Goal: Communication & Community: Share content

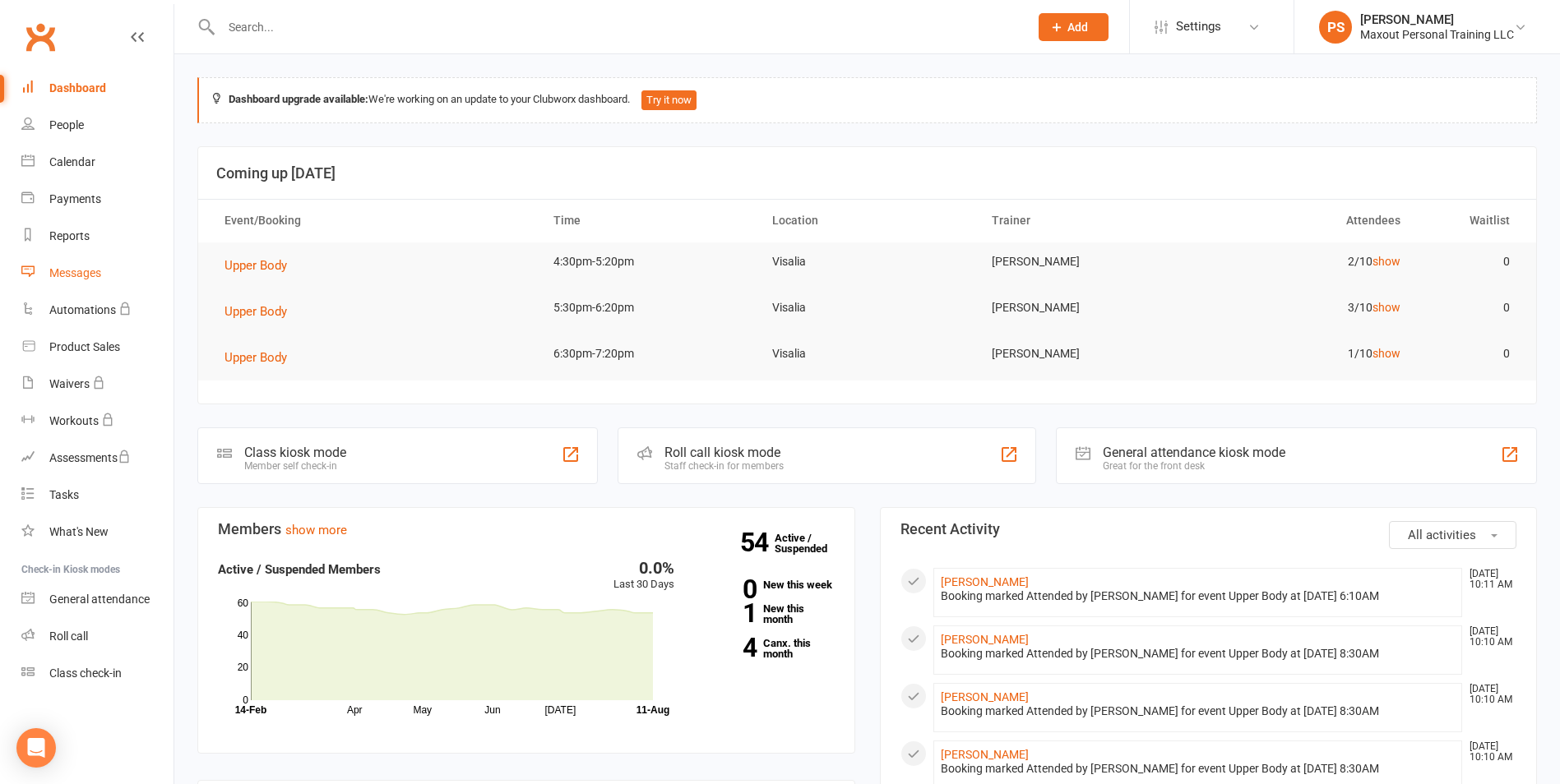
click at [80, 273] on div "Messages" at bounding box center [74, 273] width 52 height 13
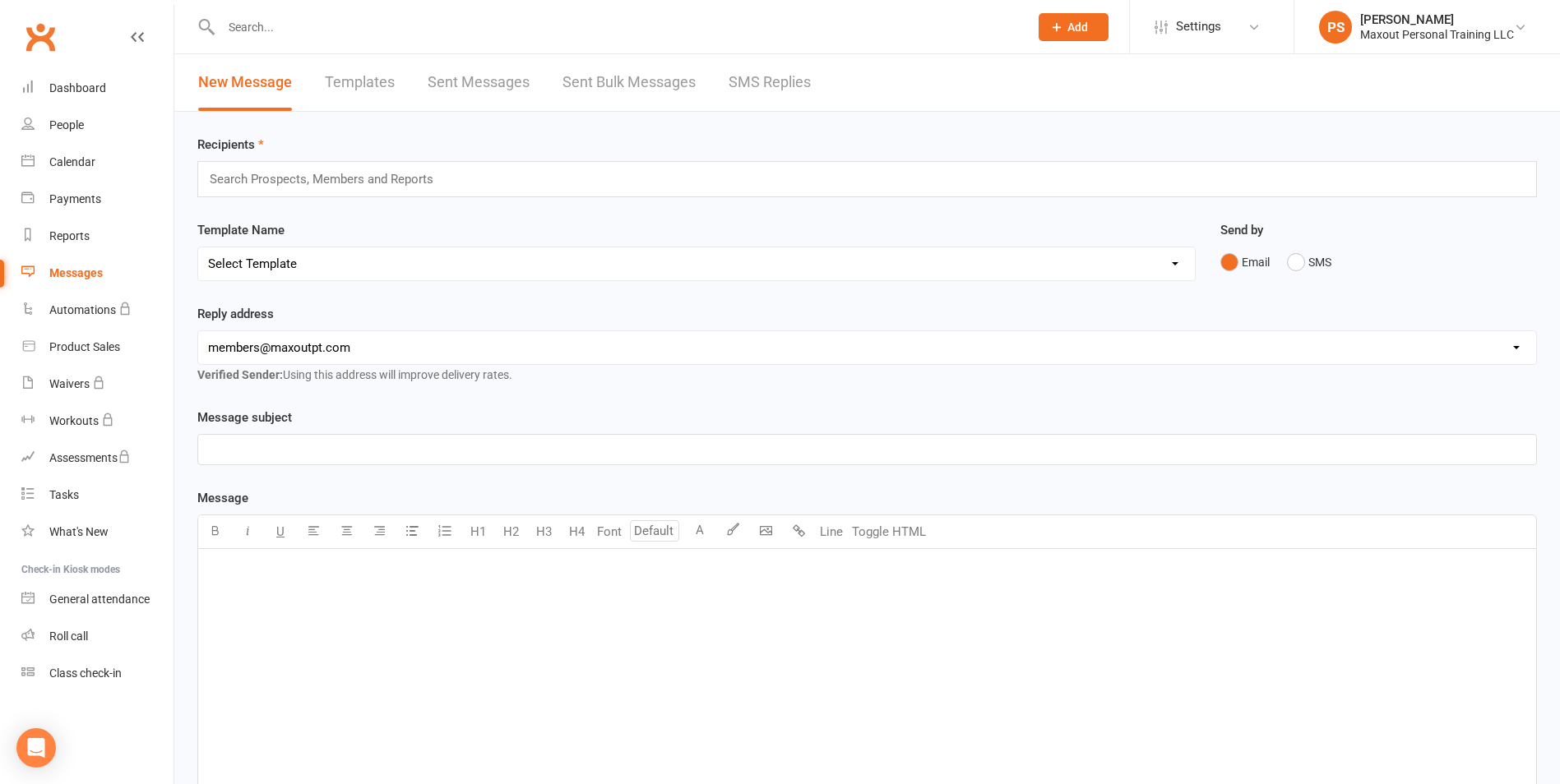
click at [374, 182] on input "text" at bounding box center [329, 179] width 241 height 22
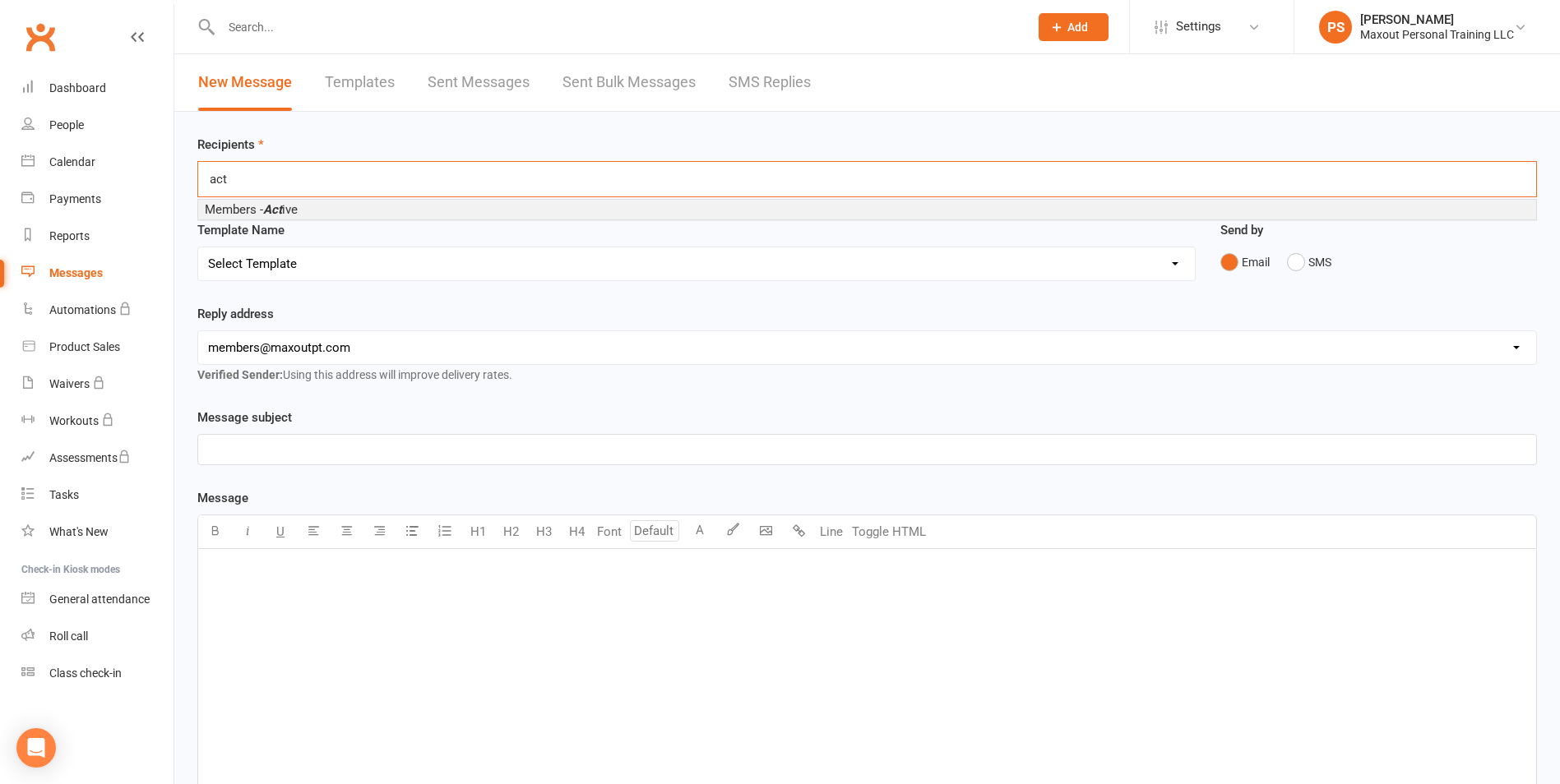
type input "act"
click at [304, 209] on li "Members - Act ive" at bounding box center [866, 209] width 1338 height 20
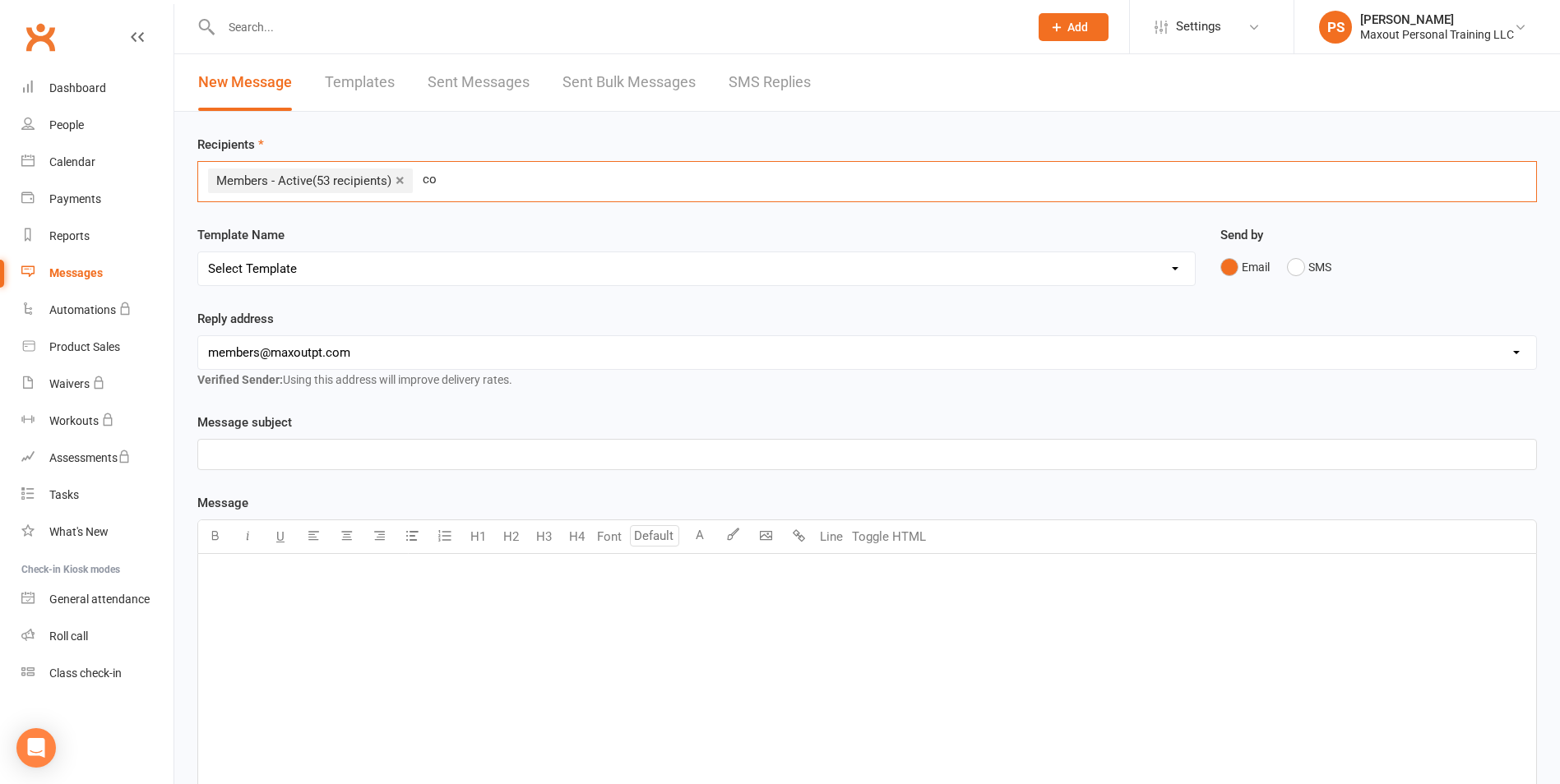
type input "c"
type input "cancelled"
click at [315, 219] on li "Member - Cancelled" at bounding box center [866, 214] width 1338 height 20
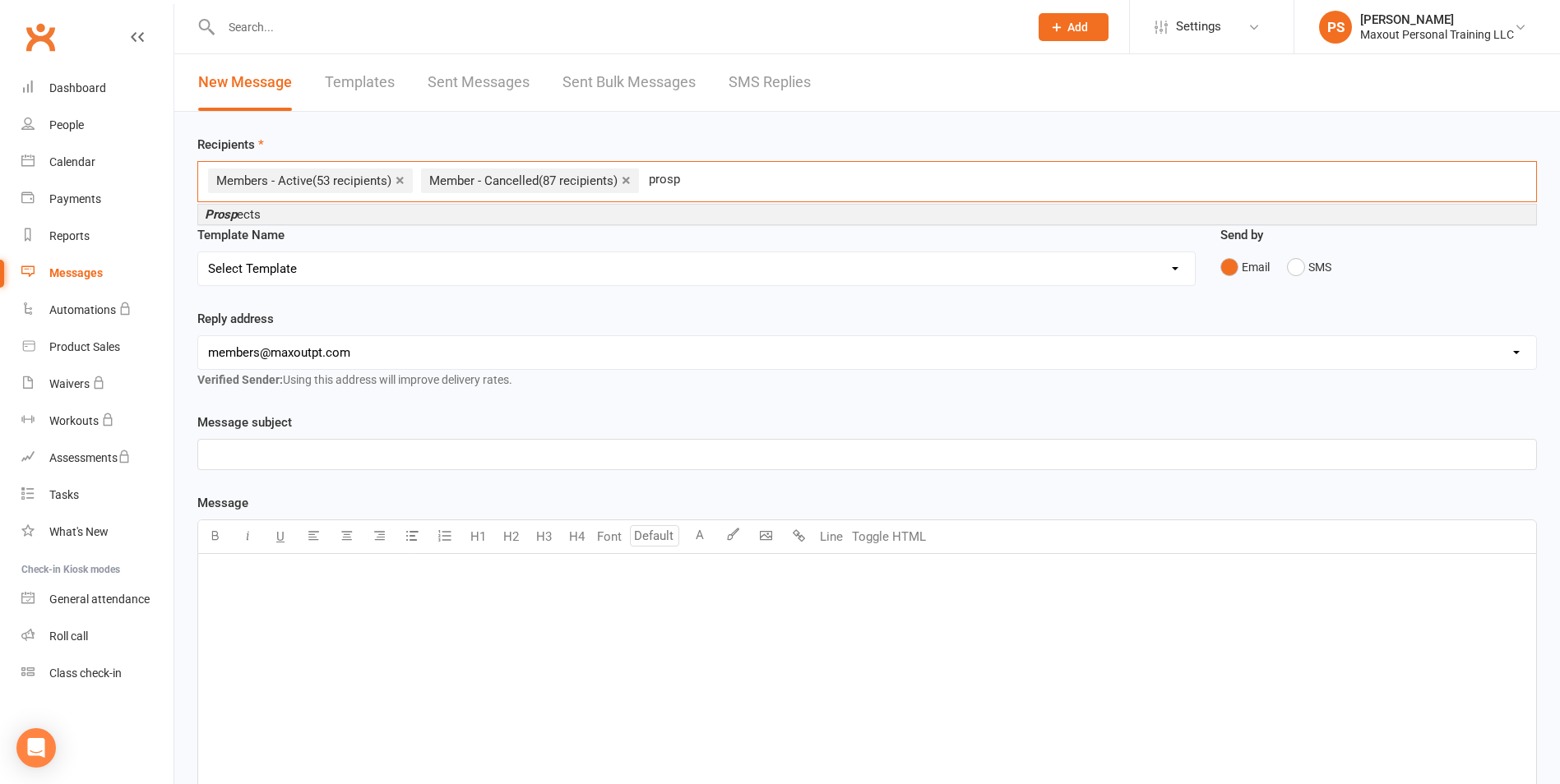
type input "prosp"
click at [315, 219] on li "Prosp ects" at bounding box center [866, 214] width 1338 height 20
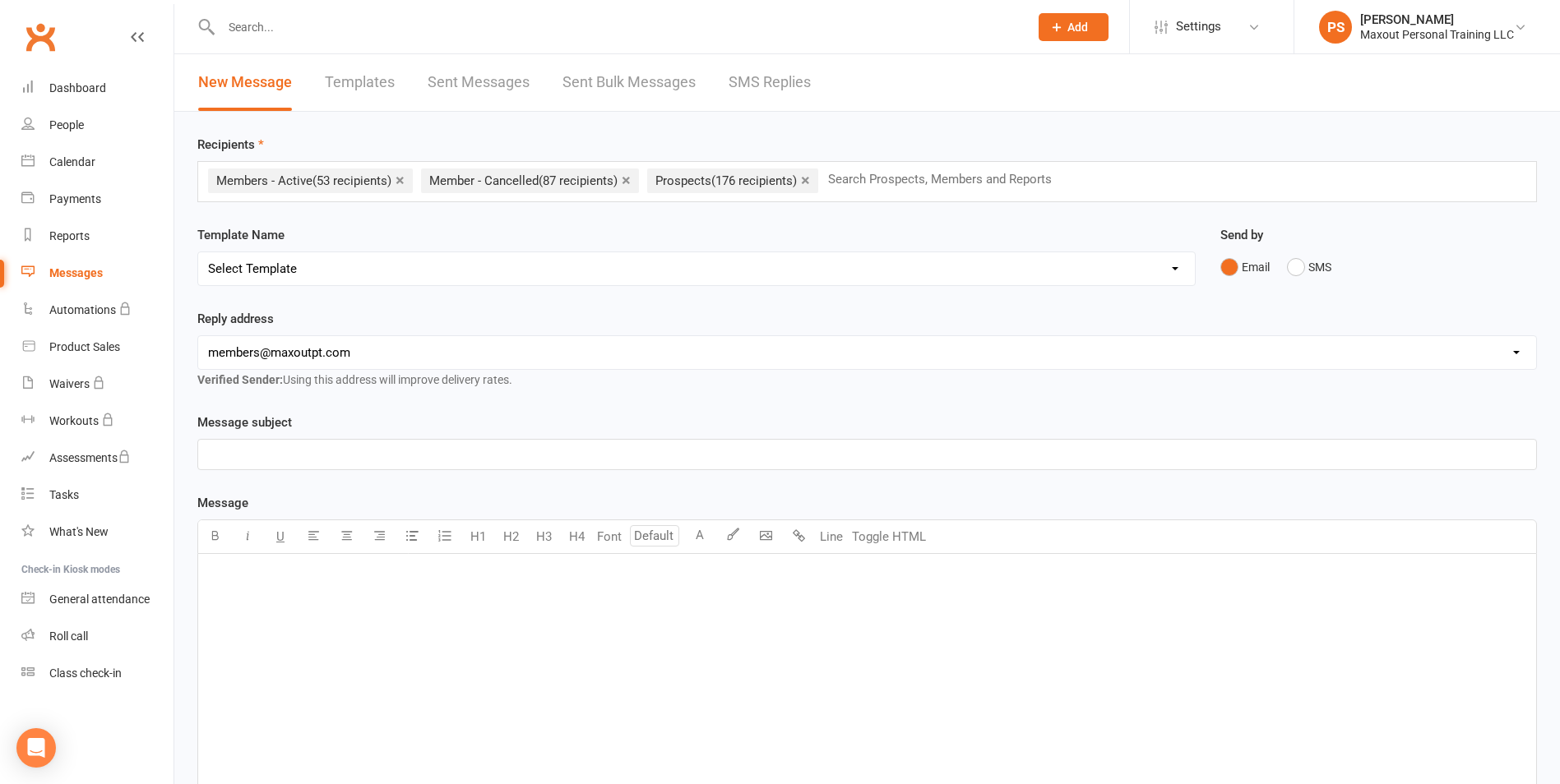
click at [287, 447] on p "﻿" at bounding box center [867, 454] width 1318 height 20
drag, startPoint x: 287, startPoint y: 620, endPoint x: 292, endPoint y: 612, distance: 9.4
click at [287, 619] on div "﻿" at bounding box center [866, 678] width 1338 height 247
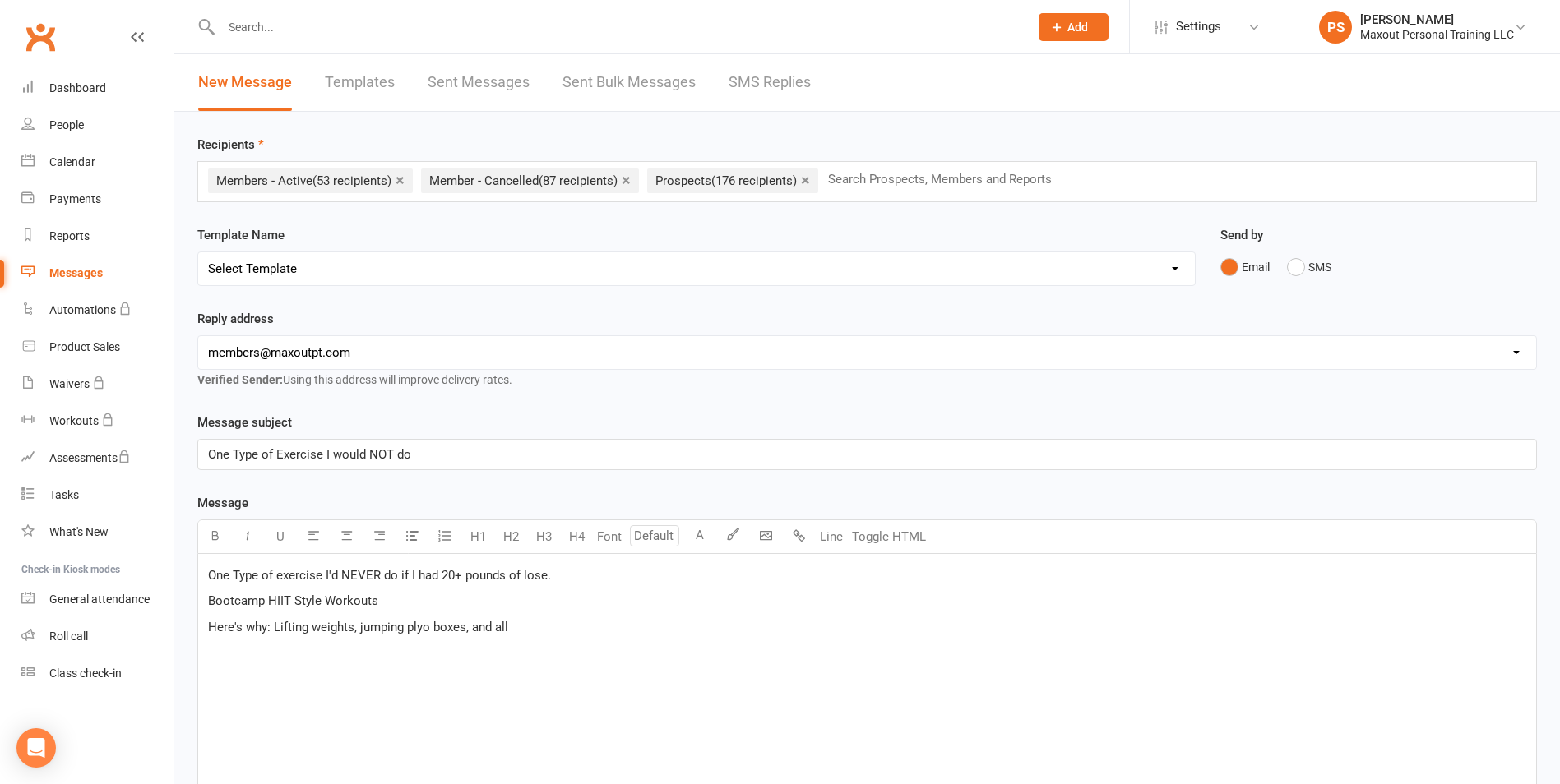
click at [354, 627] on span "Here's why: Lifting weights, jumping plyo boxes, and all" at bounding box center [358, 628] width 300 height 15
click at [518, 570] on span "One Type of exercise I'd NEVER do if I had 20+ pounds of lose." at bounding box center [380, 576] width 343 height 15
drag, startPoint x: 403, startPoint y: 599, endPoint x: 193, endPoint y: 583, distance: 210.6
click at [178, 600] on div "Recipients × Members - Active (53 recipients) × Member - Cancelled (87 recipien…" at bounding box center [867, 567] width 1386 height 911
click at [215, 536] on icon "button" at bounding box center [215, 535] width 12 height 12
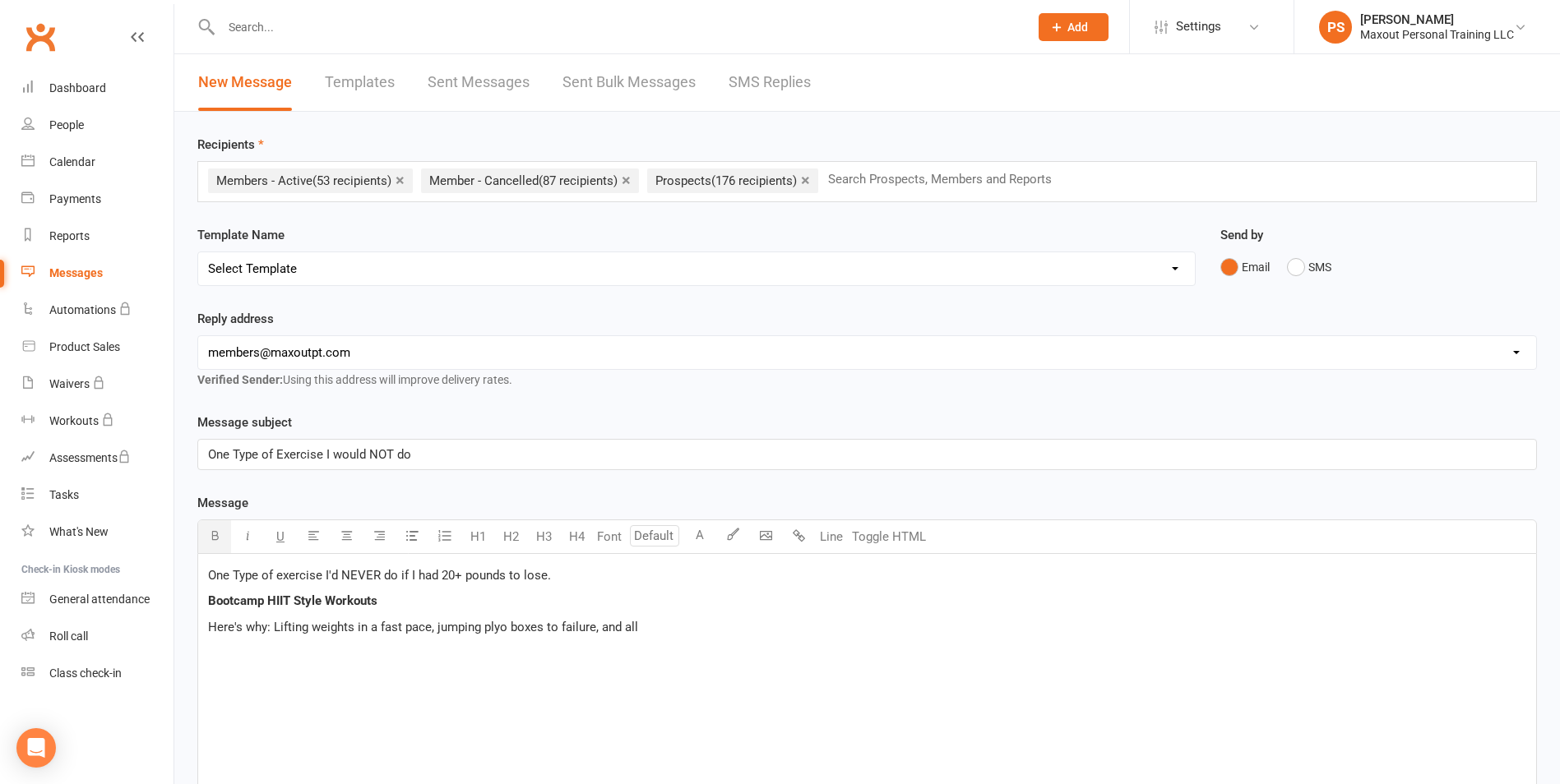
click at [353, 678] on div "One Type of exercise I'd NEVER do if I had 20+ pounds to lose. Bootcamp HIIT St…" at bounding box center [866, 678] width 1338 height 247
click at [591, 628] on span "Here's why: Lifting weights in a fast pace, jumping plyo boxes to failure, and …" at bounding box center [423, 628] width 430 height 15
click at [764, 538] on body "Prospect Member Non-attending contact Class / event Appointment Task Membership…" at bounding box center [780, 514] width 1560 height 1020
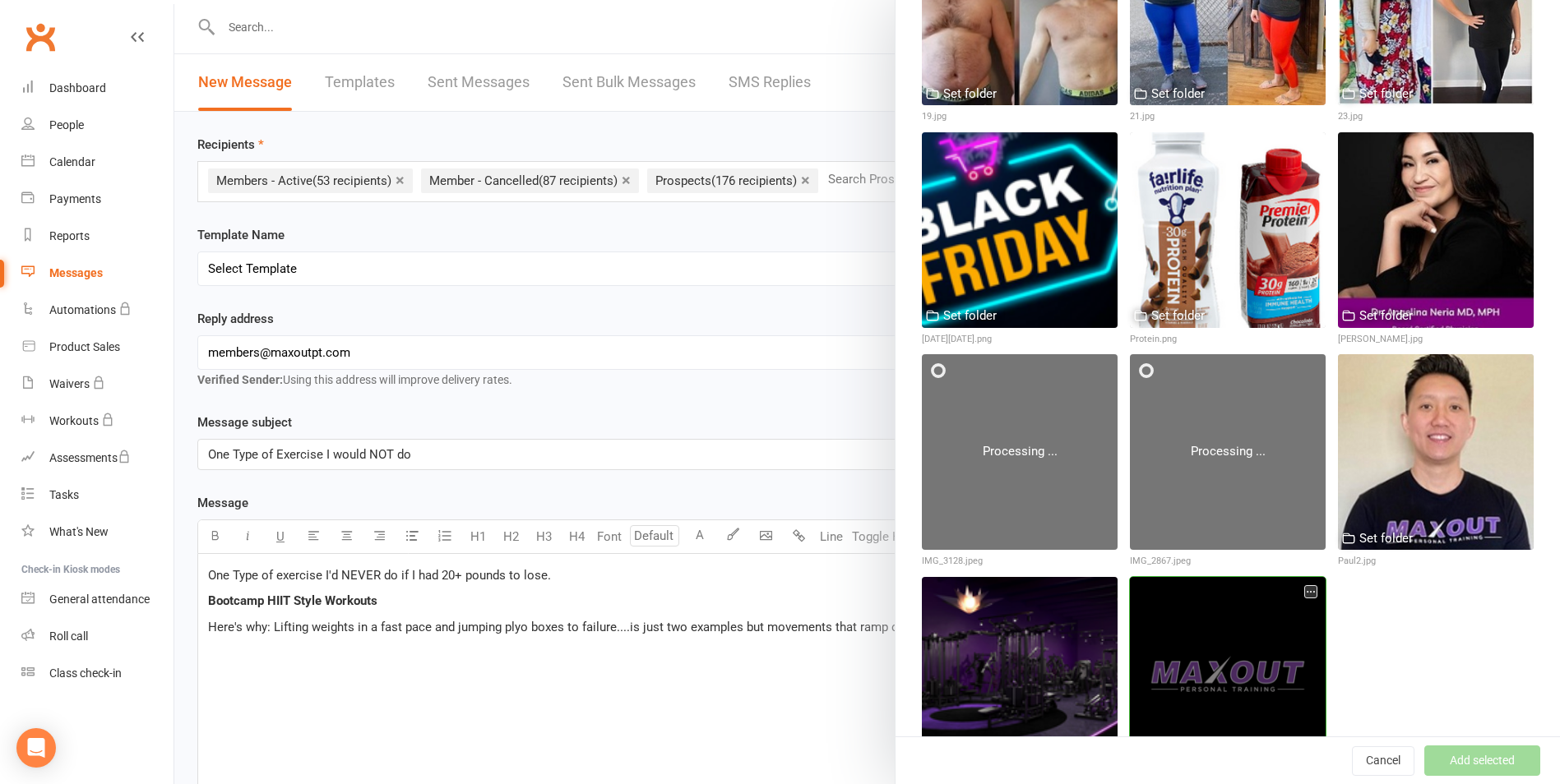
scroll to position [2081, 0]
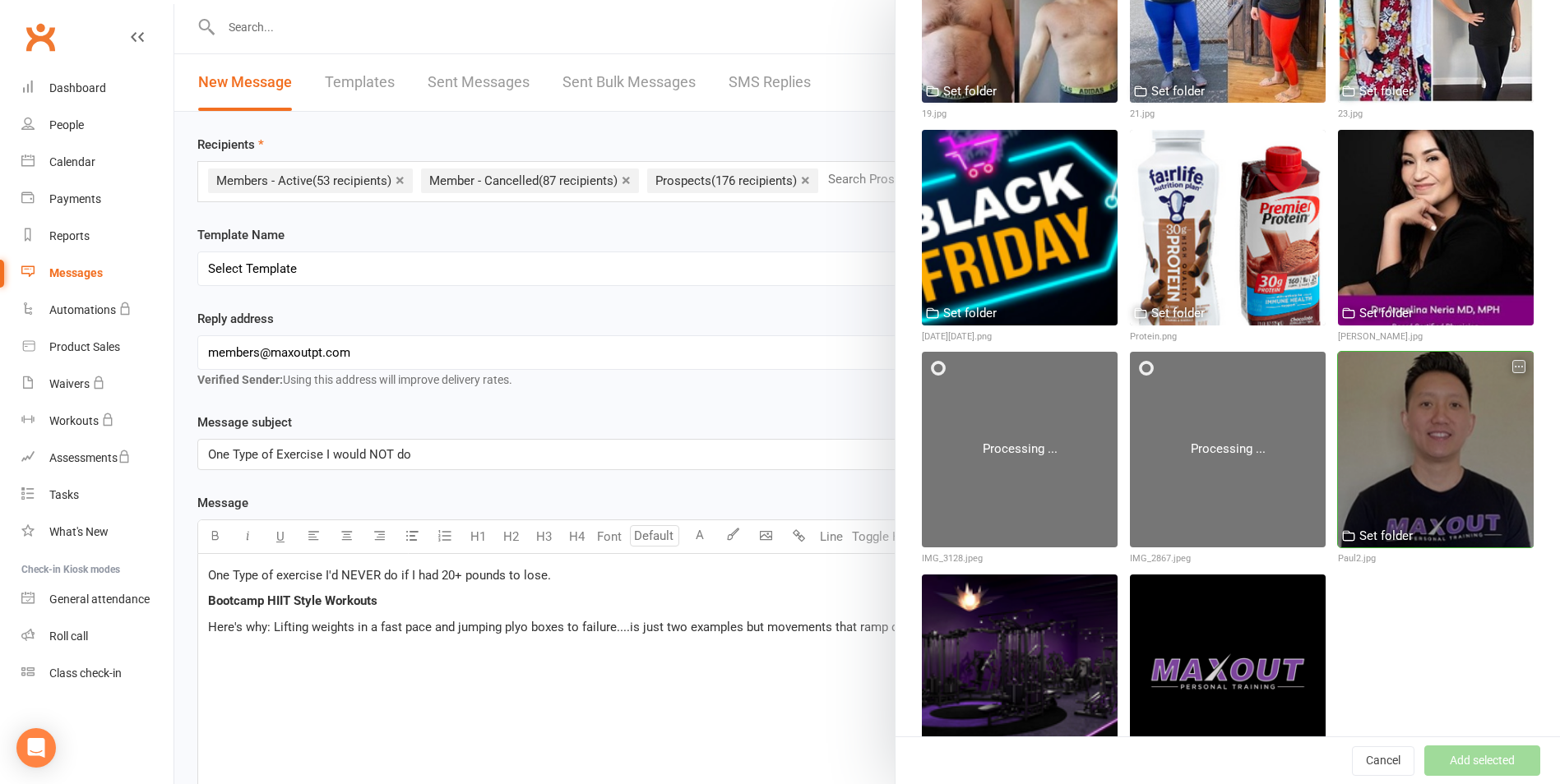
click at [1406, 409] on div at bounding box center [1436, 449] width 196 height 196
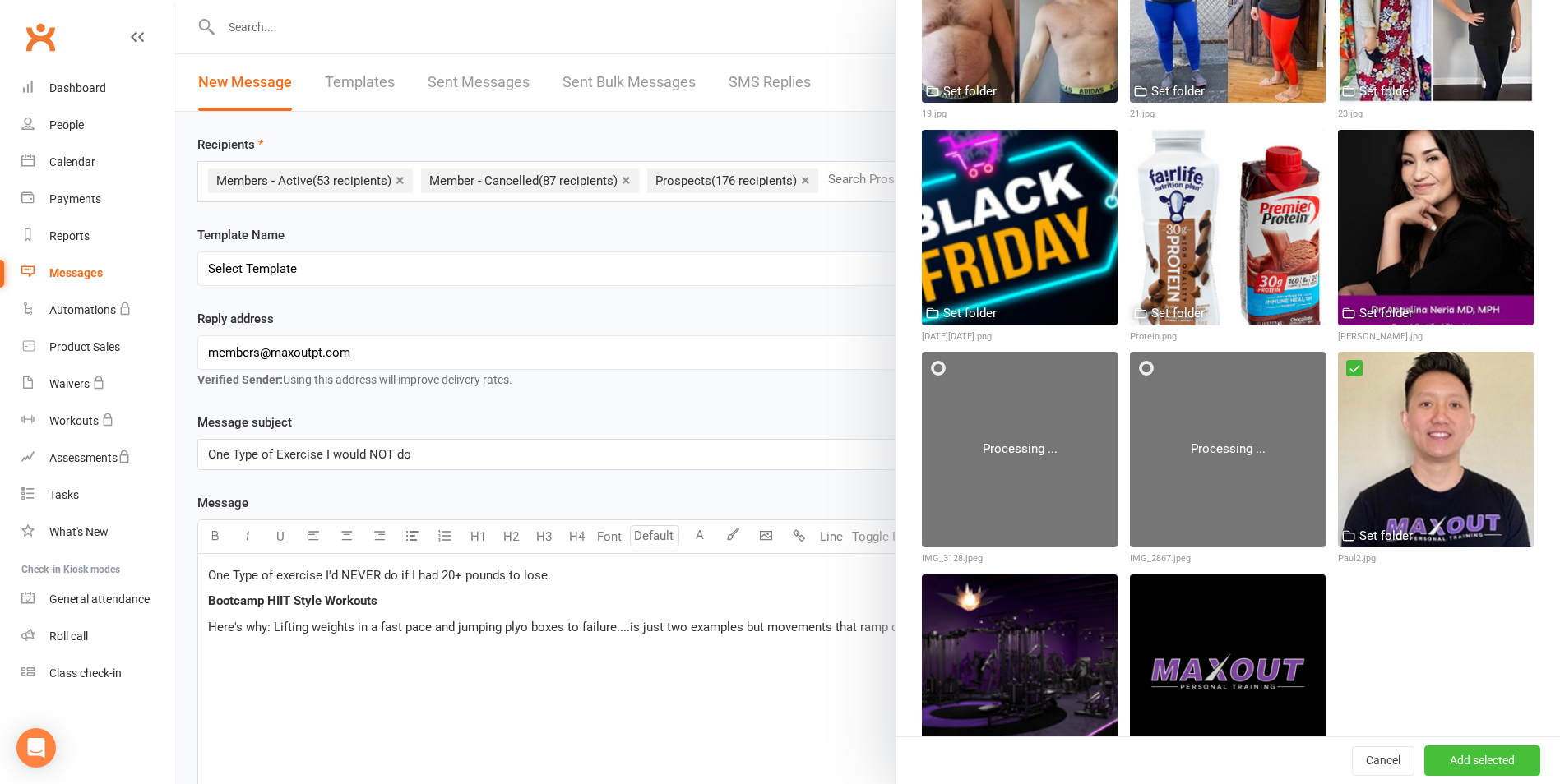
click at [1438, 775] on button "Add selected" at bounding box center [1482, 760] width 116 height 29
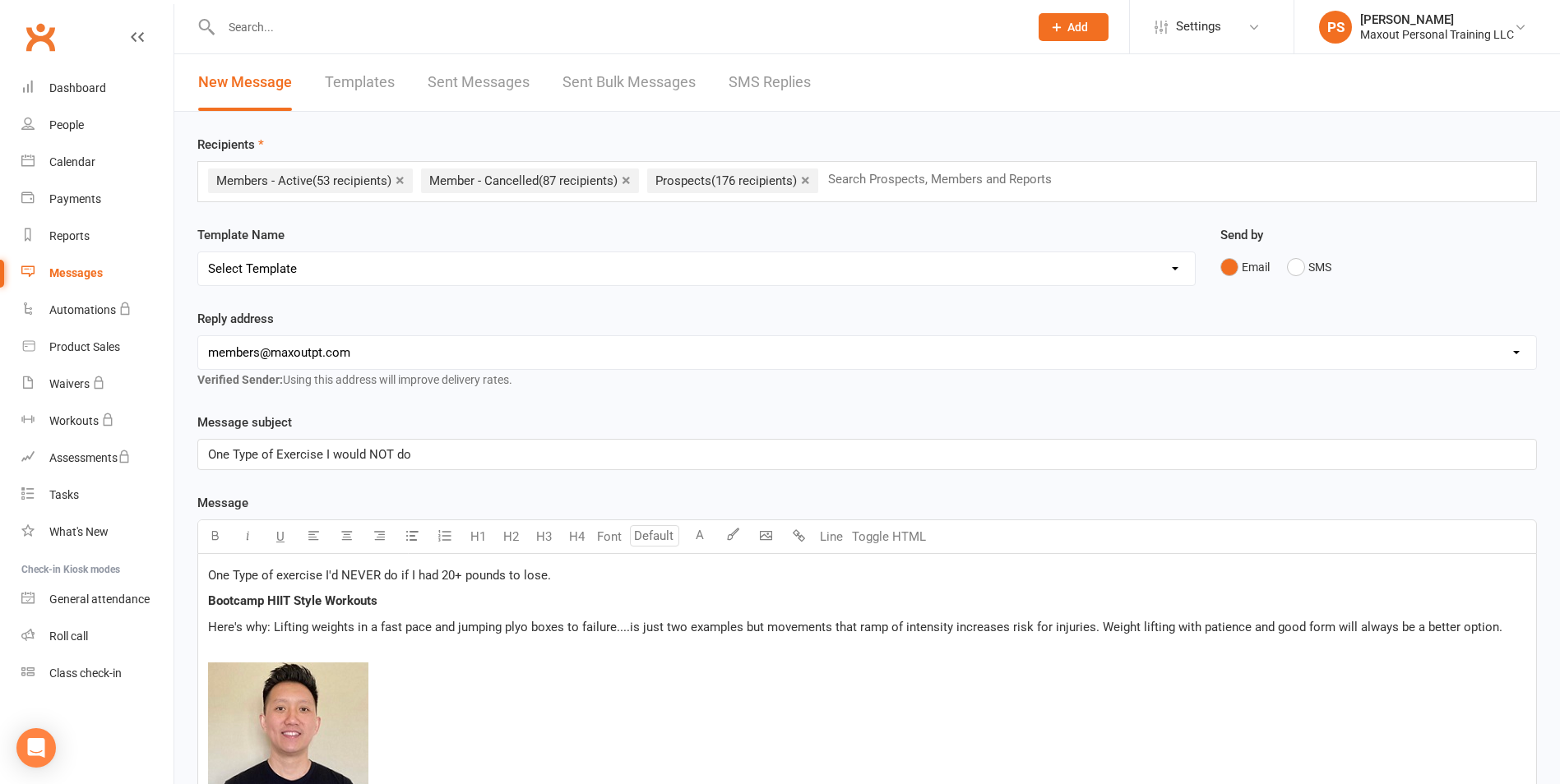
click at [1503, 629] on p "Here's why: Lifting weights in a fast pace and jumping plyo boxes to failure...…" at bounding box center [867, 627] width 1318 height 20
drag, startPoint x: 437, startPoint y: 573, endPoint x: 563, endPoint y: 577, distance: 126.1
click at [563, 577] on p "One Type of exercise I'd NEVER do if I had 20+ pounds to lose." at bounding box center [867, 575] width 1318 height 20
click at [211, 533] on icon "button" at bounding box center [215, 535] width 12 height 12
click at [467, 649] on p "﻿ ﻿" at bounding box center [867, 748] width 1318 height 212
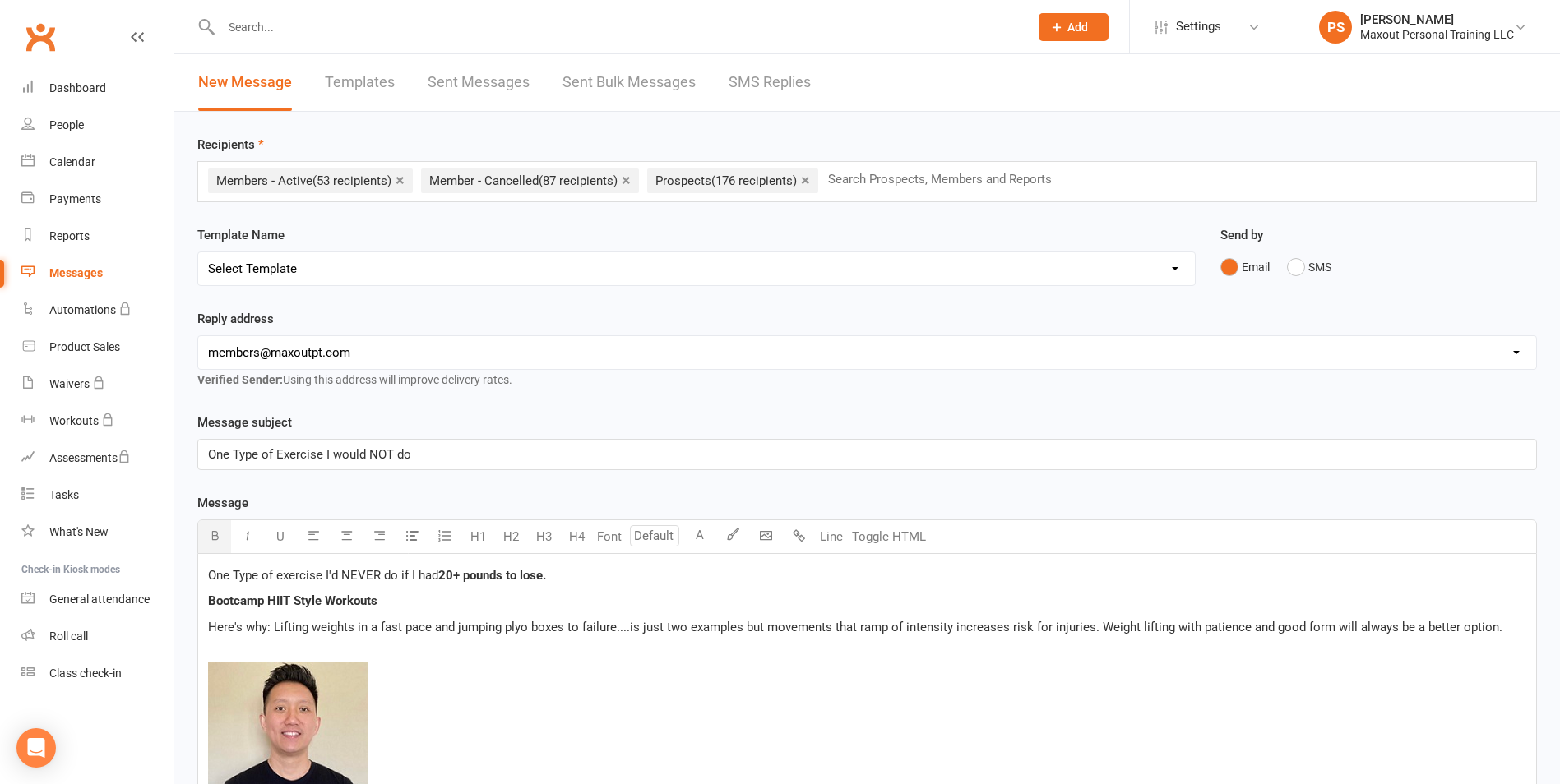
drag, startPoint x: 441, startPoint y: 574, endPoint x: 550, endPoint y: 576, distance: 109.0
click at [546, 576] on span "20+ pounds to lose." at bounding box center [492, 576] width 107 height 15
click at [238, 537] on button "button" at bounding box center [247, 536] width 33 height 33
click at [619, 710] on span "﻿" at bounding box center [867, 748] width 1318 height 172
drag, startPoint x: 436, startPoint y: 580, endPoint x: 567, endPoint y: 576, distance: 131.1
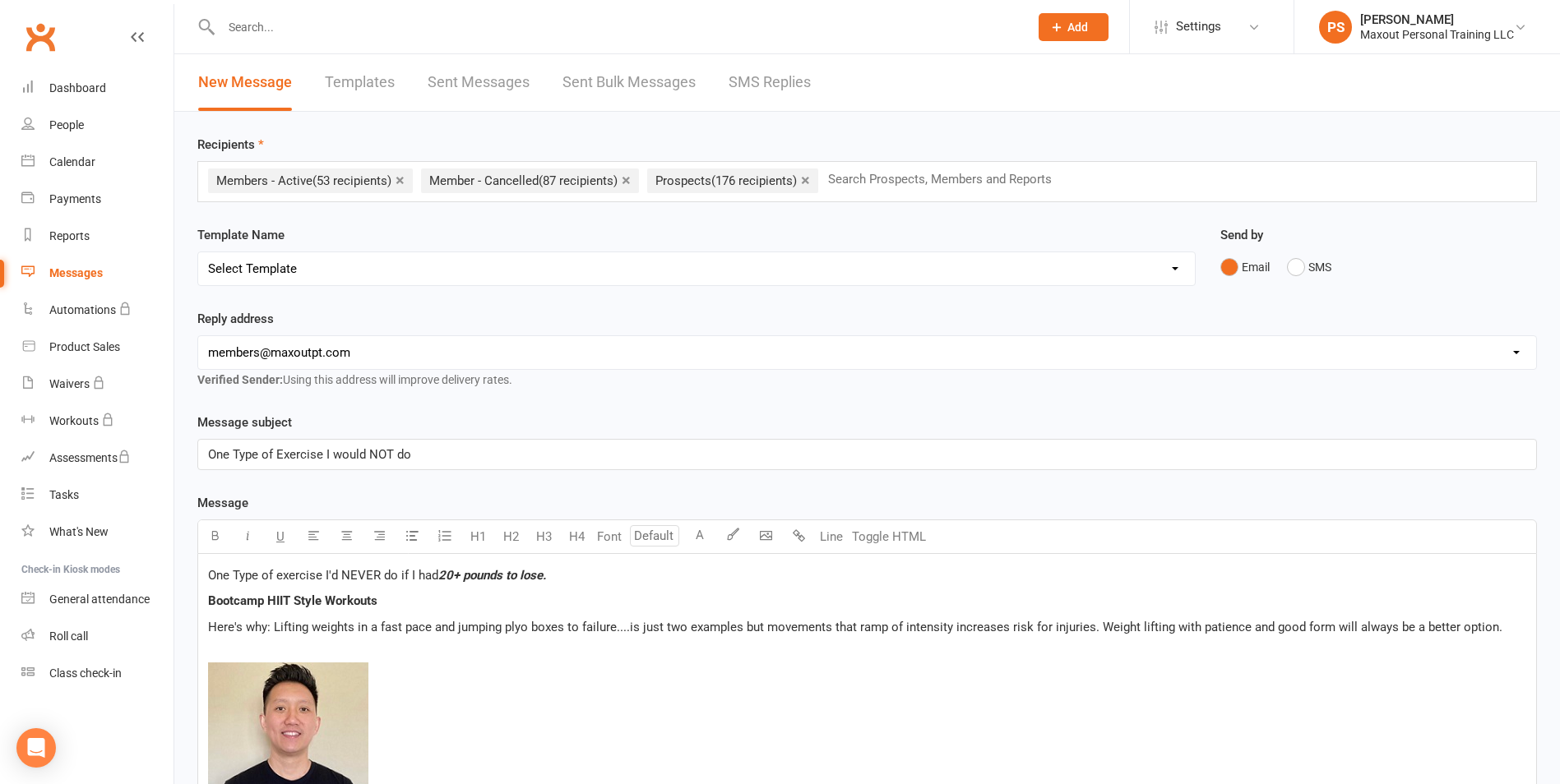
click at [567, 576] on p "One Type of exercise I'd NEVER do if I had 20+ pounds to lose." at bounding box center [867, 575] width 1318 height 20
click at [283, 537] on span "U" at bounding box center [280, 537] width 8 height 15
click at [468, 663] on span "﻿ 25% 50% 100%" at bounding box center [867, 748] width 1318 height 172
drag, startPoint x: 269, startPoint y: 624, endPoint x: 202, endPoint y: 623, distance: 67.0
click at [202, 623] on div "One Type of exercise I'd NEVER do if I had 20+ pounds to lose. Bootcamp HIIT St…" at bounding box center [866, 710] width 1338 height 312
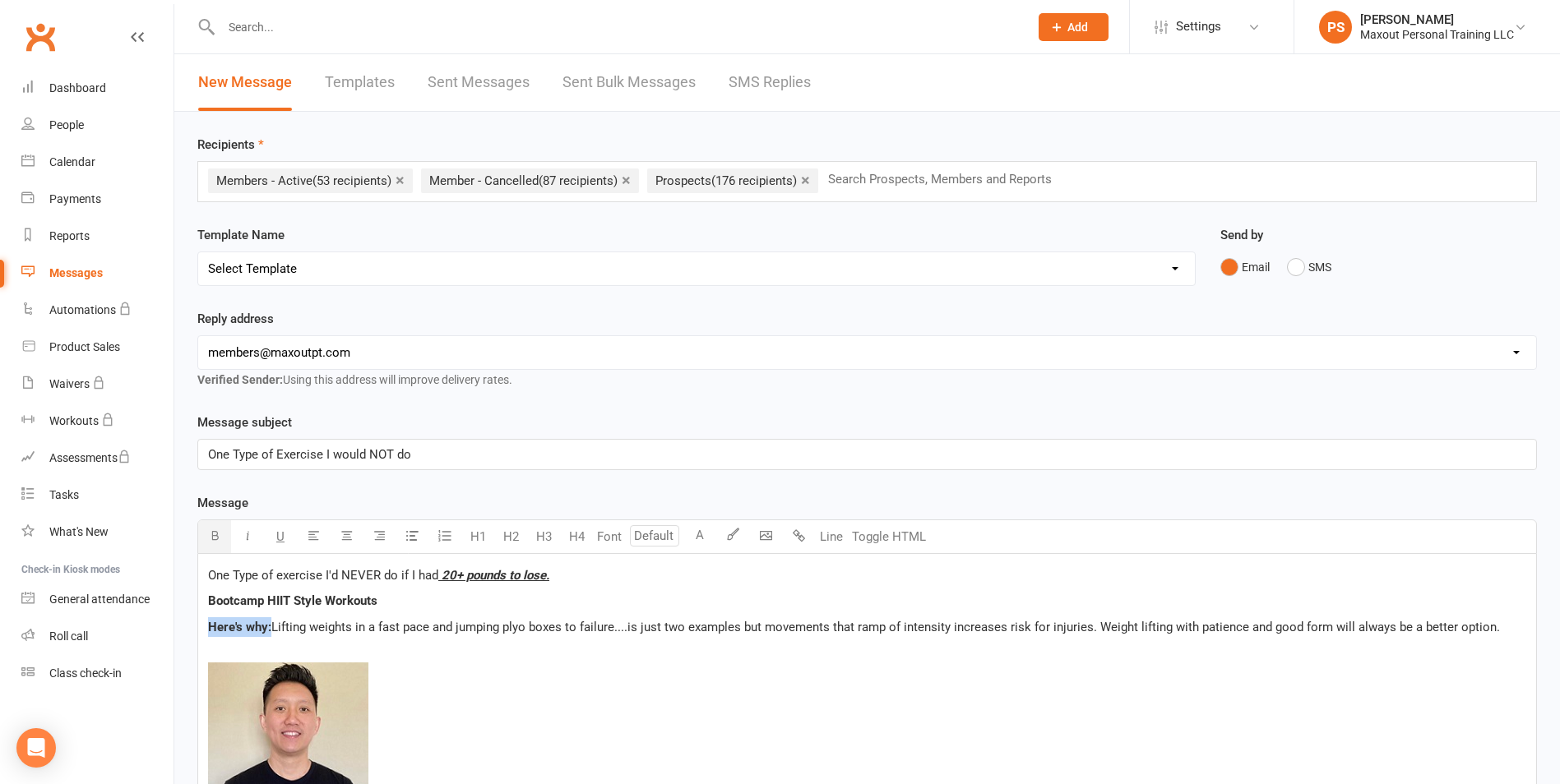
click at [215, 537] on icon "button" at bounding box center [215, 535] width 12 height 12
click at [360, 620] on span "Lifting weights in a fast pace and jumping plyo boxes to failure....is just two…" at bounding box center [885, 628] width 1228 height 15
click at [902, 627] on span "Lifting weights in a fast pace and jumping plyo boxes to failure....is just two…" at bounding box center [885, 628] width 1228 height 15
click at [1013, 661] on p "﻿ ﻿" at bounding box center [867, 748] width 1318 height 212
click at [993, 674] on span "﻿" at bounding box center [867, 748] width 1318 height 172
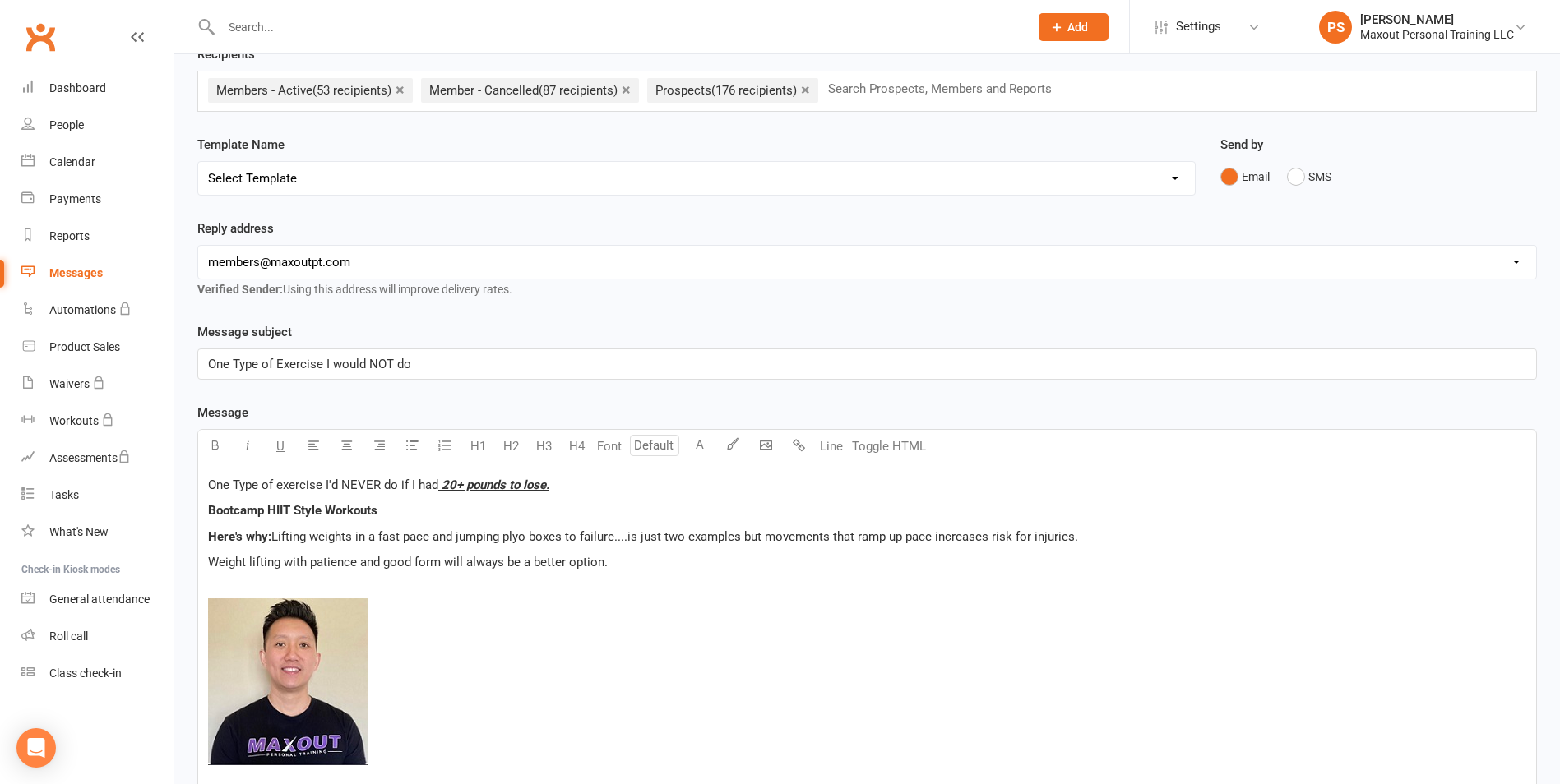
scroll to position [132, 0]
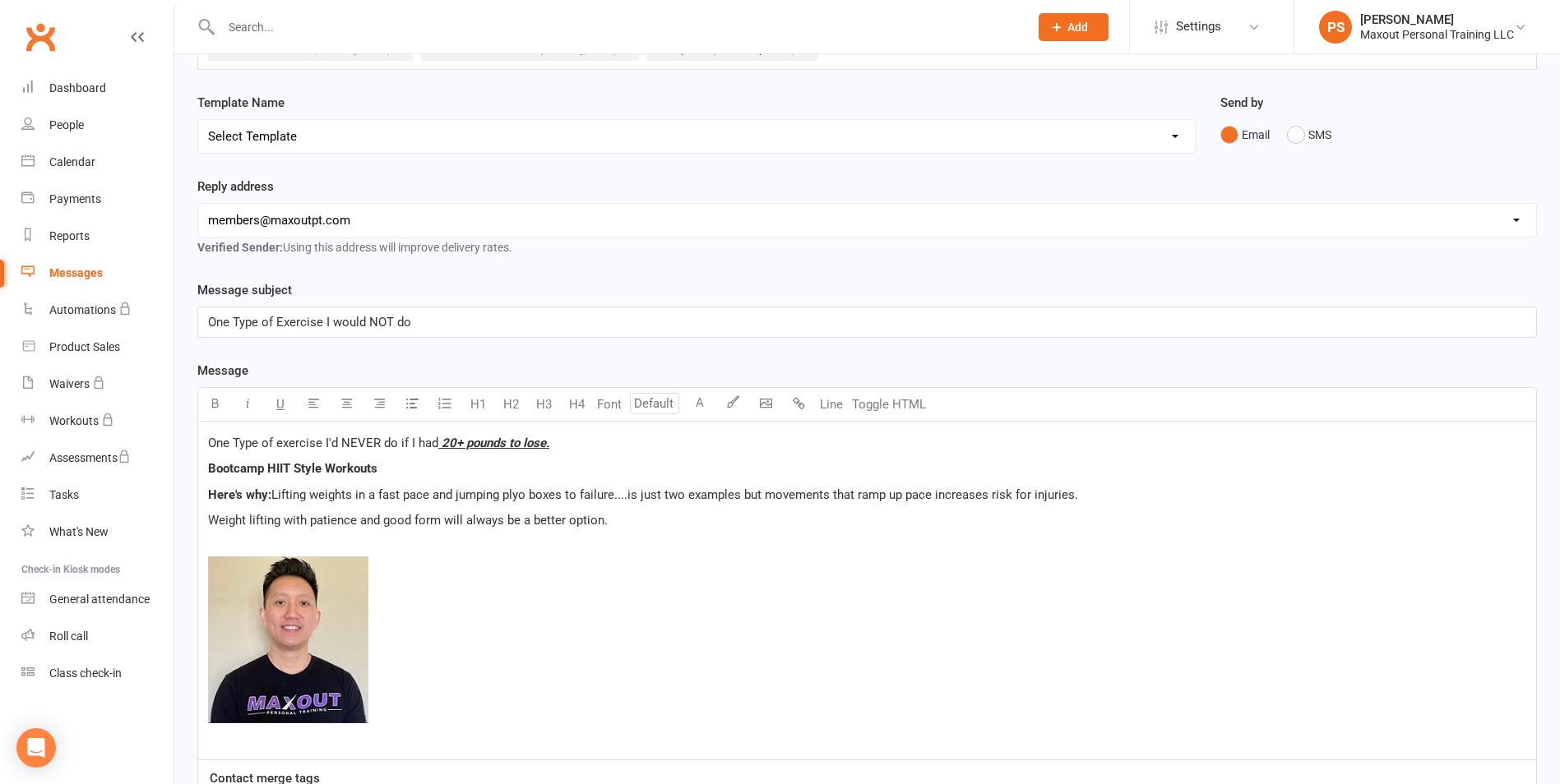
click at [741, 524] on p "Weight lifting with patience and good form will always be a better option." at bounding box center [867, 520] width 1318 height 20
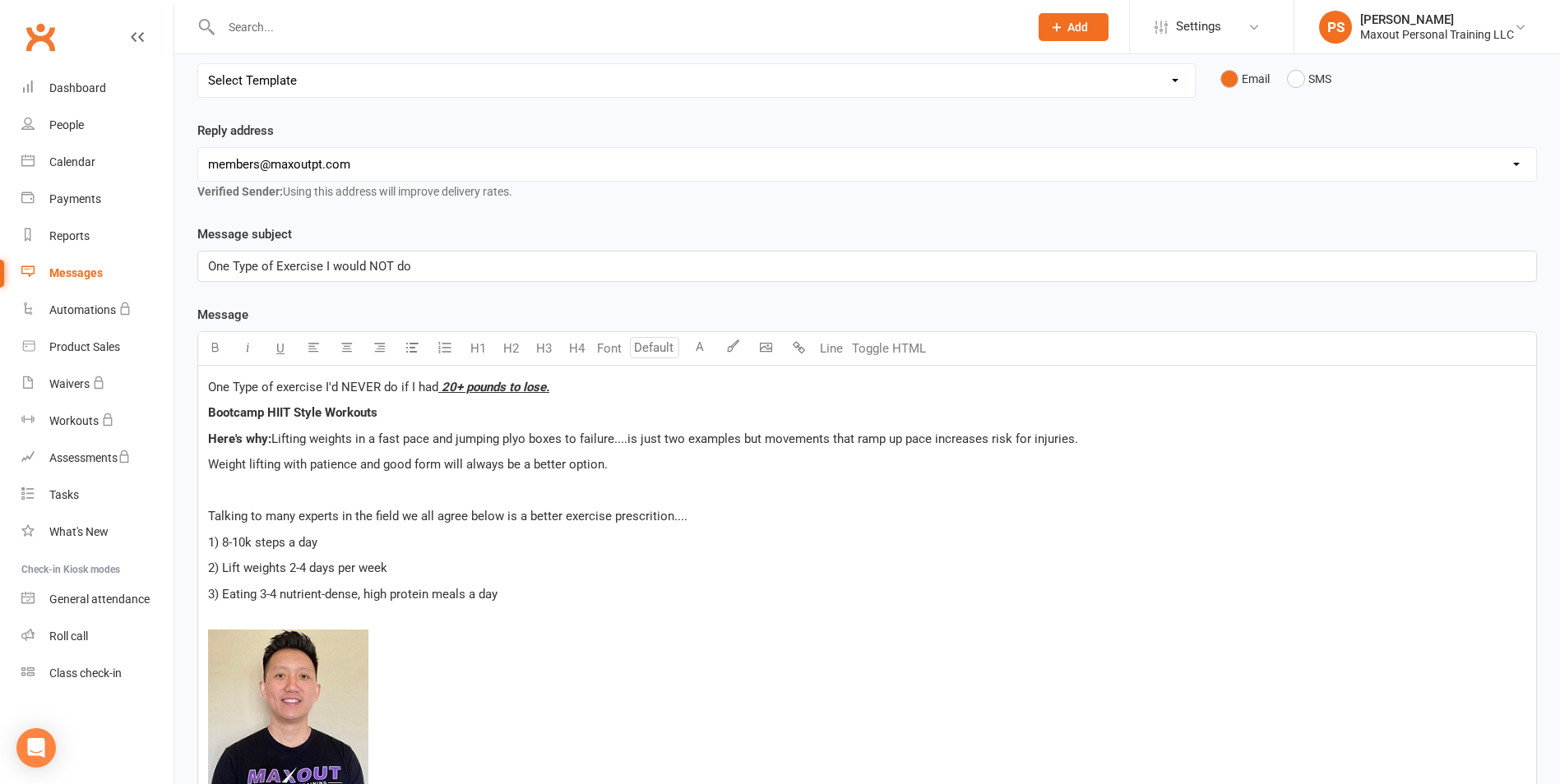
scroll to position [194, 0]
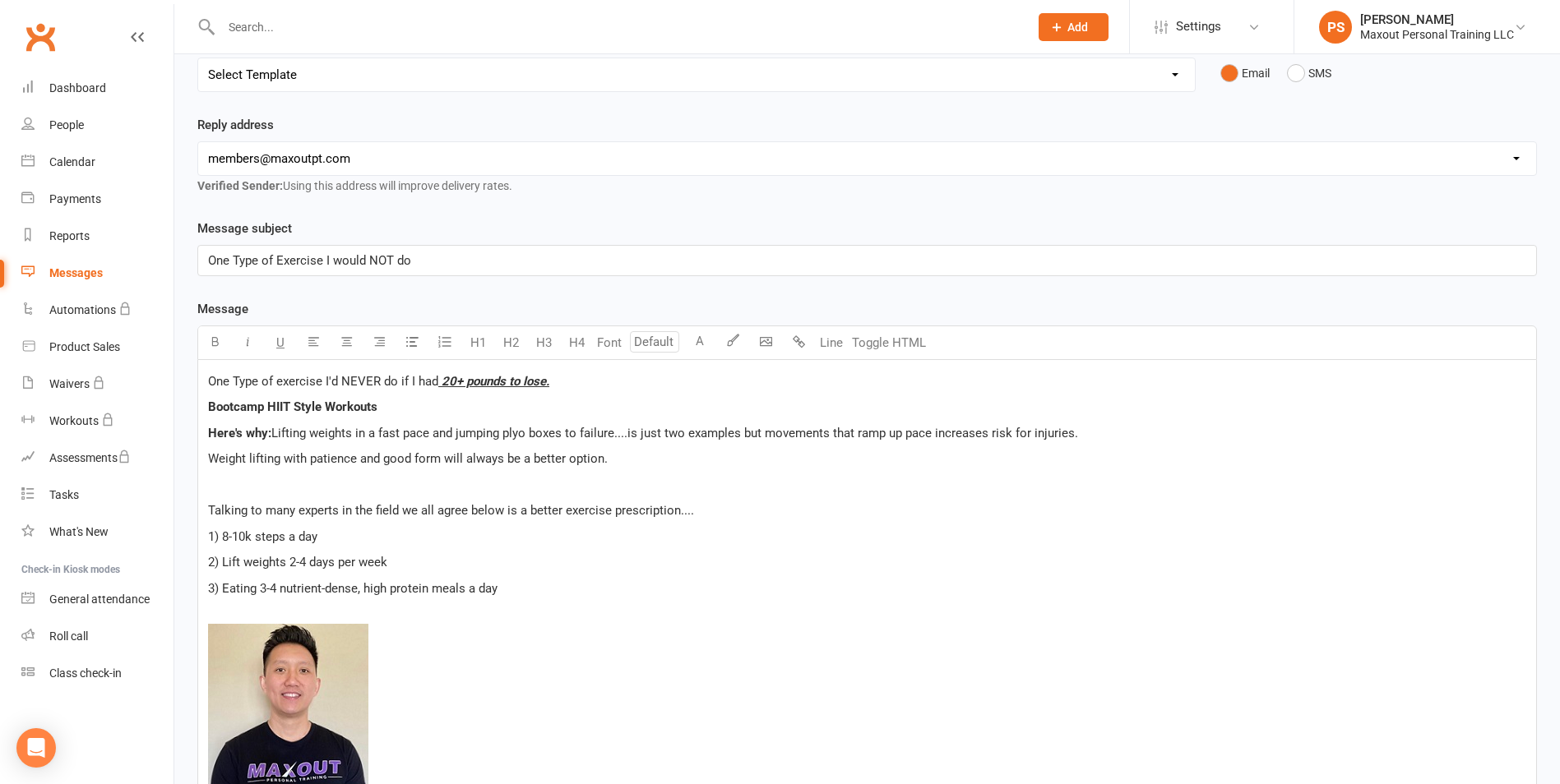
drag, startPoint x: 455, startPoint y: 560, endPoint x: 267, endPoint y: 517, distance: 192.9
click at [450, 557] on p "2) Lift weights 2-4 days per week" at bounding box center [867, 562] width 1318 height 20
click at [373, 507] on span "Talking to many experts in the field we all agree below is a better exercise pr…" at bounding box center [451, 511] width 485 height 15
click at [507, 513] on span "Talking to many experts in the fitness field we all agree below is a better exe…" at bounding box center [471, 511] width 526 height 15
click at [743, 565] on p "2) Lift weights 2-4 days per week" at bounding box center [867, 562] width 1318 height 20
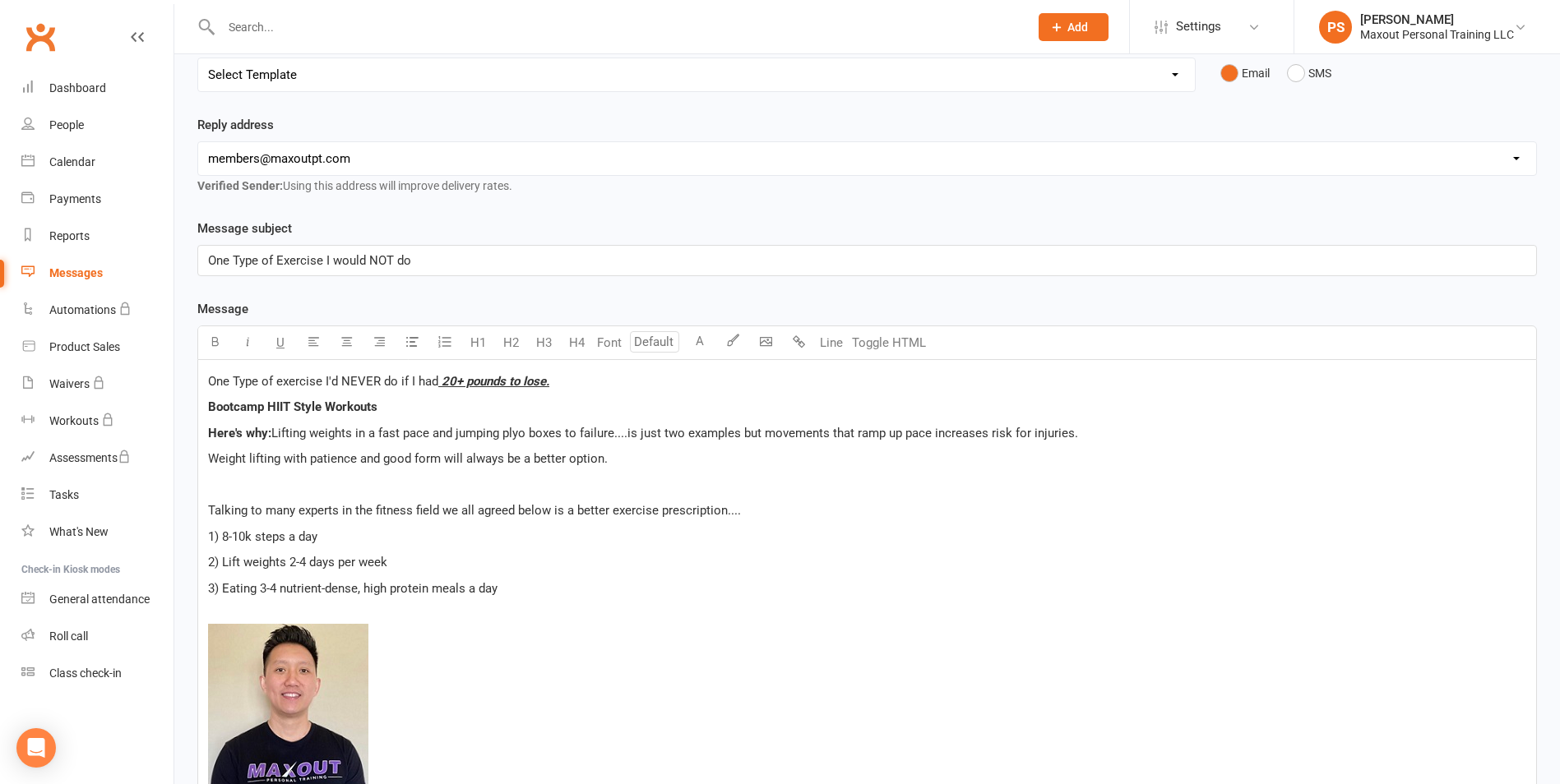
click at [608, 508] on span "Talking to many experts in the fitness field we all agreed below is a better ex…" at bounding box center [474, 511] width 533 height 15
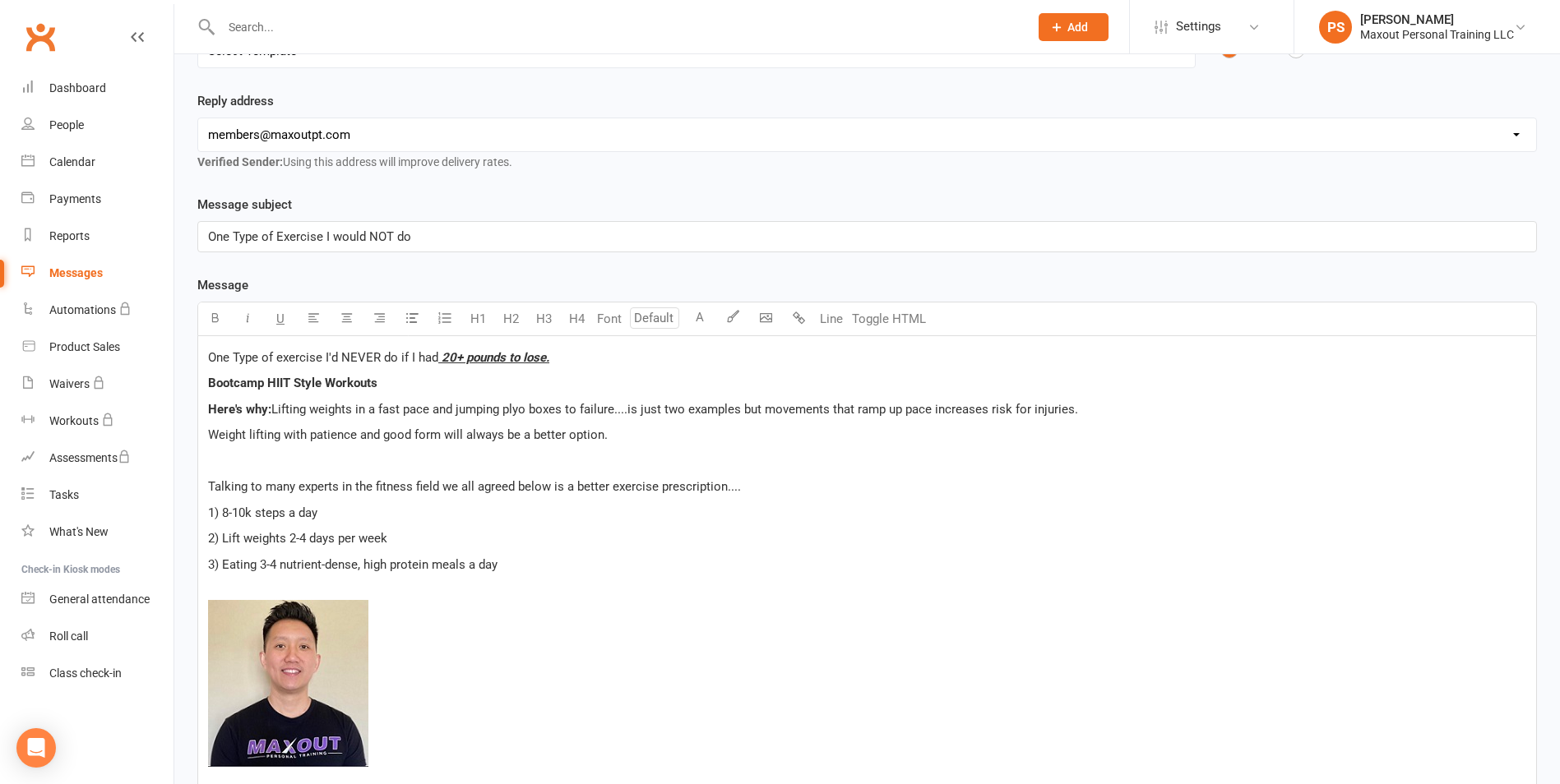
click at [1006, 531] on p "2) Lift weights 2-4 days per week" at bounding box center [867, 538] width 1318 height 20
click at [1272, 479] on p "Talking to many experts in the fitness field we all agreed below is a better ex…" at bounding box center [867, 486] width 1318 height 20
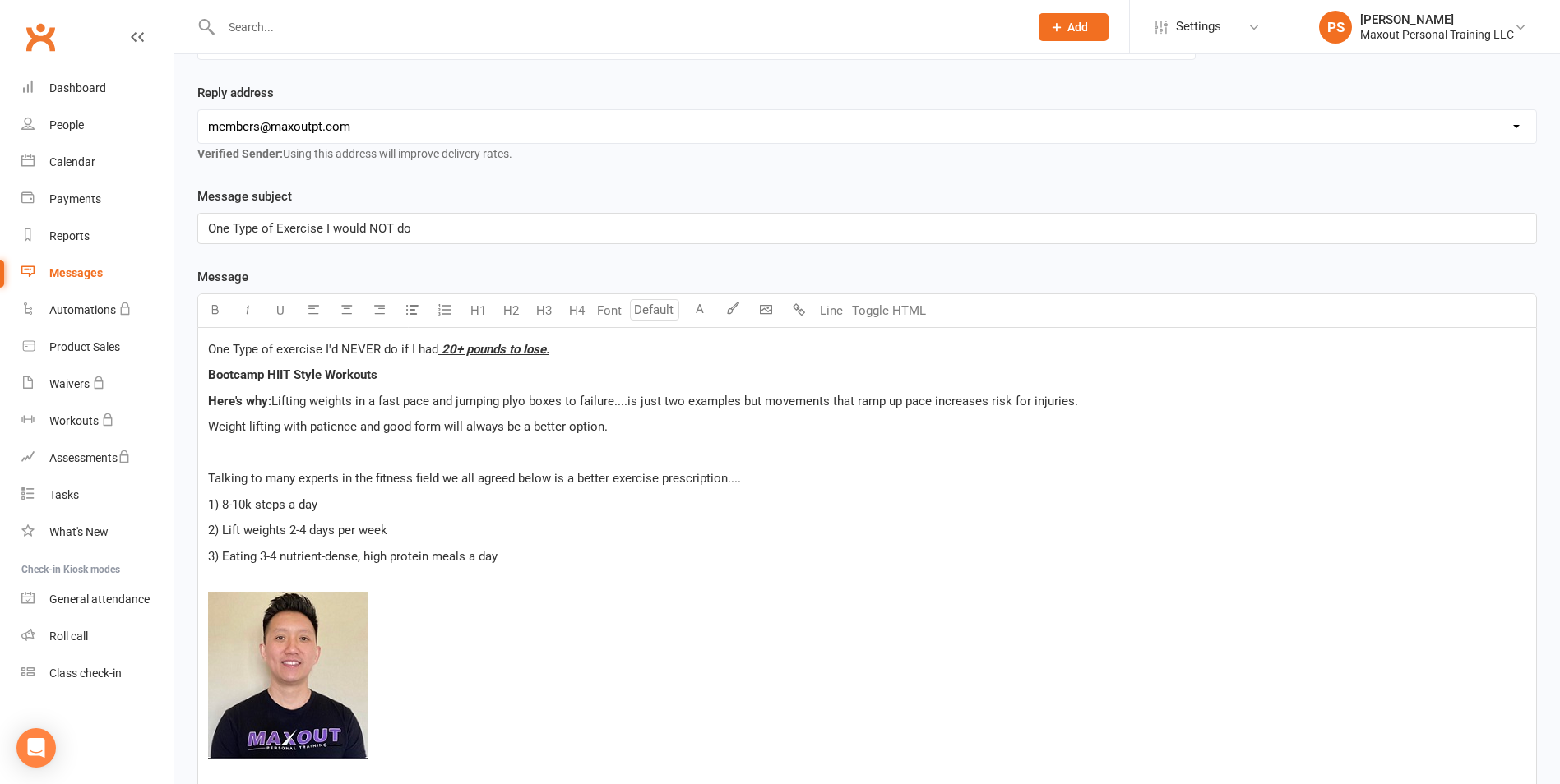
scroll to position [223, 0]
click at [725, 481] on span "Talking to many experts in the fitness field we all agreed below is a better ex…" at bounding box center [474, 481] width 533 height 15
click at [841, 588] on p "﻿ ﻿" at bounding box center [867, 680] width 1318 height 212
click at [834, 480] on span "Talking to many experts in the fitness field we all agreed below is a better ex…" at bounding box center [556, 481] width 697 height 15
click at [787, 482] on span "Talking to many experts in the fitness field we all agreed below is a better ex…" at bounding box center [556, 481] width 697 height 15
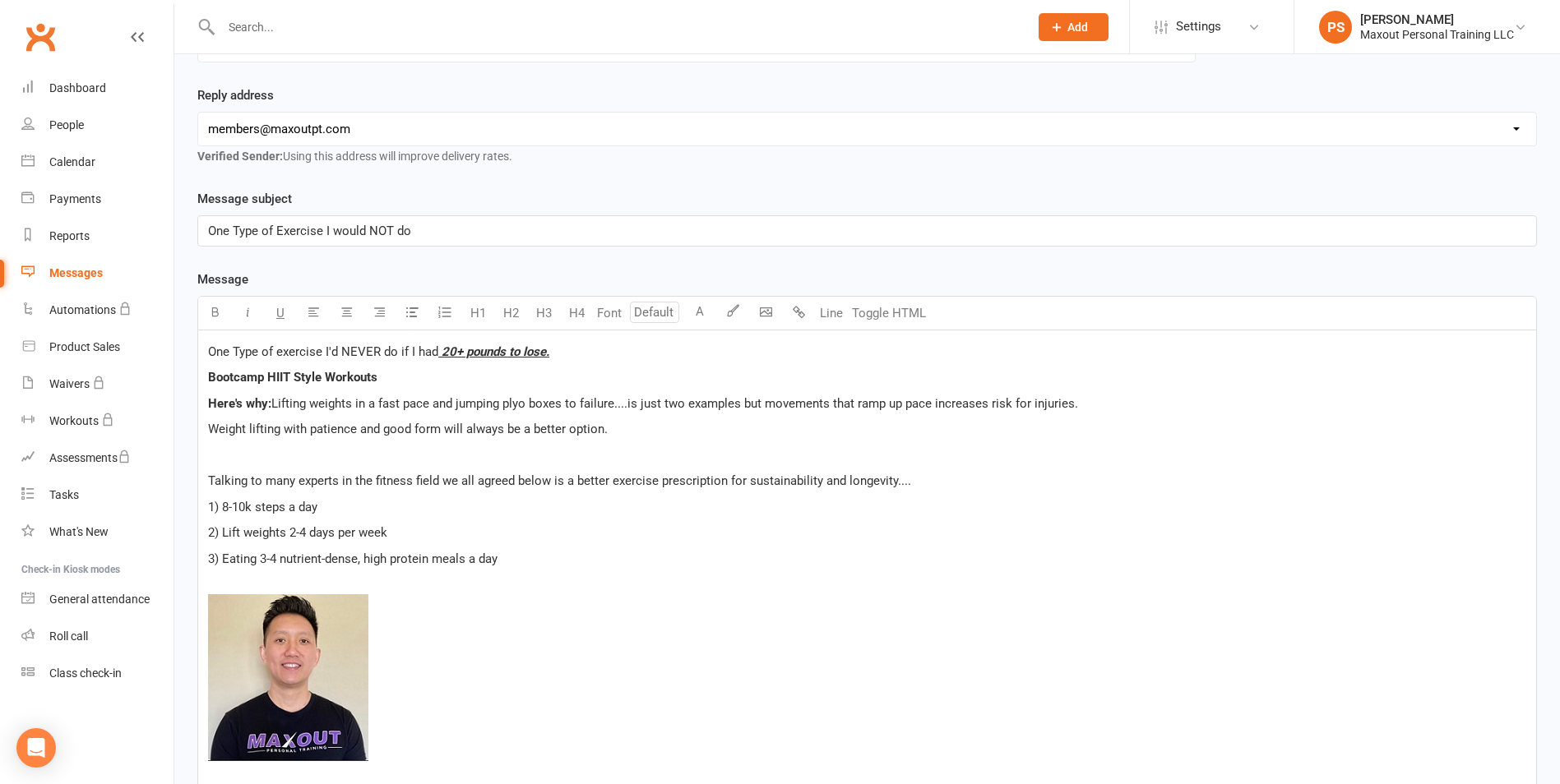
click at [985, 522] on div "One Type of exercise I'd NEVER do if I had 20+ pounds to lose. Bootcamp HIIT St…" at bounding box center [866, 564] width 1338 height 467
click at [523, 562] on p "3) Eating 3-4 nutrient-dense, high protein meals a day" at bounding box center [867, 559] width 1318 height 20
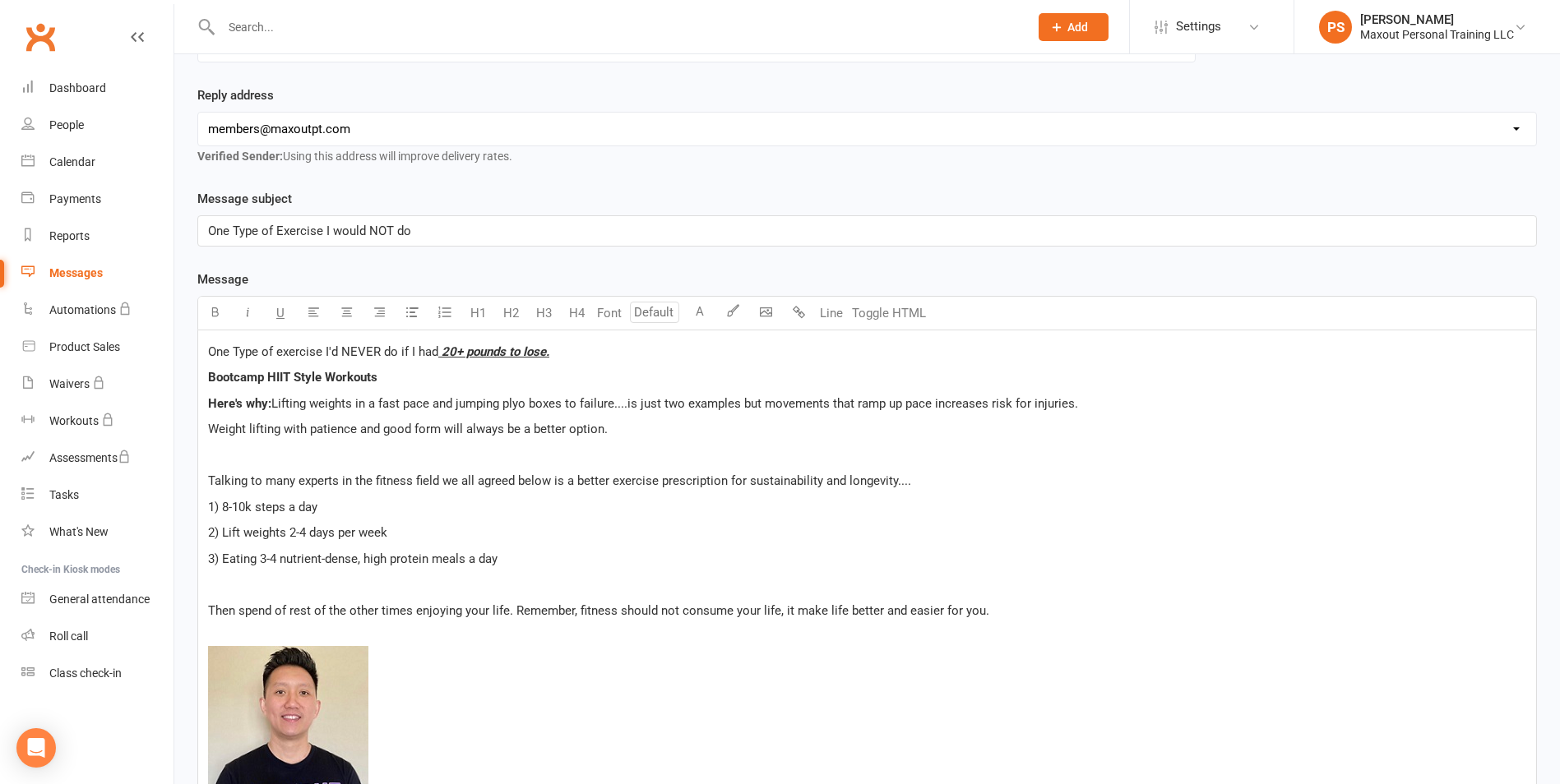
click at [929, 403] on span "Lifting weights in a fast pace and jumping plyo boxes to failure....is just two…" at bounding box center [675, 403] width 807 height 15
click at [1144, 432] on p "Weight lifting with patience and good form will always be a better option." at bounding box center [867, 429] width 1318 height 20
click at [1157, 576] on p "﻿" at bounding box center [867, 584] width 1318 height 20
click at [880, 402] on span "Lifting weights in a fast pace and jumping plyo boxes to failure....is just two…" at bounding box center [684, 403] width 827 height 15
click at [914, 446] on p "﻿" at bounding box center [867, 455] width 1318 height 20
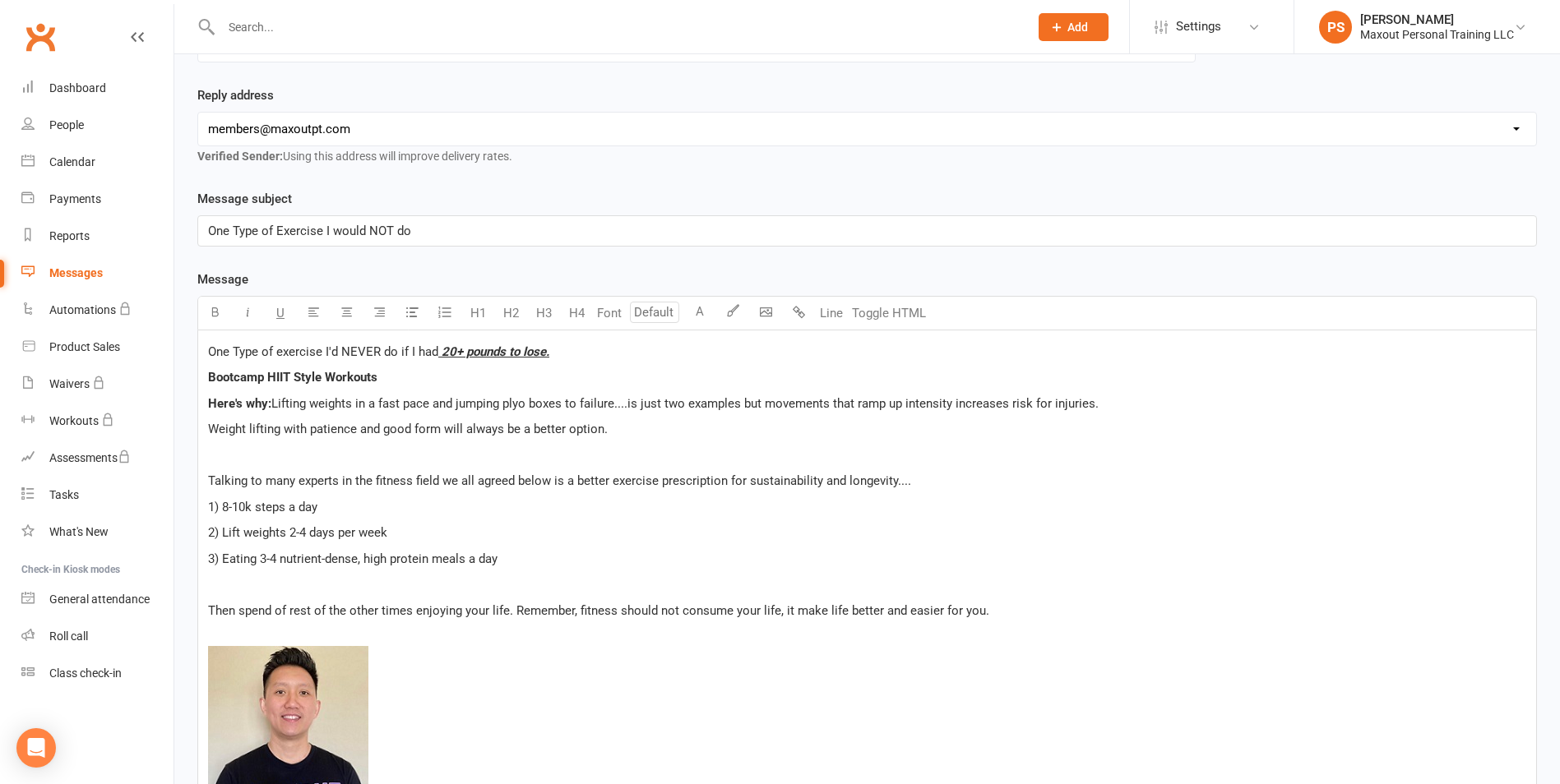
click at [210, 428] on span "Weight lifting with patience and good form will always be a better option." at bounding box center [408, 429] width 400 height 15
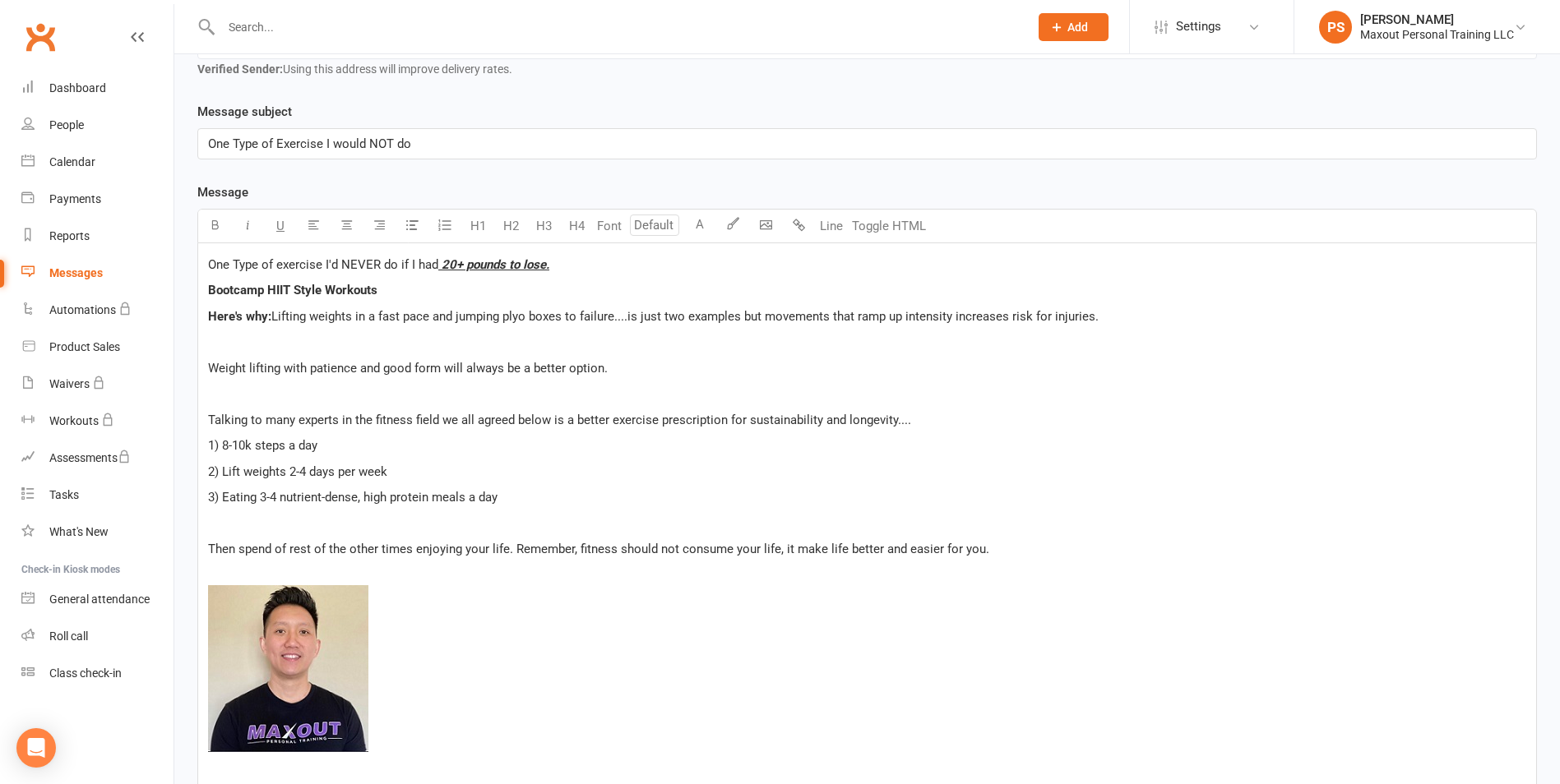
scroll to position [314, 0]
click at [209, 544] on span "Then spend of rest of the other times enjoying your life. Remember, fitness sho…" at bounding box center [599, 546] width 781 height 15
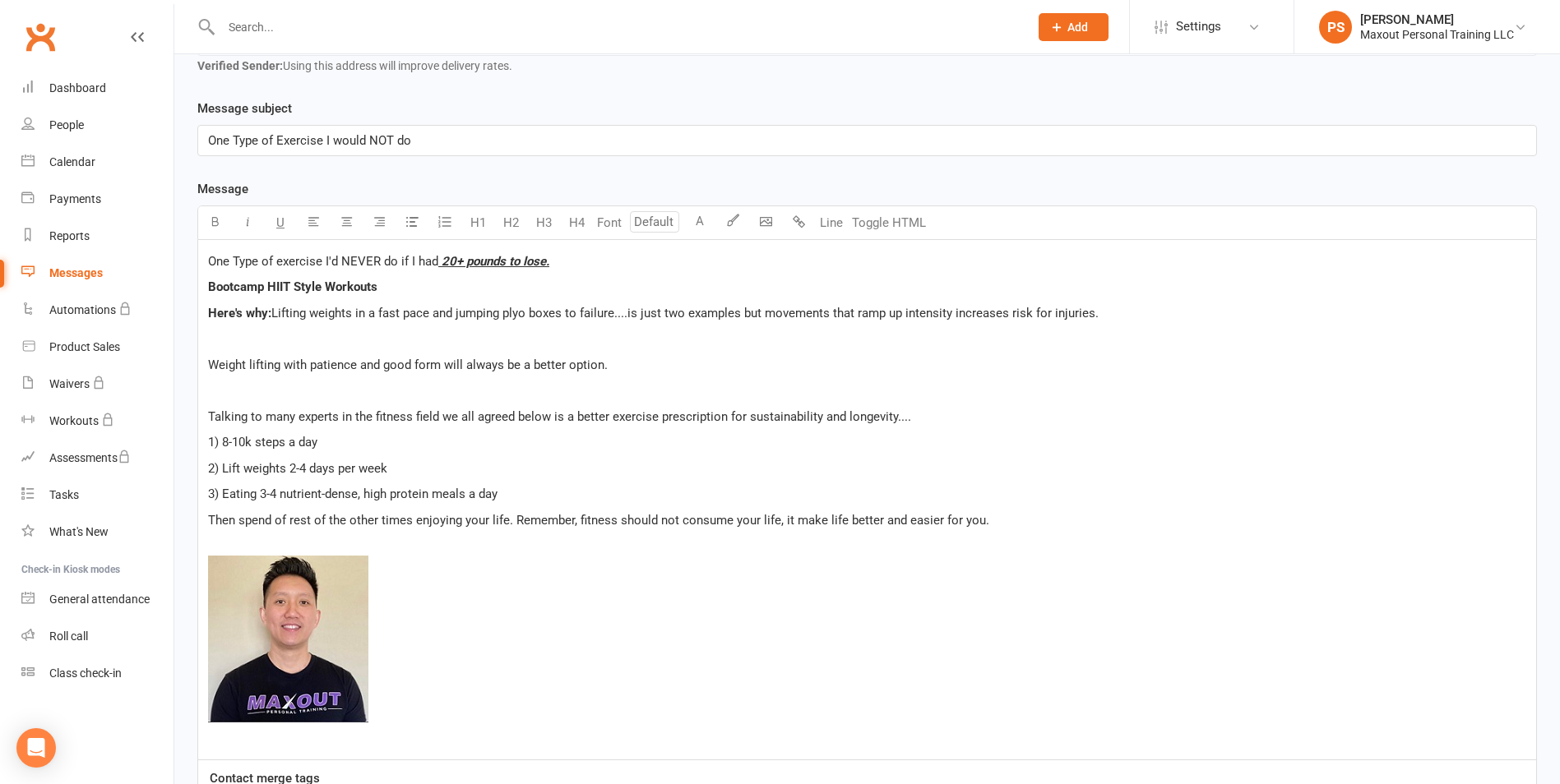
click at [236, 521] on span "Then spend of rest of the other times enjoying your life. Remember, fitness sho…" at bounding box center [599, 520] width 781 height 15
click at [209, 518] on span "Then, spend of rest of the other times enjoying your life. Remember, fitness sh…" at bounding box center [599, 520] width 783 height 15
click at [241, 519] on span "Then, spend of rest of the other times enjoying your life. Remember, fitness sh…" at bounding box center [599, 520] width 783 height 15
click at [378, 519] on span "You should spend of rest of the other times enjoying your life. Remember, fitne…" at bounding box center [616, 520] width 815 height 15
click at [736, 520] on span "You should spend other times enjoying your life. Remember, fitness should not c…" at bounding box center [579, 520] width 741 height 15
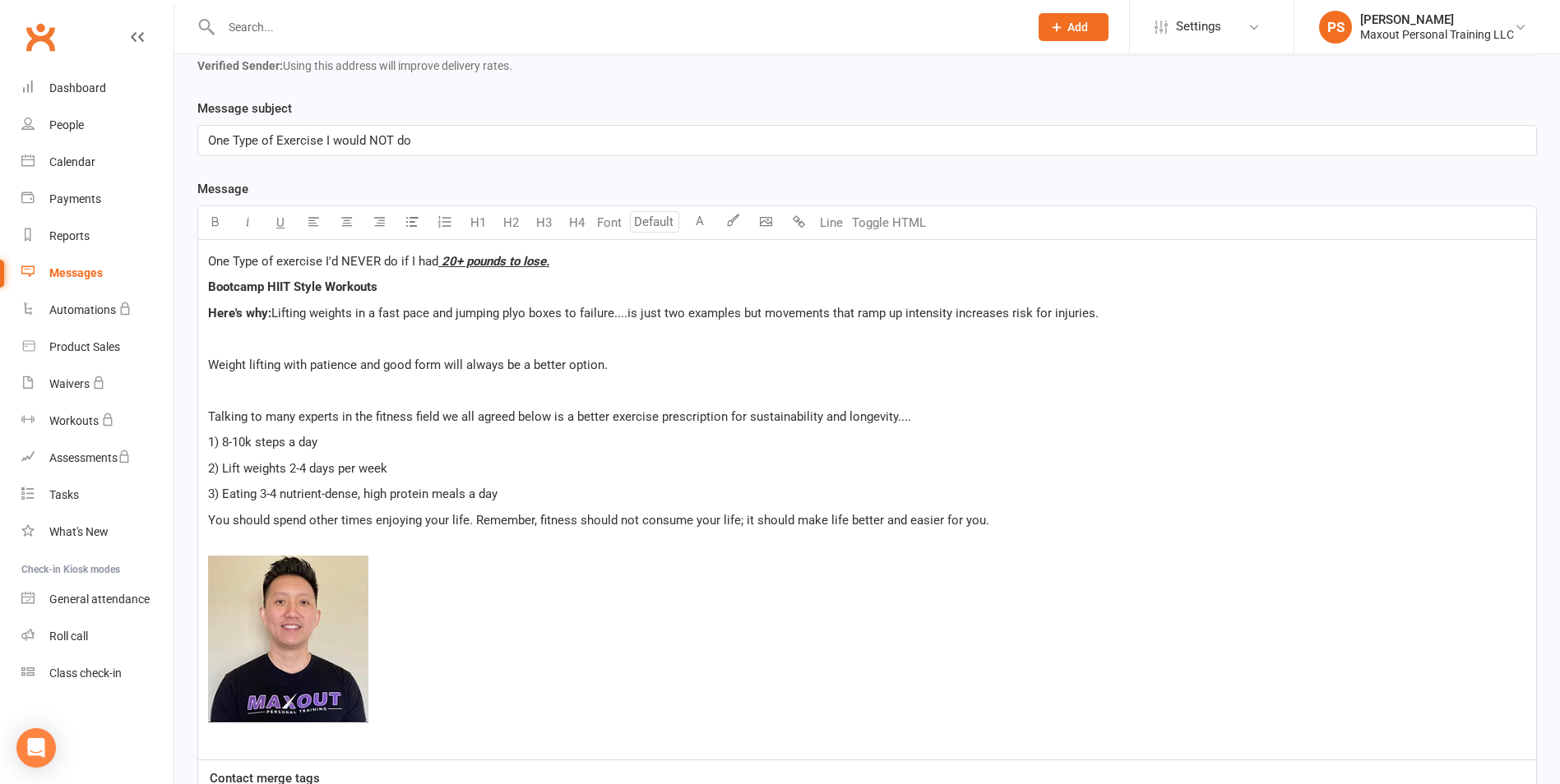
click at [819, 519] on span "You should spend other times enjoying your life. Remember, fitness should not c…" at bounding box center [599, 520] width 781 height 15
click at [1021, 517] on p "You should spend other times enjoying your life. Remember, fitness should not c…" at bounding box center [867, 520] width 1318 height 20
click at [282, 749] on div "One Type of exercise I'd NEVER do if I had 20+ pounds to lose. Bootcamp HIIT St…" at bounding box center [866, 499] width 1338 height 519
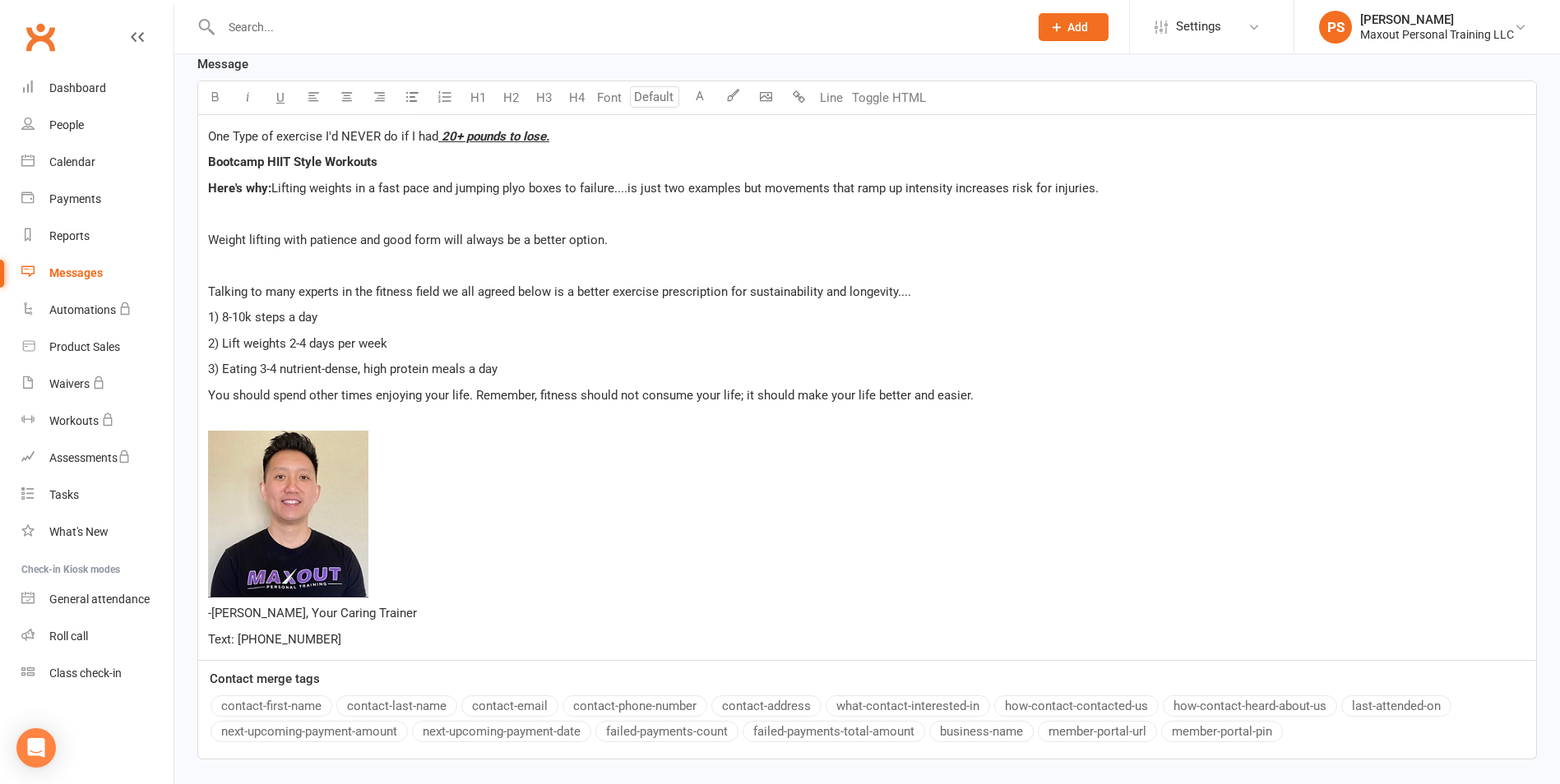
scroll to position [562, 0]
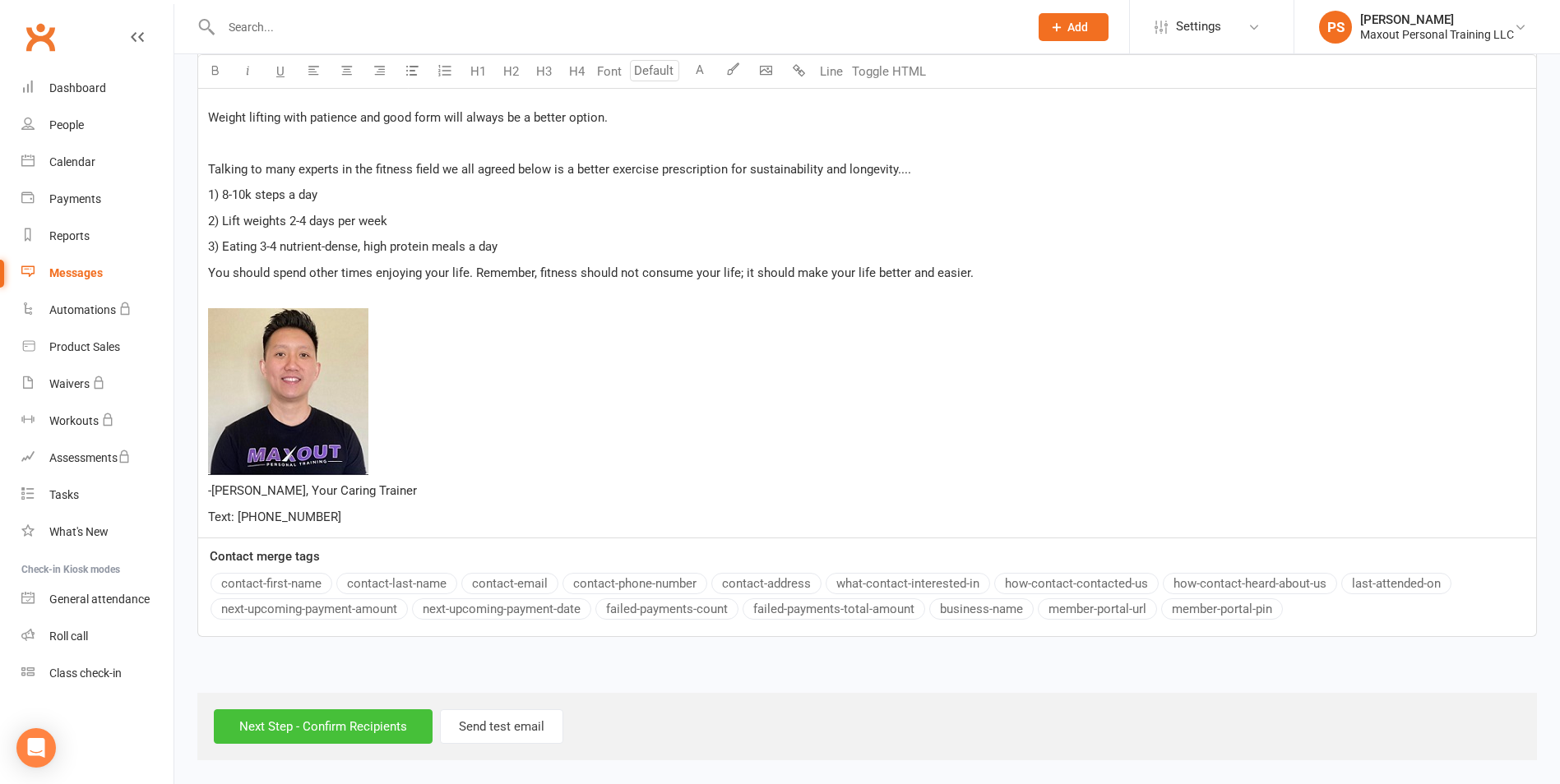
click at [350, 722] on input "Next Step - Confirm Recipients" at bounding box center [323, 727] width 219 height 35
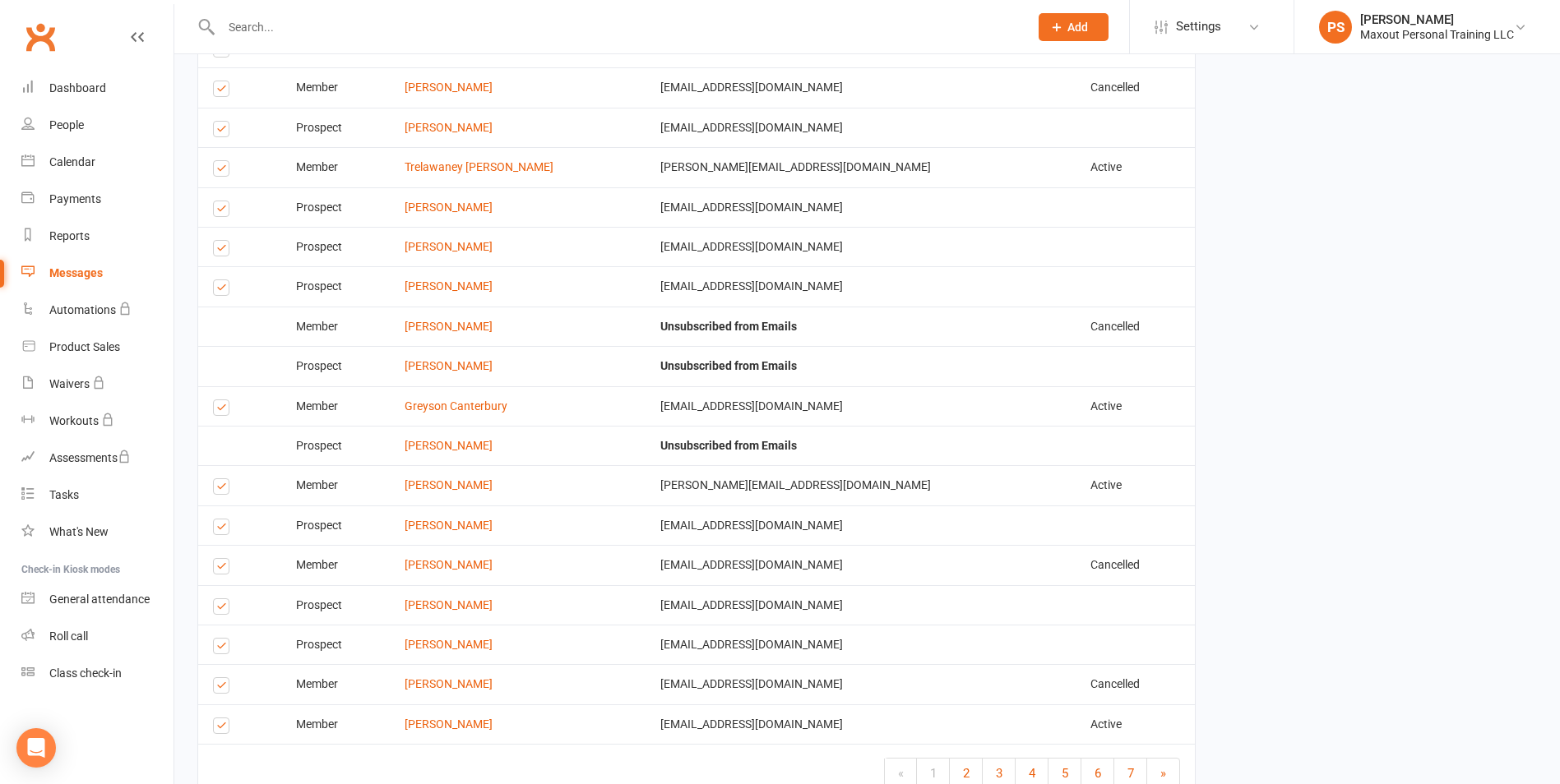
scroll to position [2272, 0]
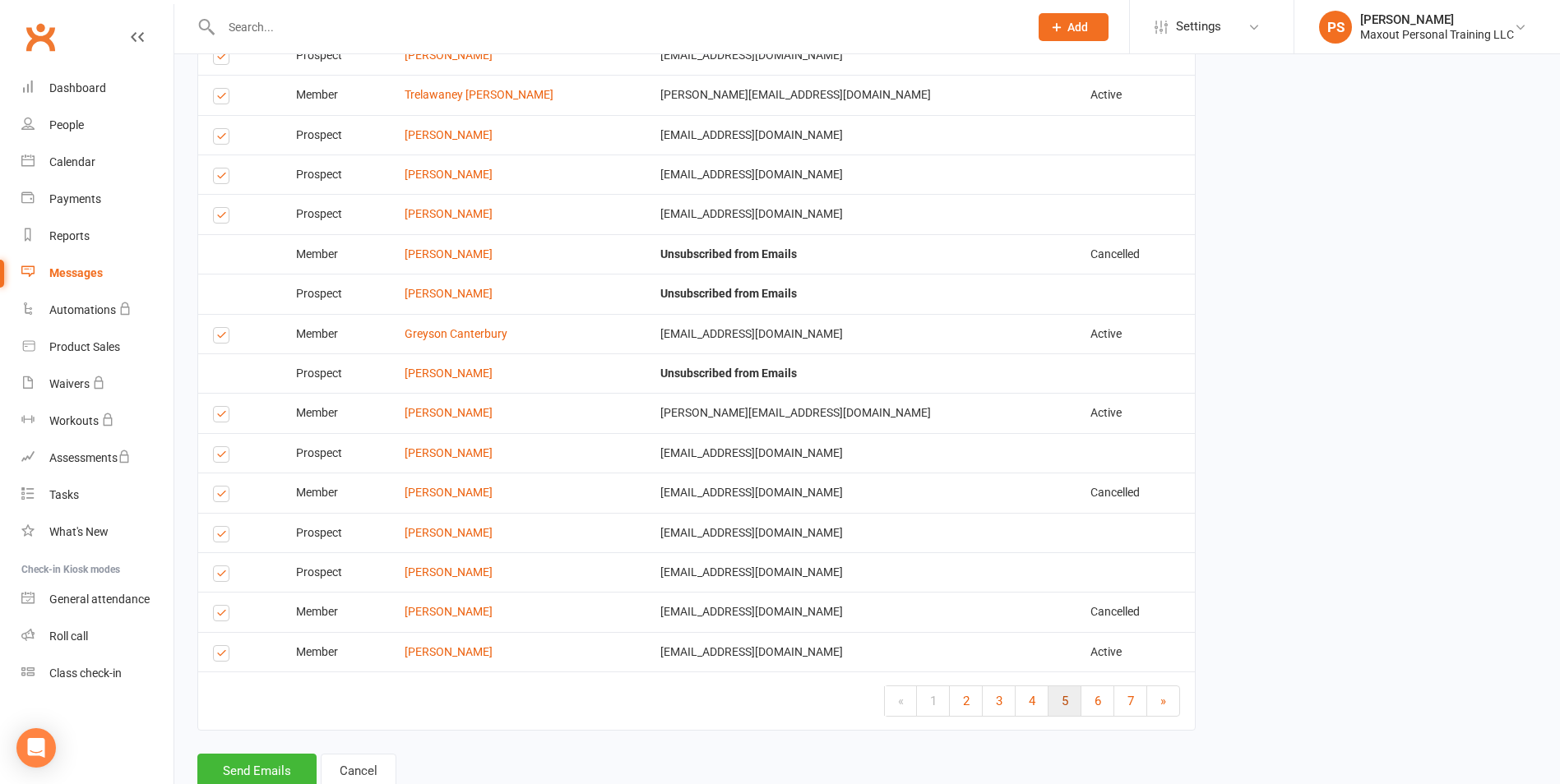
click at [1068, 692] on link "5" at bounding box center [1064, 700] width 33 height 29
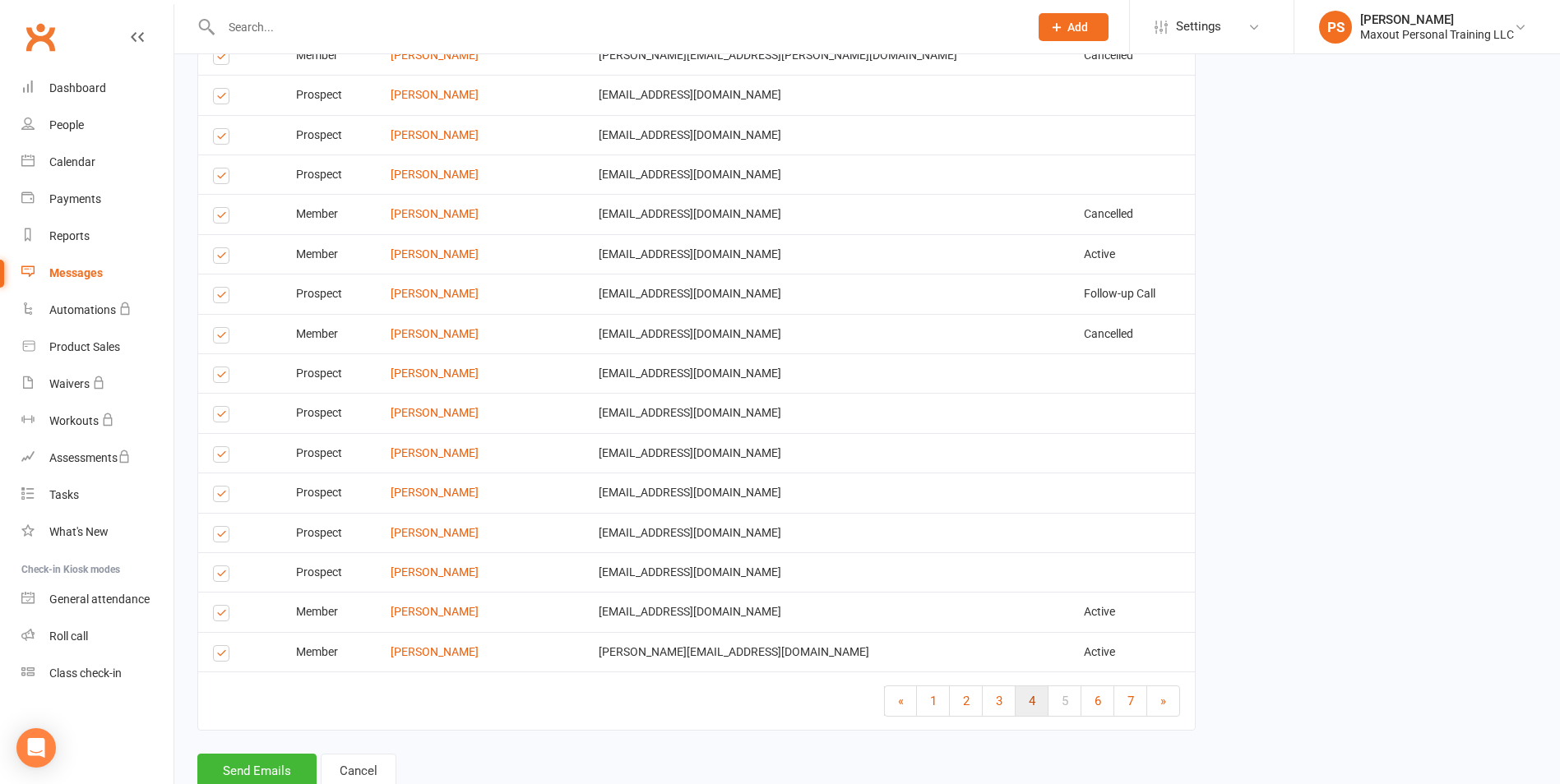
click at [1028, 696] on span "4" at bounding box center [1031, 701] width 7 height 15
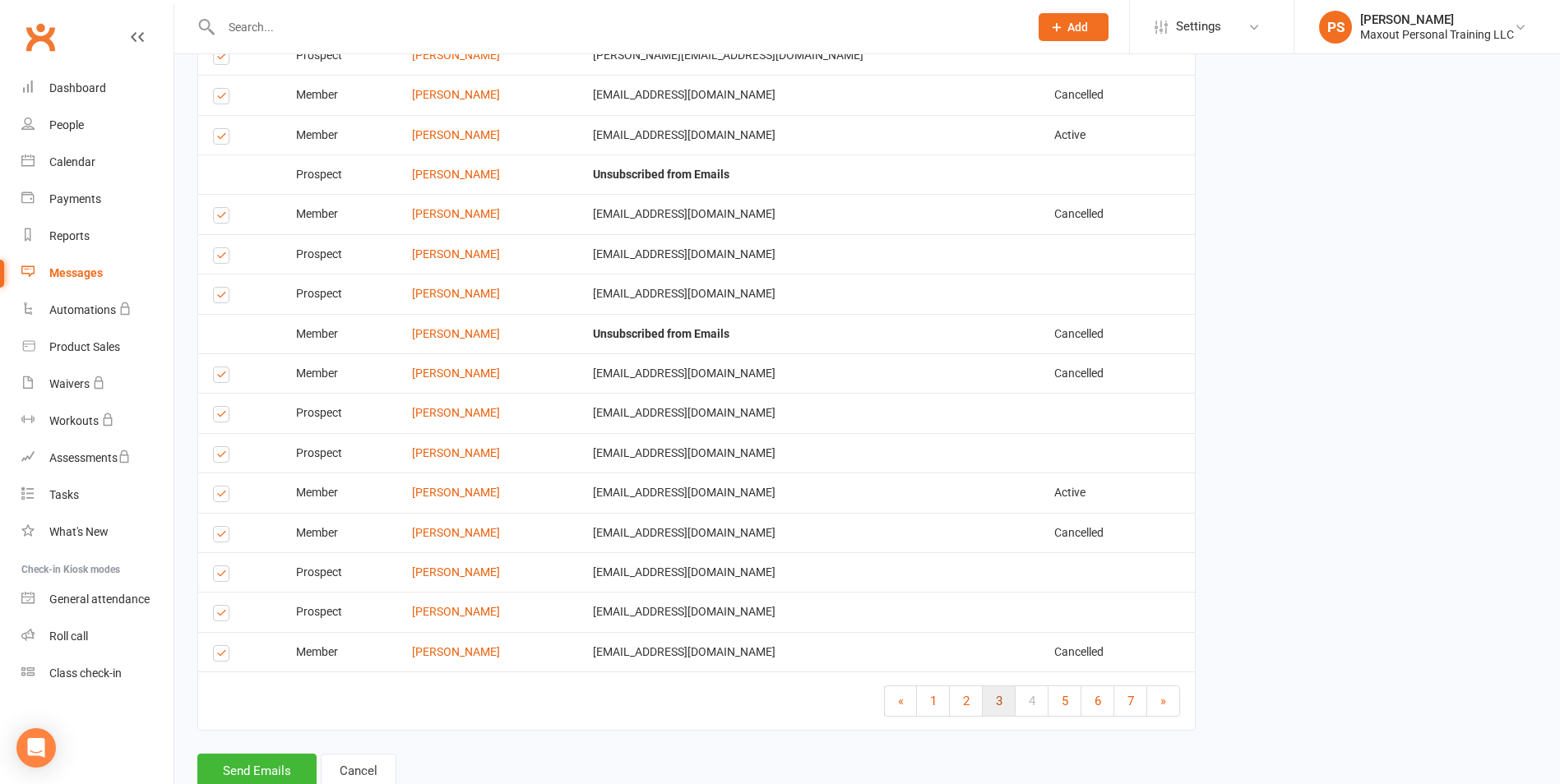
click at [1001, 699] on link "3" at bounding box center [998, 700] width 33 height 29
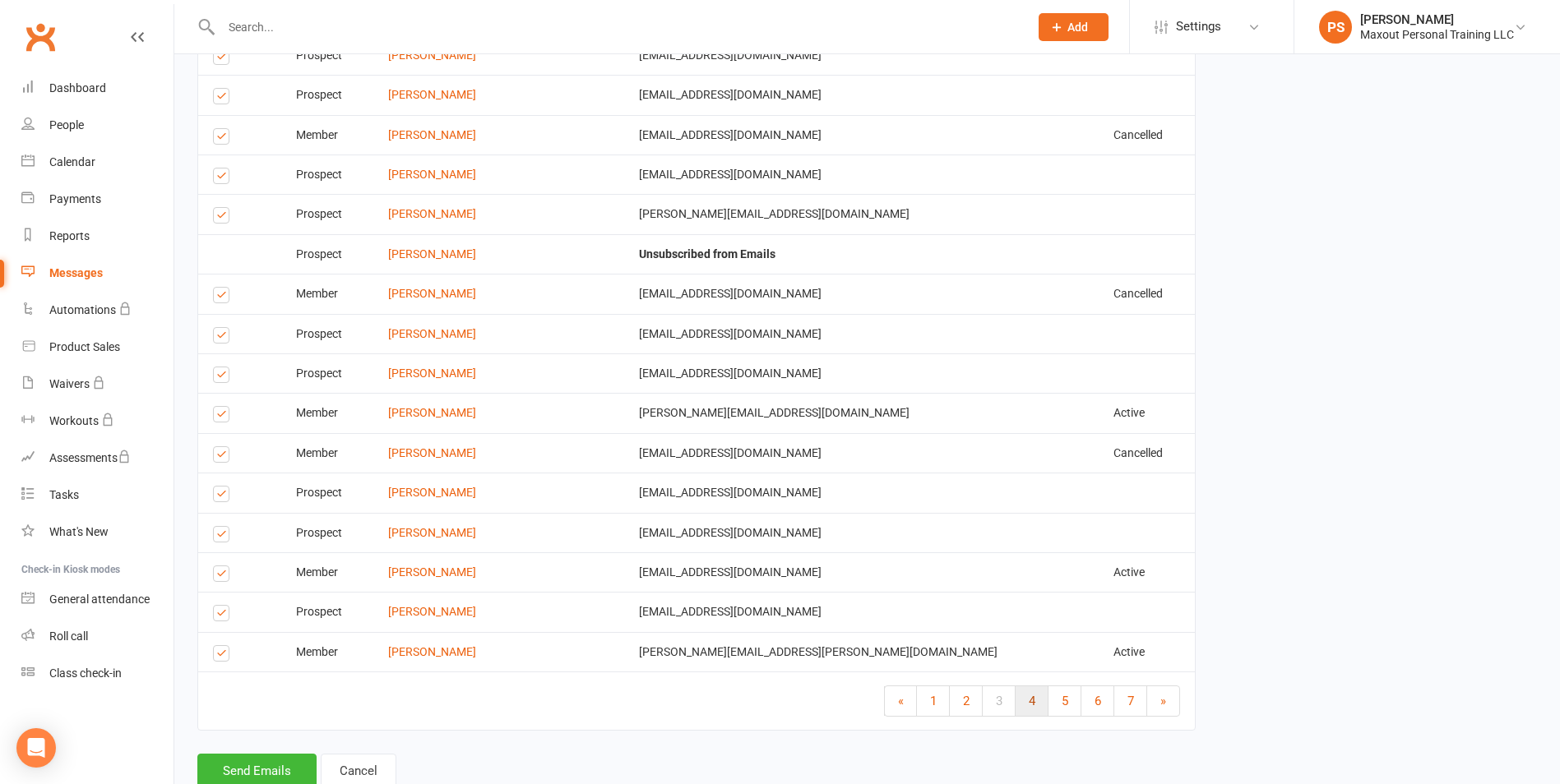
click at [1025, 699] on link "4" at bounding box center [1031, 700] width 33 height 29
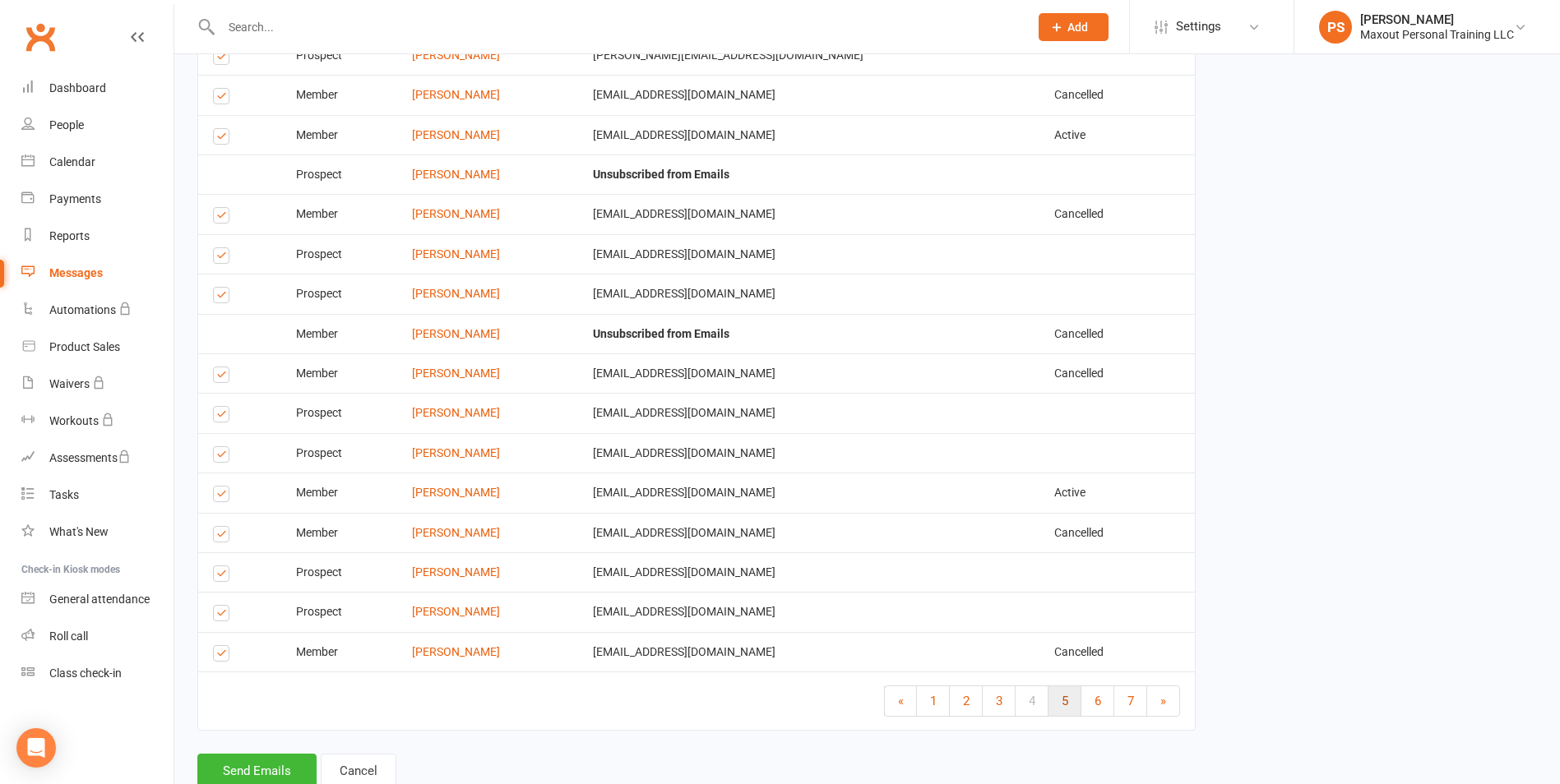
click at [1063, 704] on span "5" at bounding box center [1064, 701] width 7 height 15
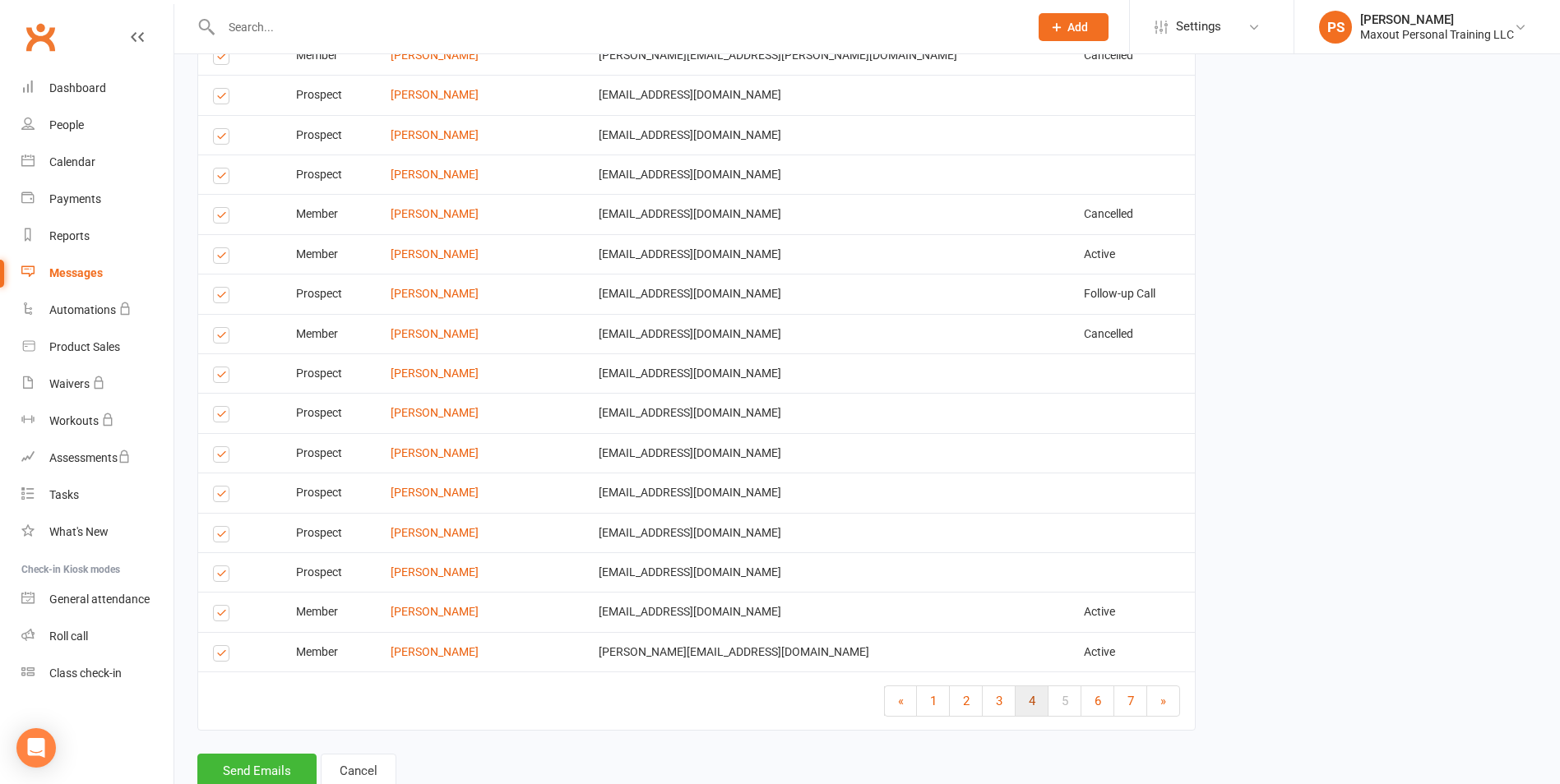
click at [1031, 705] on span "4" at bounding box center [1031, 701] width 7 height 15
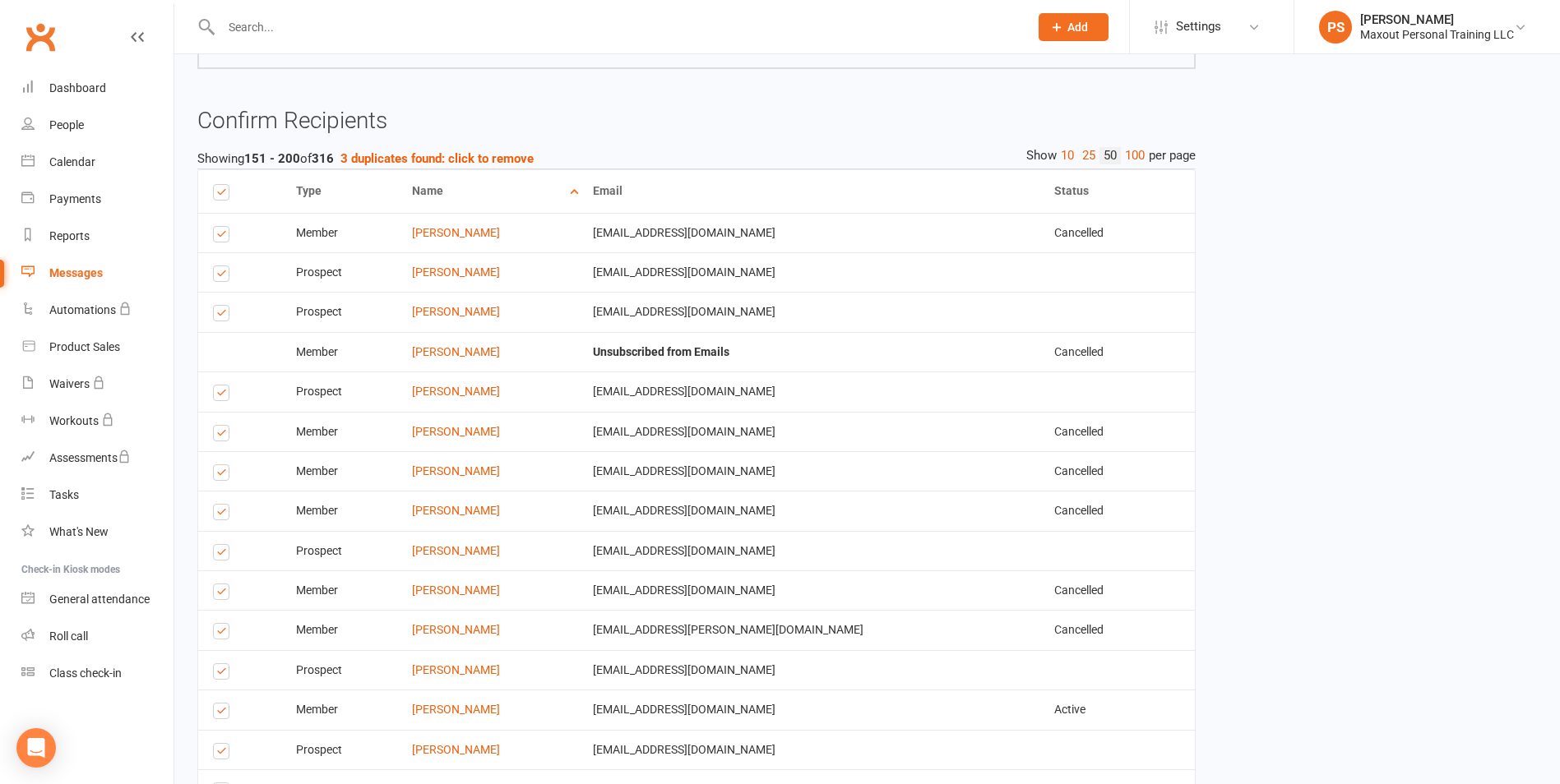
scroll to position [715, 0]
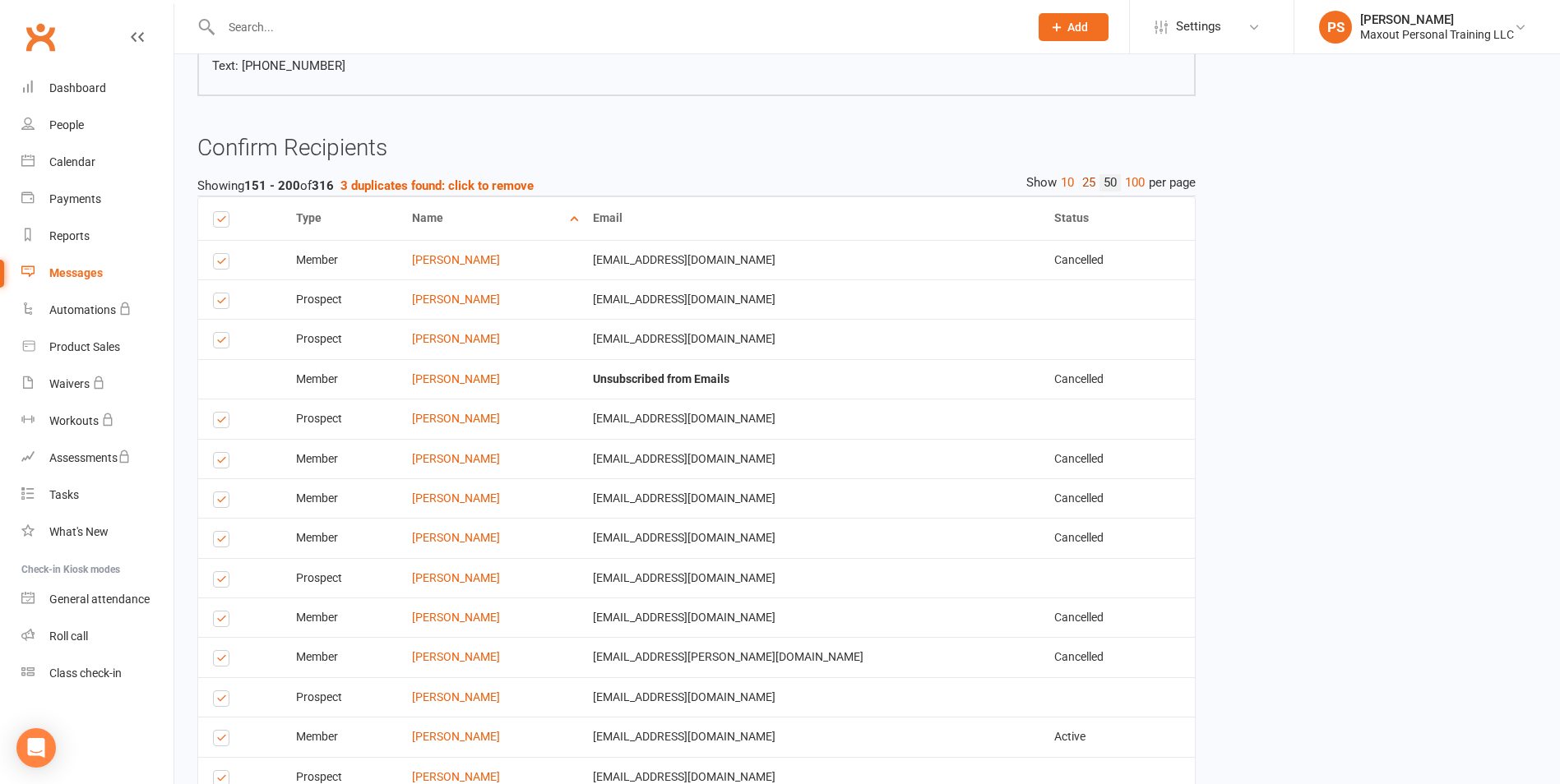
click at [1091, 182] on link "25" at bounding box center [1088, 183] width 22 height 17
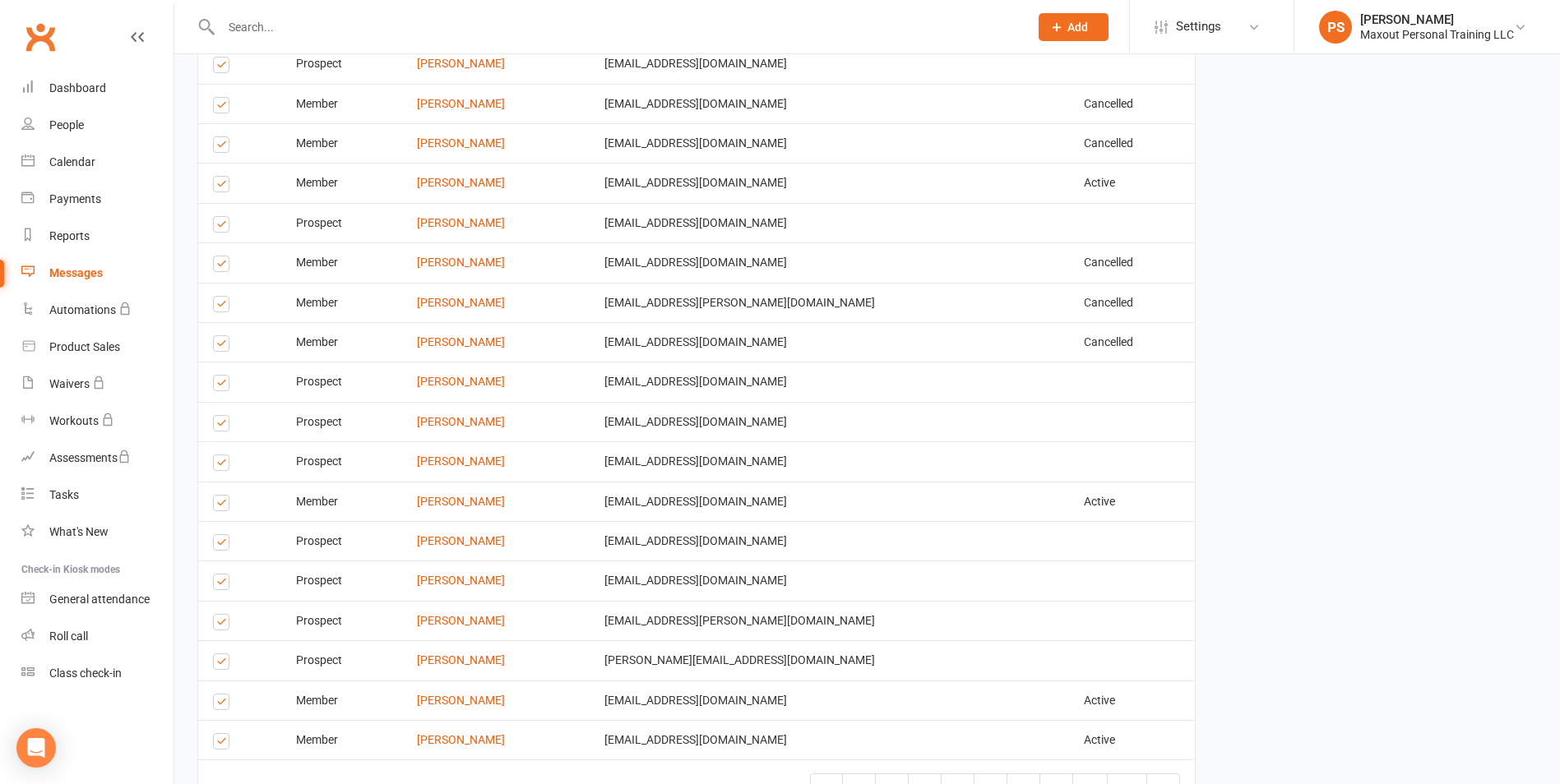
scroll to position [1329, 0]
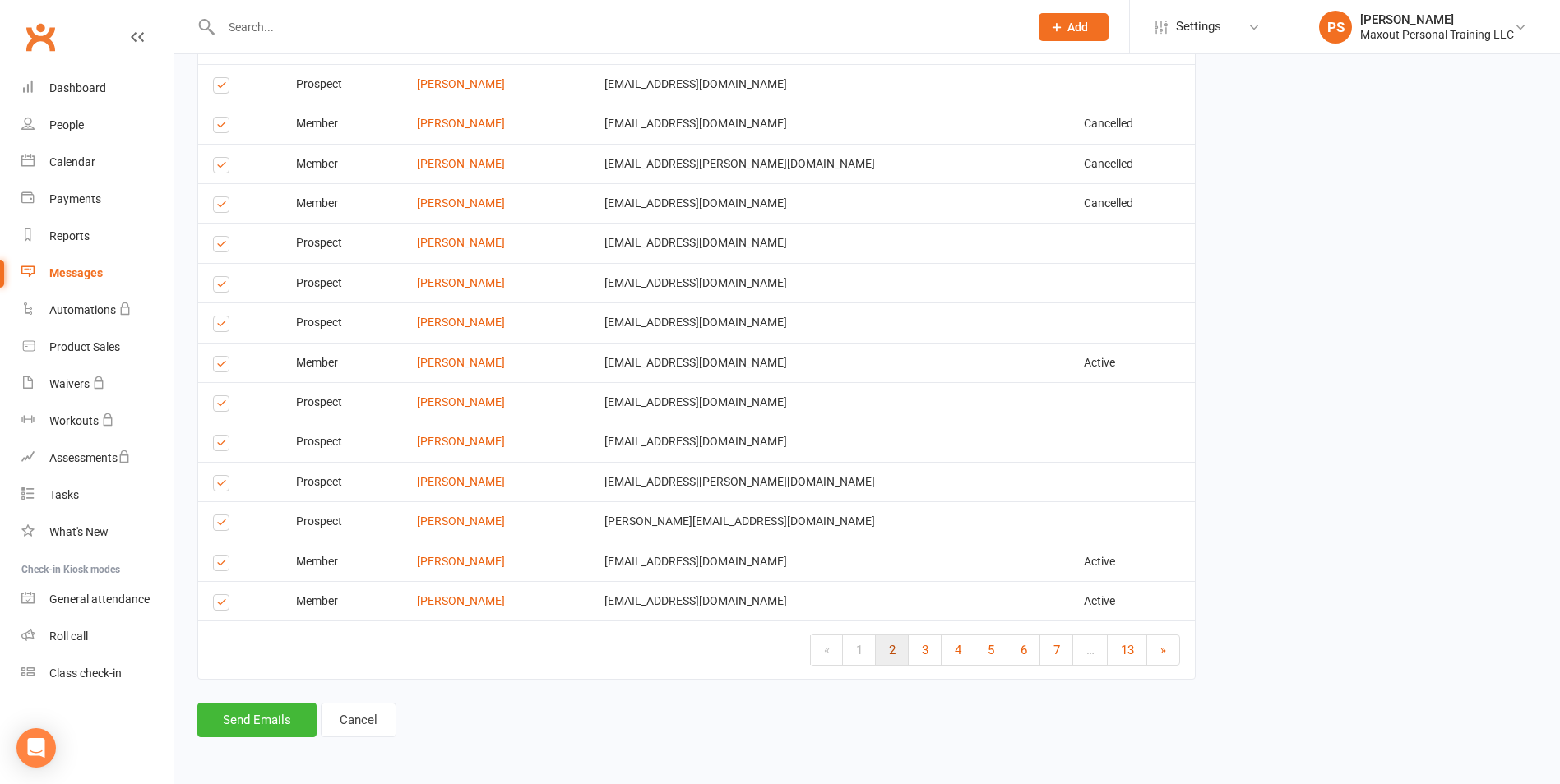
click at [895, 648] on link "2" at bounding box center [892, 649] width 33 height 29
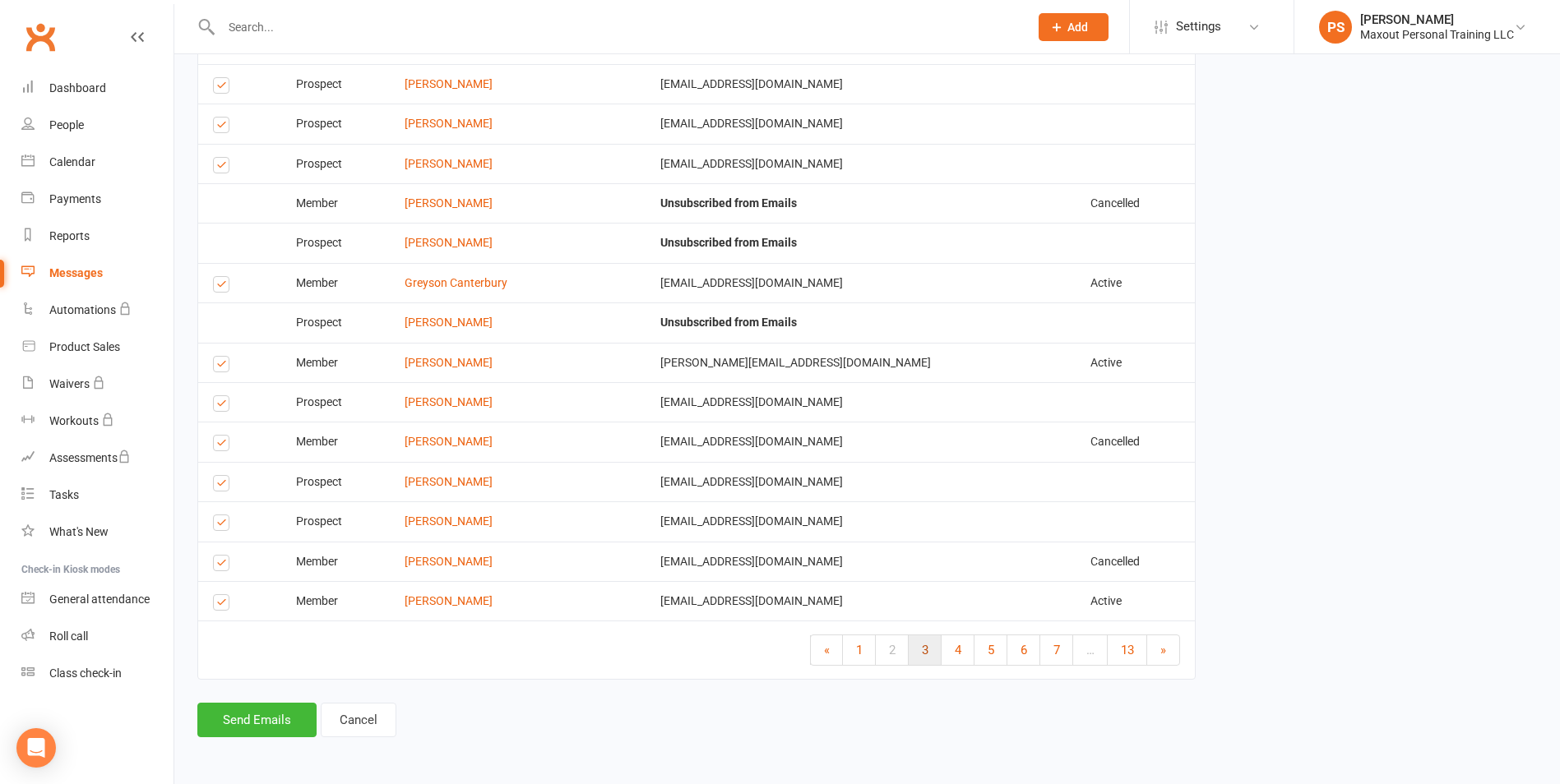
click at [918, 651] on link "3" at bounding box center [925, 649] width 33 height 29
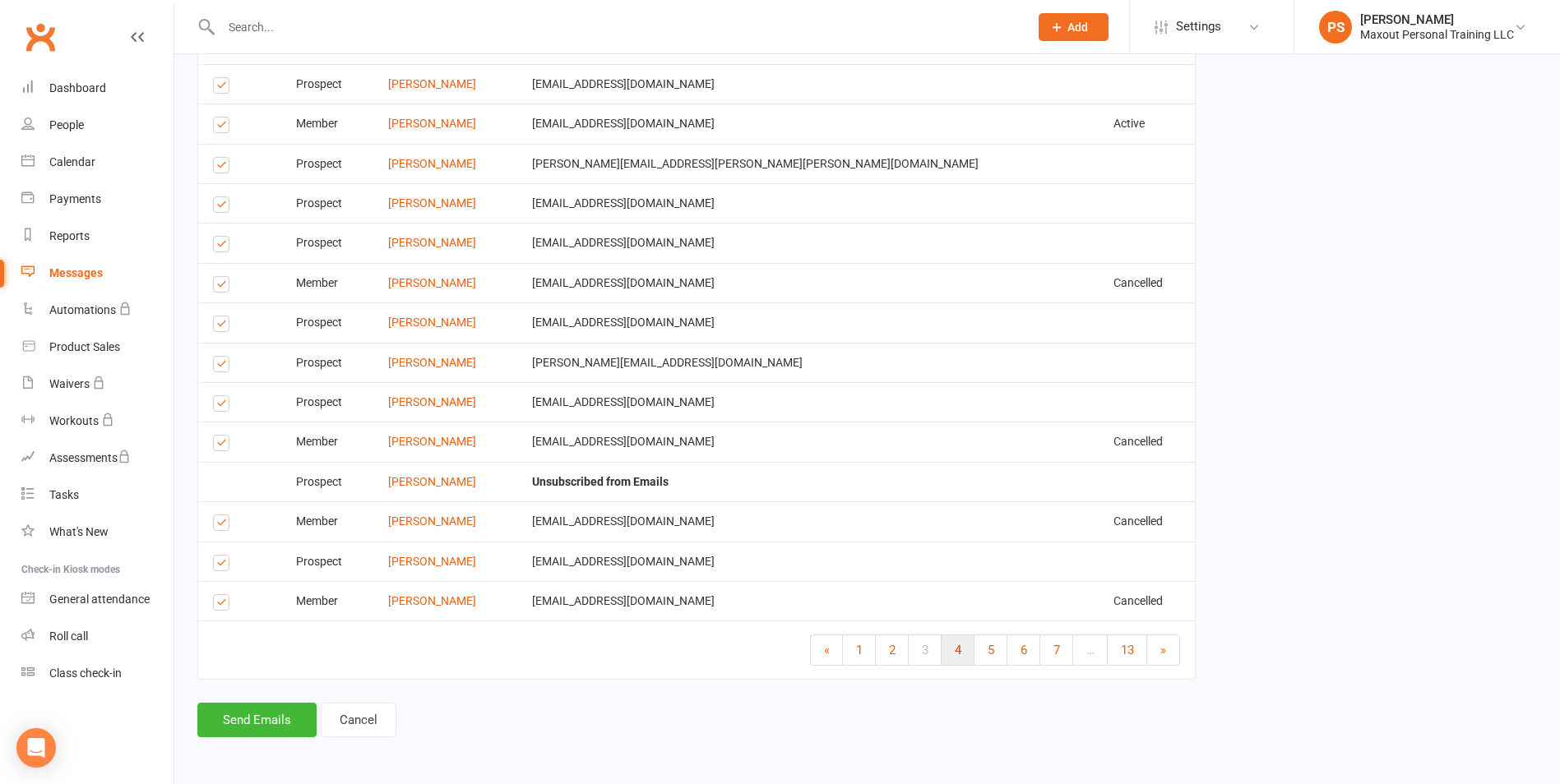
click at [959, 652] on span "4" at bounding box center [958, 650] width 7 height 15
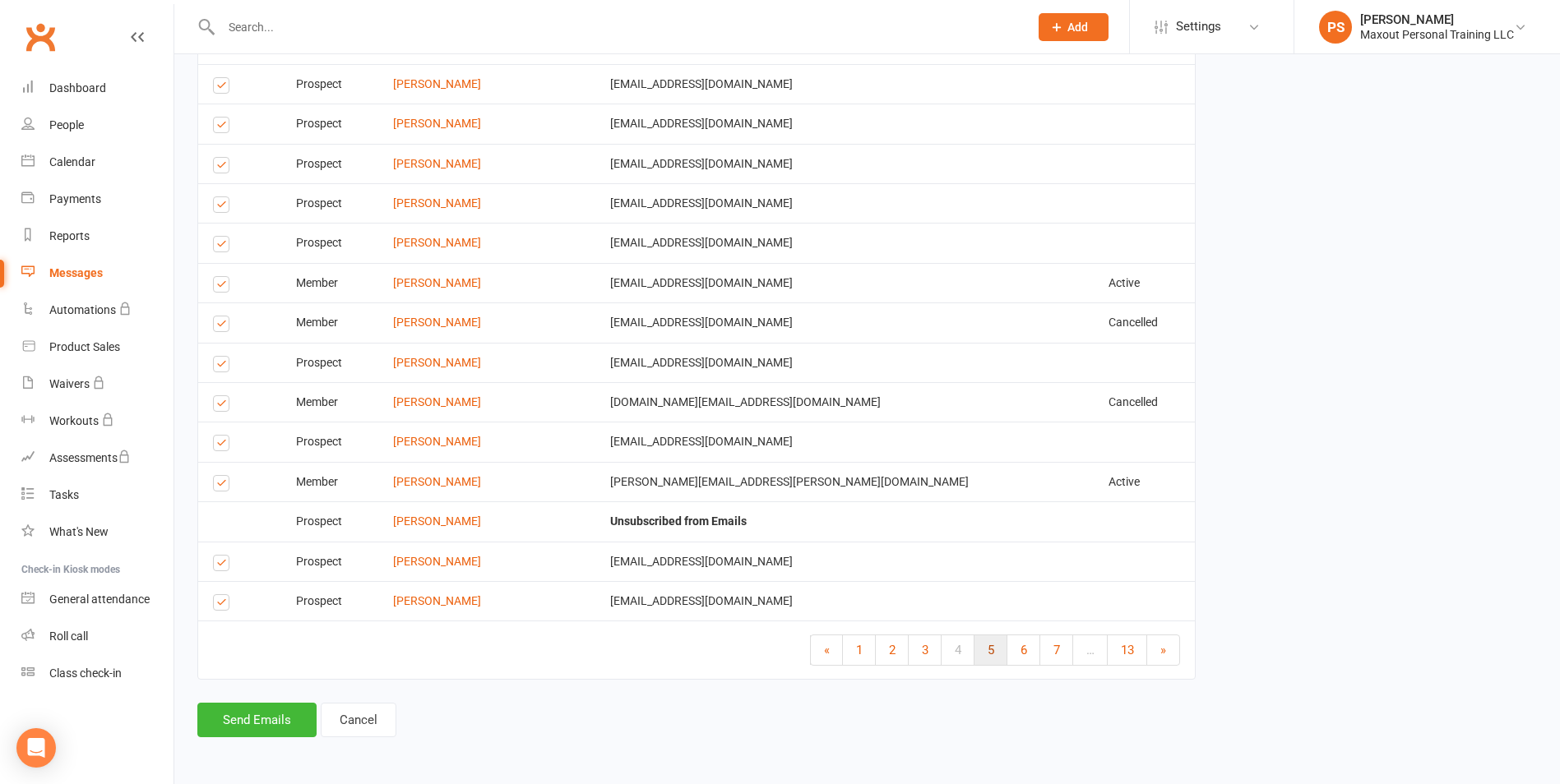
click at [997, 651] on link "5" at bounding box center [991, 649] width 33 height 29
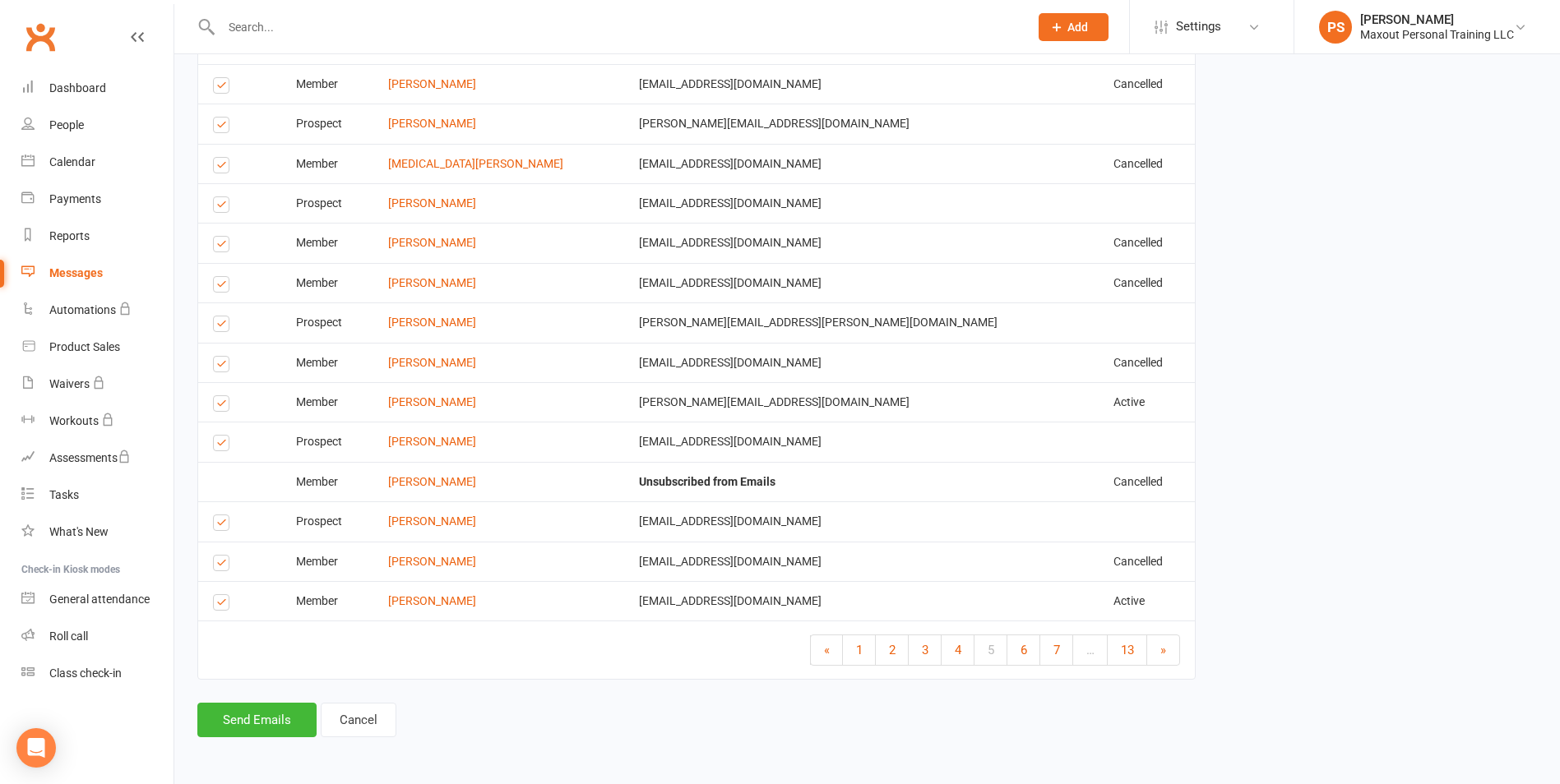
click at [997, 651] on link "5" at bounding box center [991, 649] width 33 height 29
click at [1030, 653] on link "6" at bounding box center [1023, 649] width 33 height 29
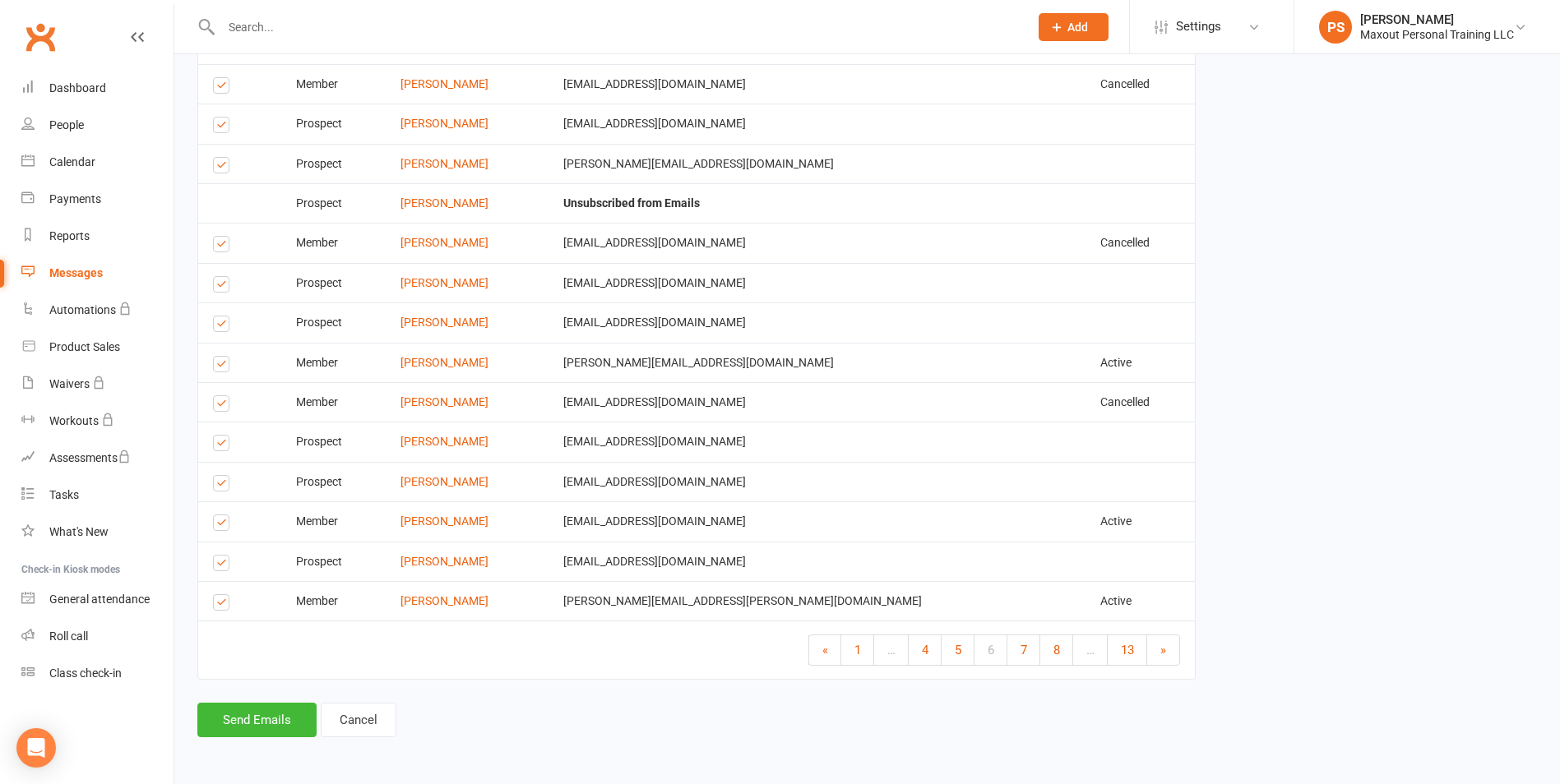
click at [222, 88] on label at bounding box center [224, 88] width 23 height 0
click at [222, 78] on input "checkbox" at bounding box center [218, 78] width 10 height 0
click at [266, 722] on button "Send Emails" at bounding box center [256, 720] width 119 height 35
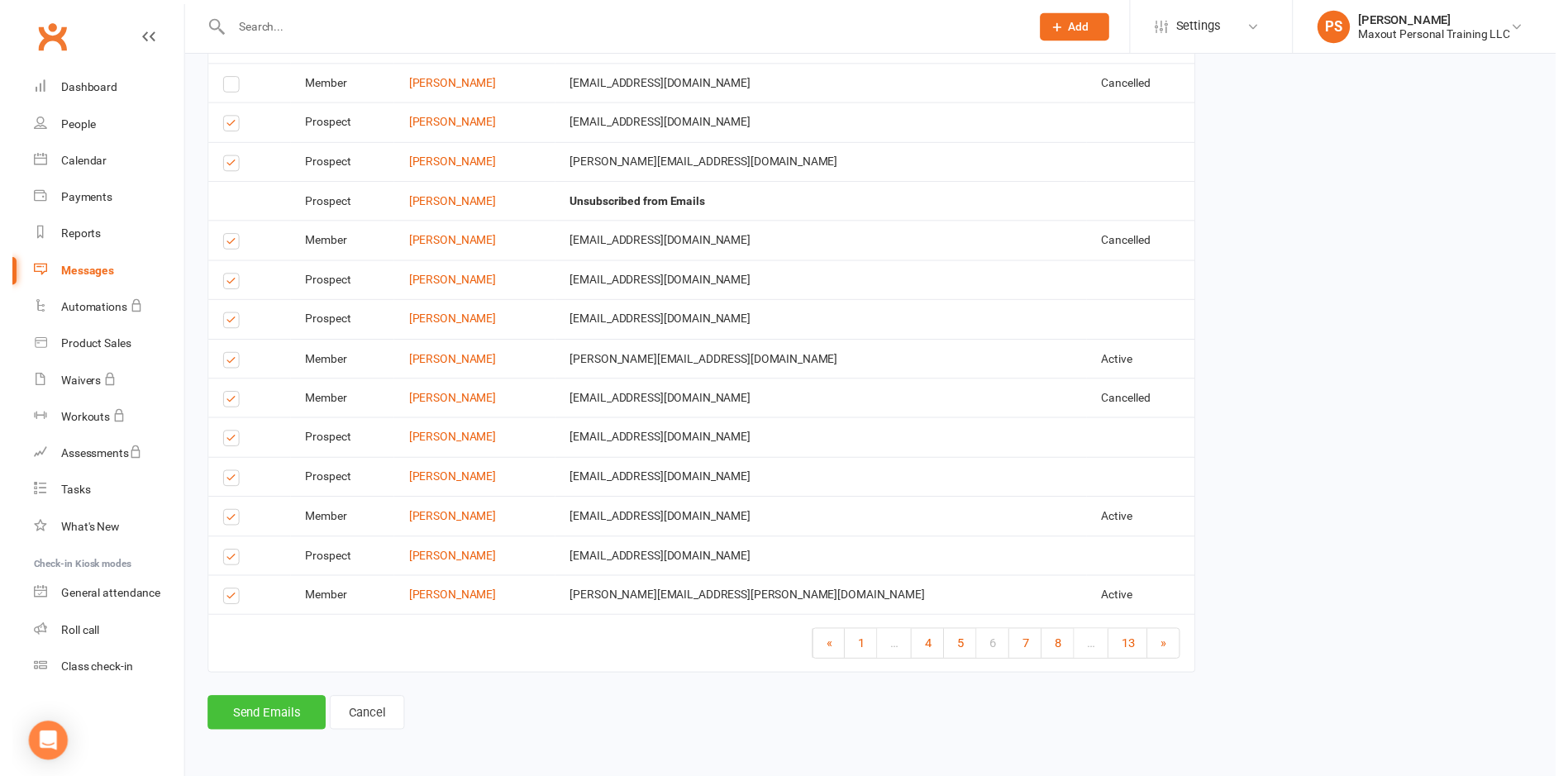
scroll to position [1328, 0]
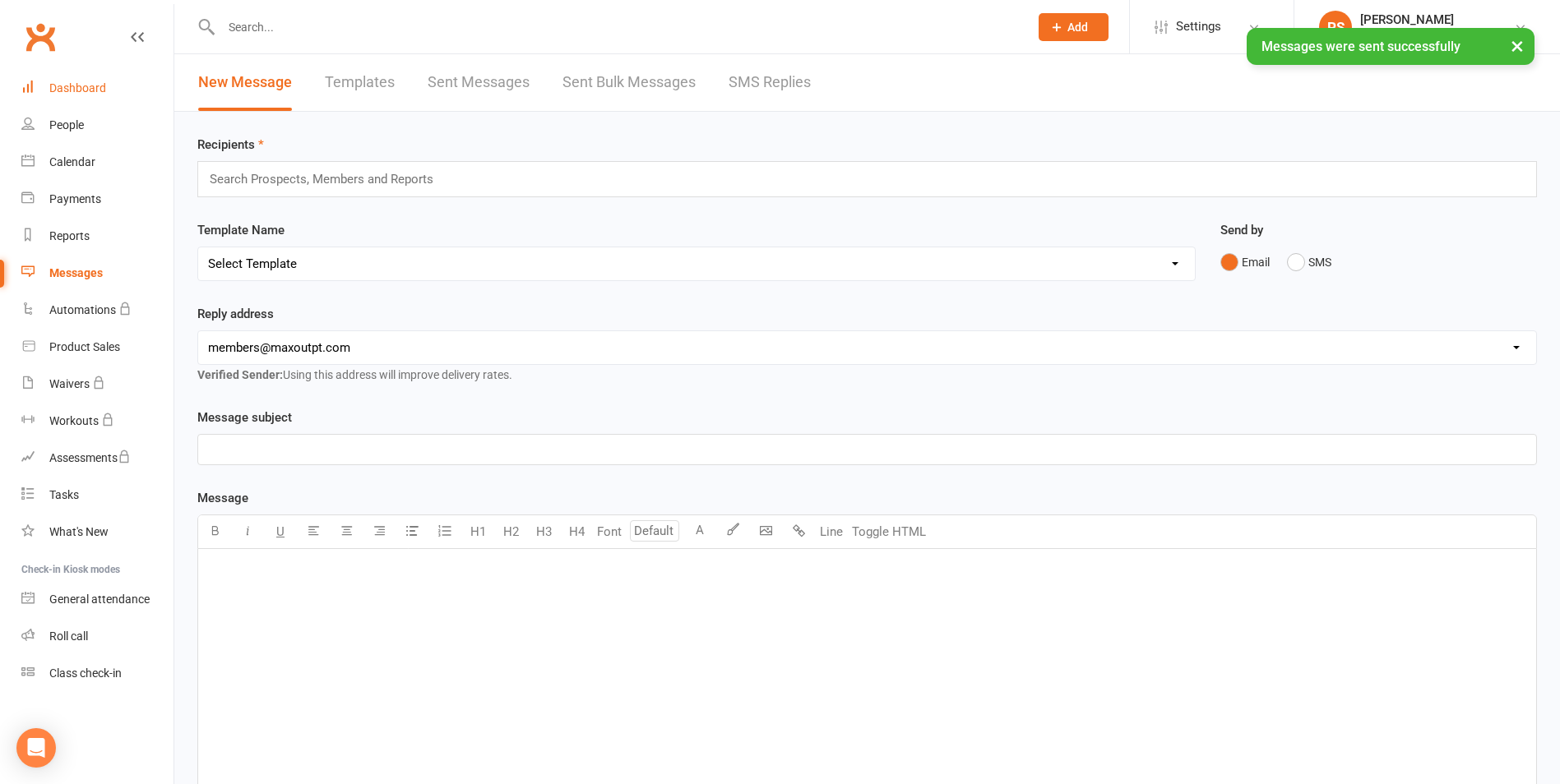
click at [63, 90] on div "Dashboard" at bounding box center [77, 88] width 57 height 13
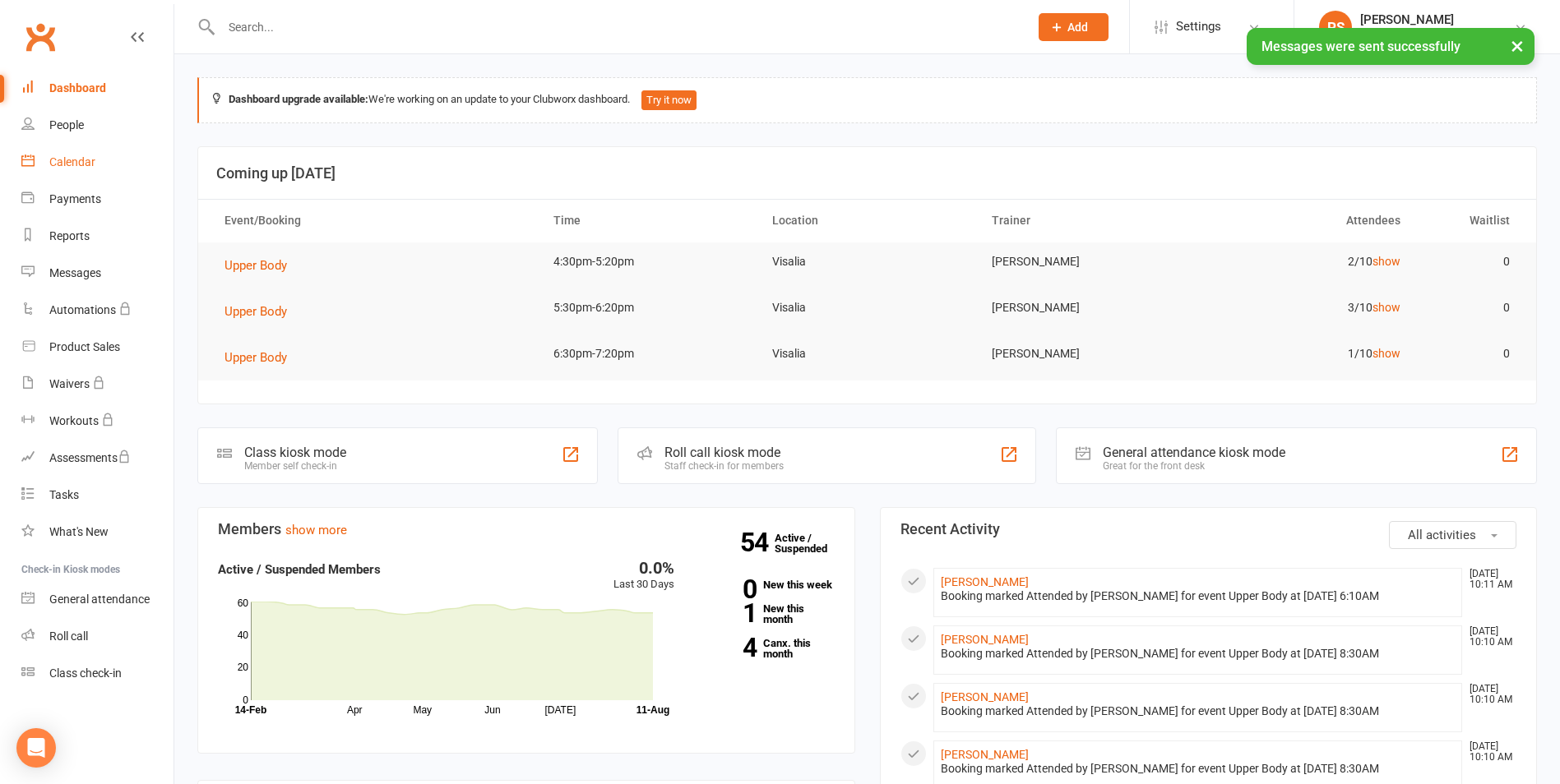
click at [87, 157] on div "Calendar" at bounding box center [72, 162] width 46 height 13
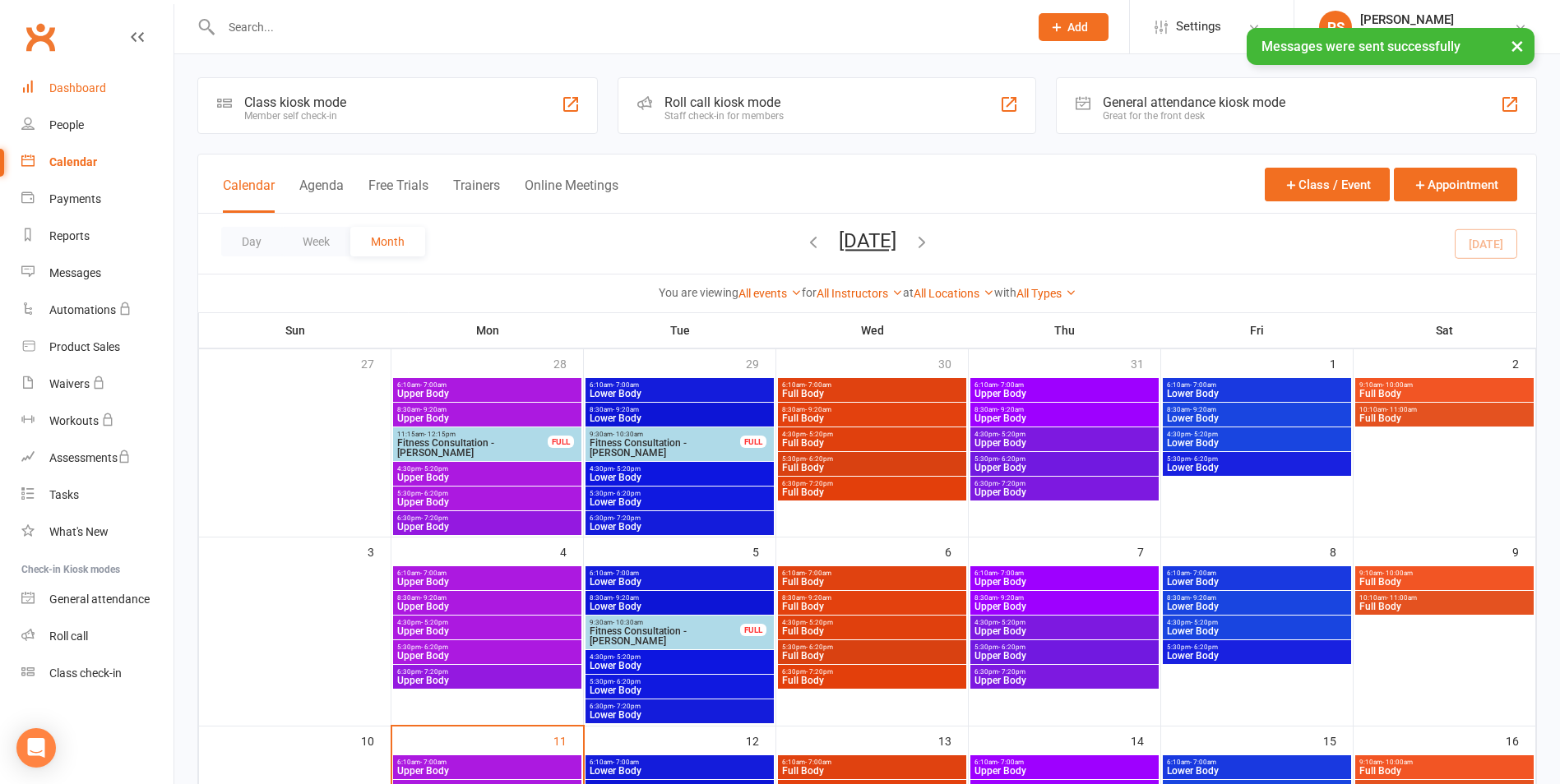
click at [68, 84] on div "Dashboard" at bounding box center [77, 88] width 57 height 13
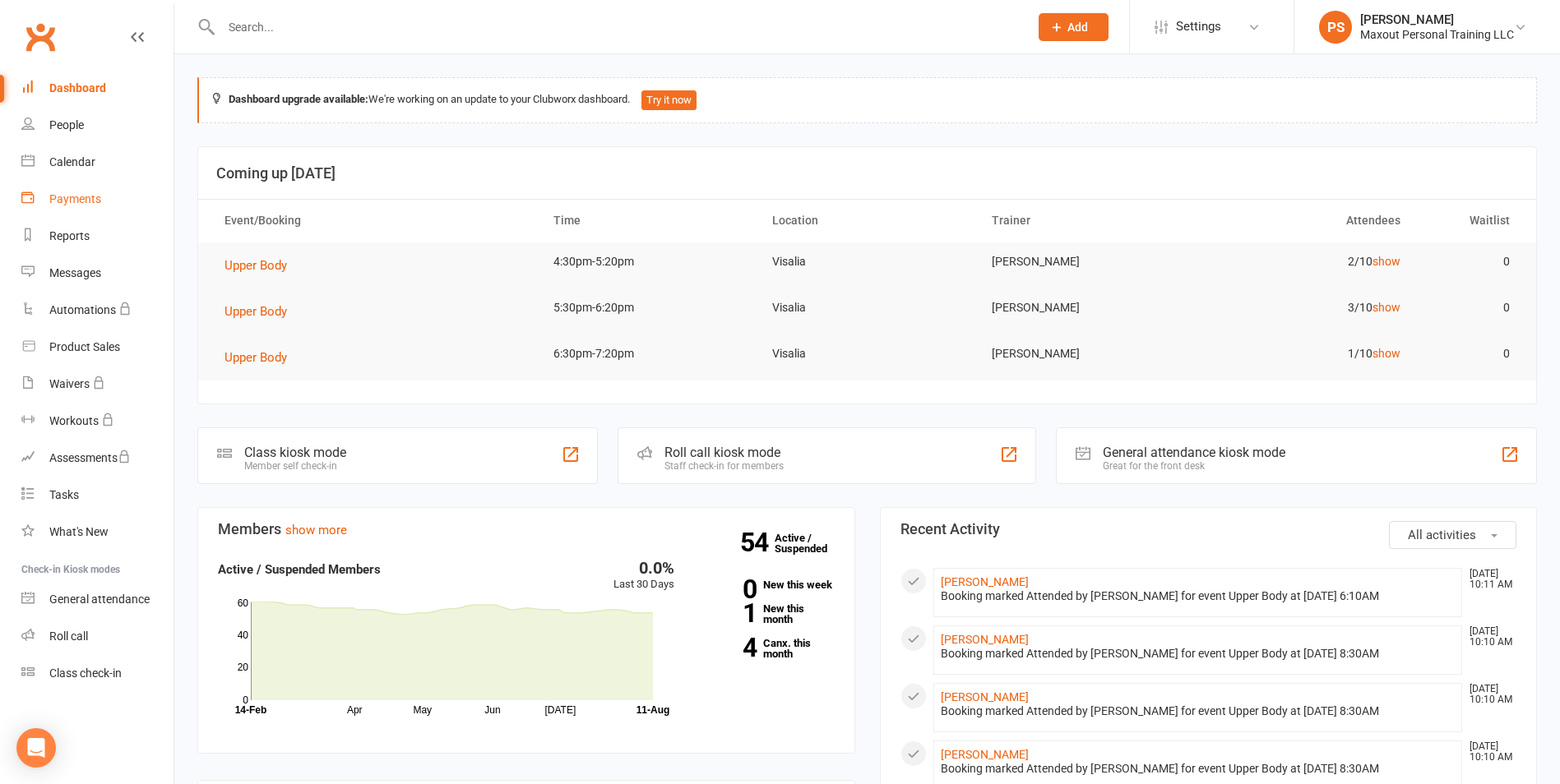
click at [65, 196] on div "Payments" at bounding box center [74, 199] width 52 height 13
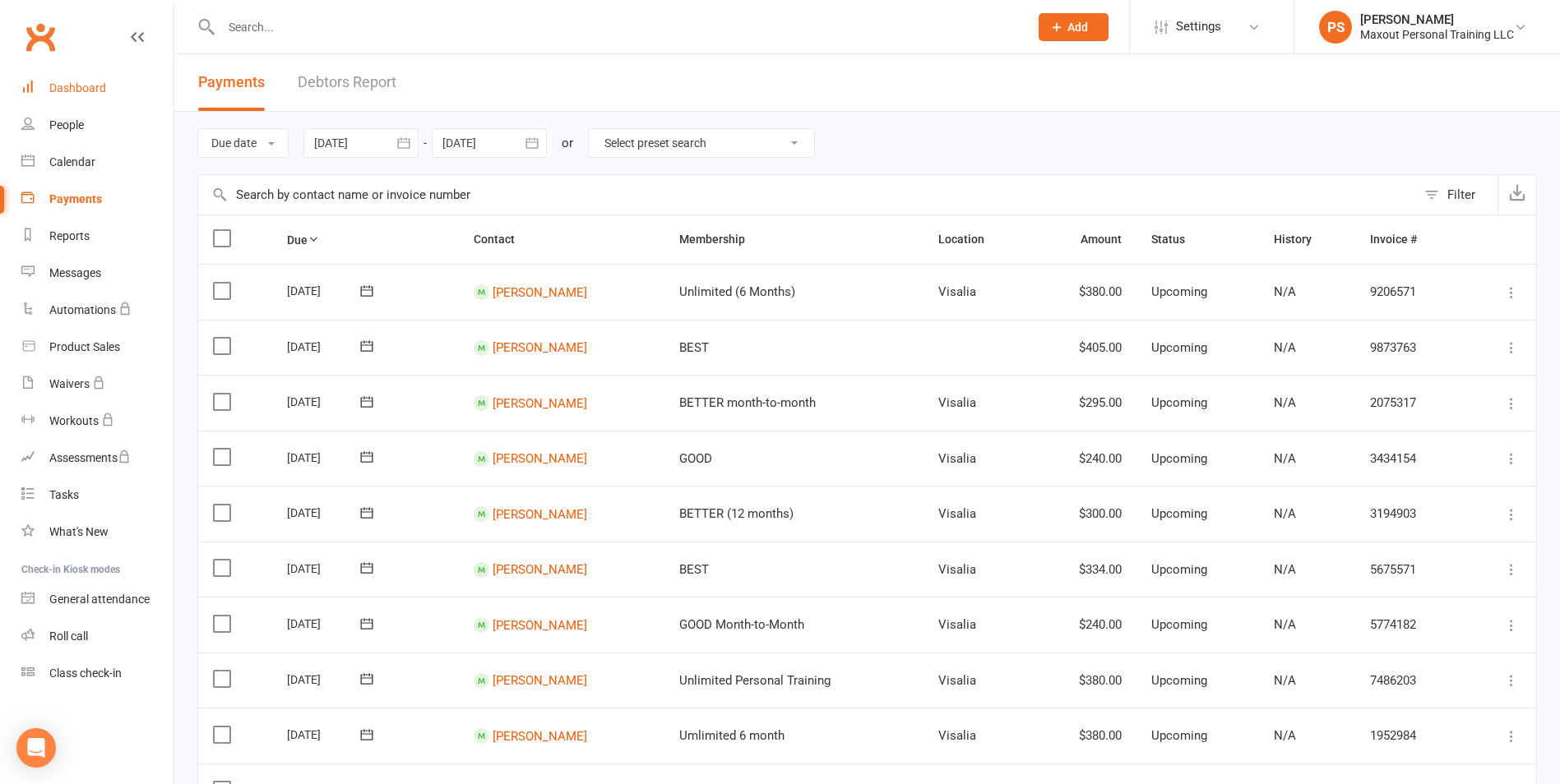
click at [87, 82] on div "Dashboard" at bounding box center [77, 88] width 57 height 13
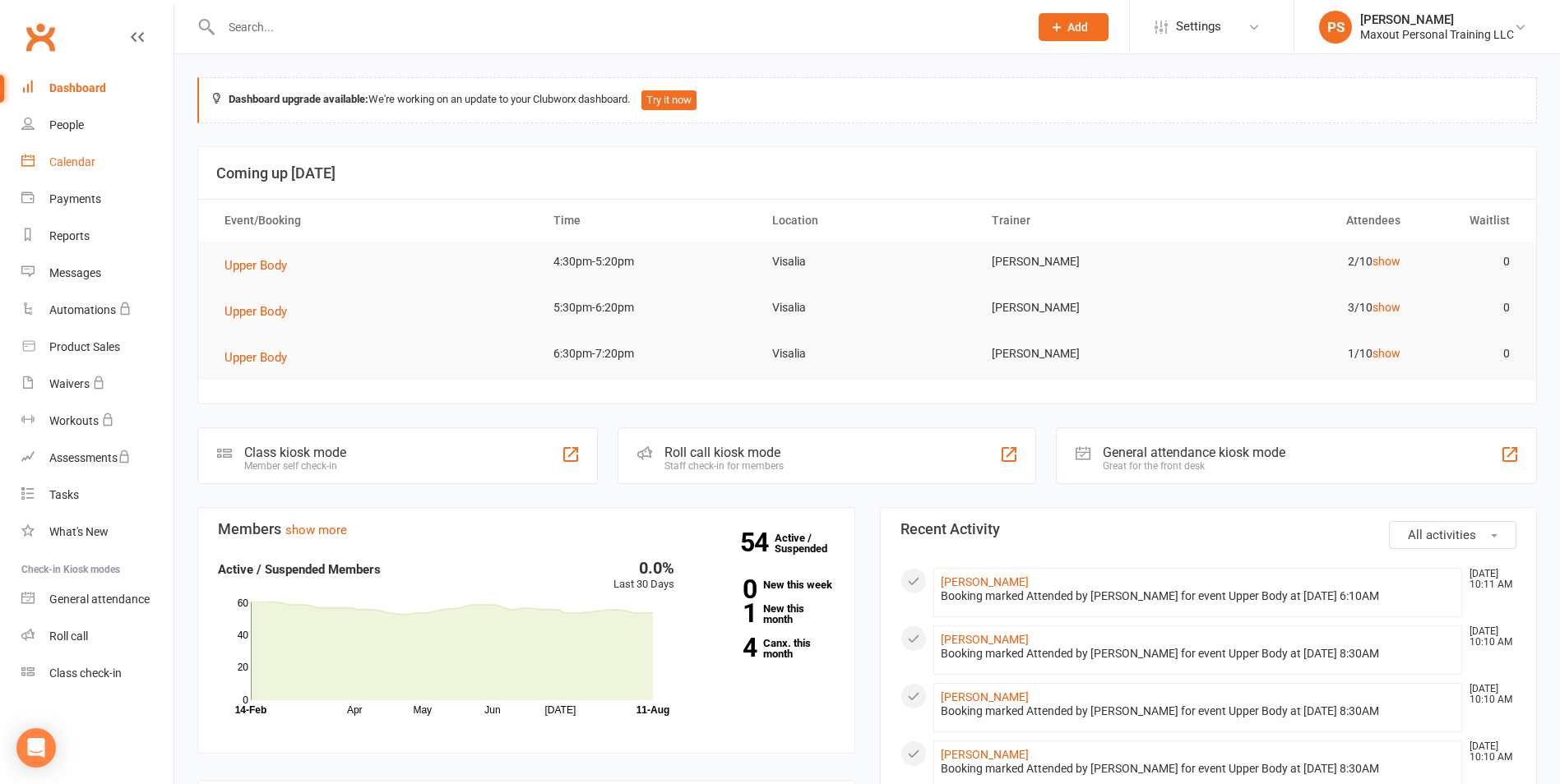
click at [89, 151] on link "Calendar" at bounding box center [97, 162] width 152 height 37
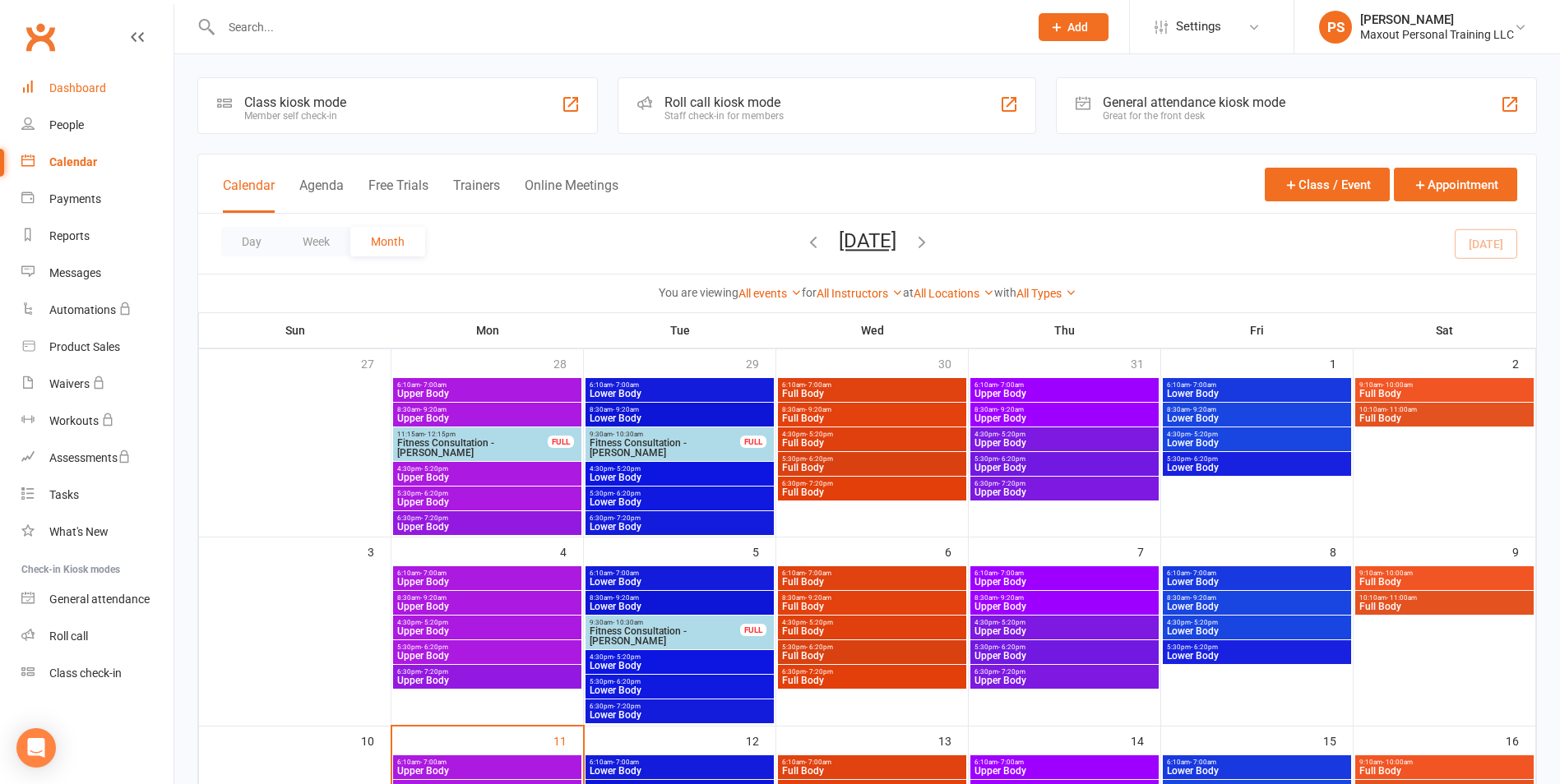
click at [76, 90] on div "Dashboard" at bounding box center [77, 88] width 57 height 13
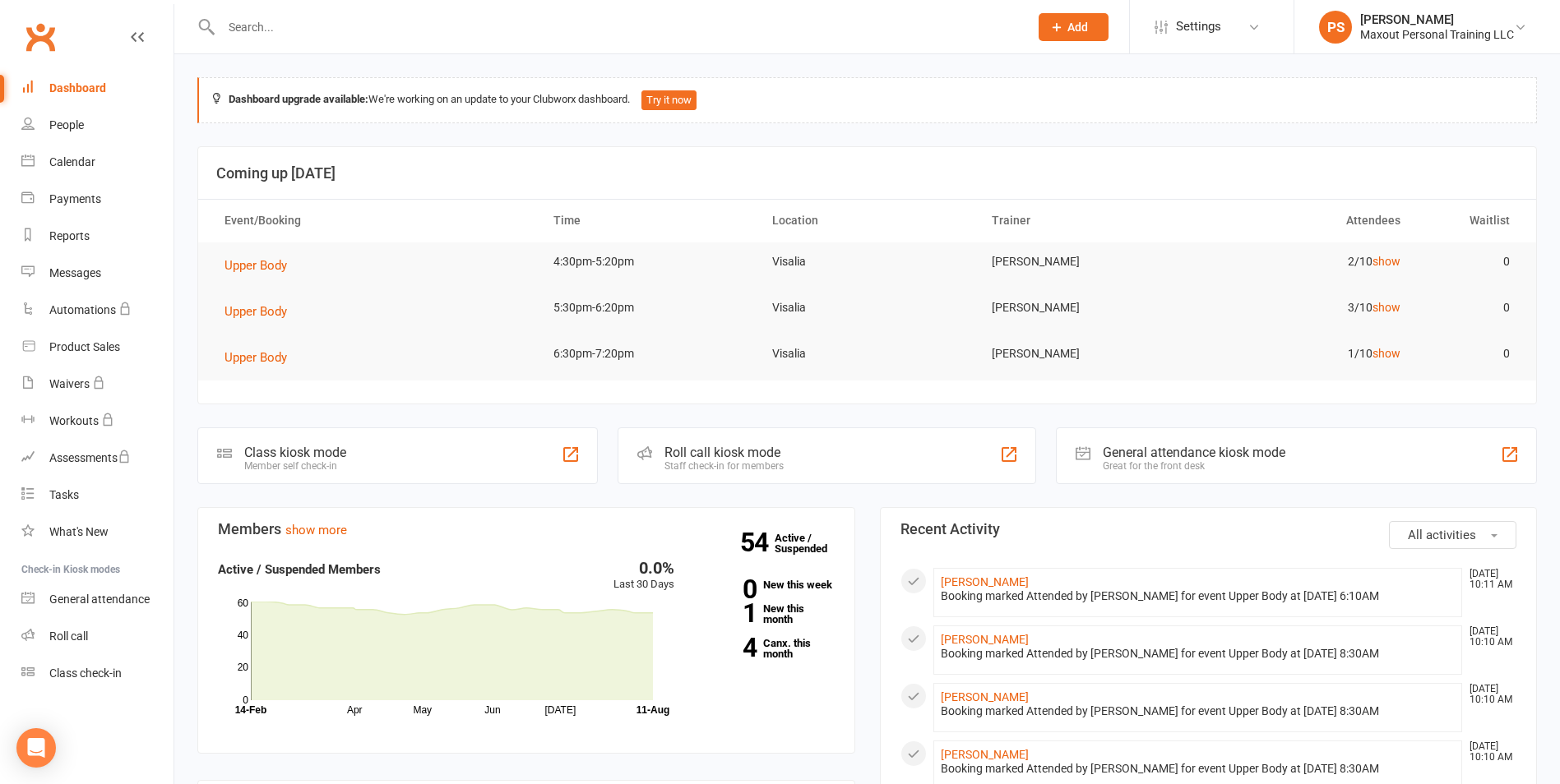
click at [1467, 537] on span "All activities" at bounding box center [1441, 535] width 68 height 15
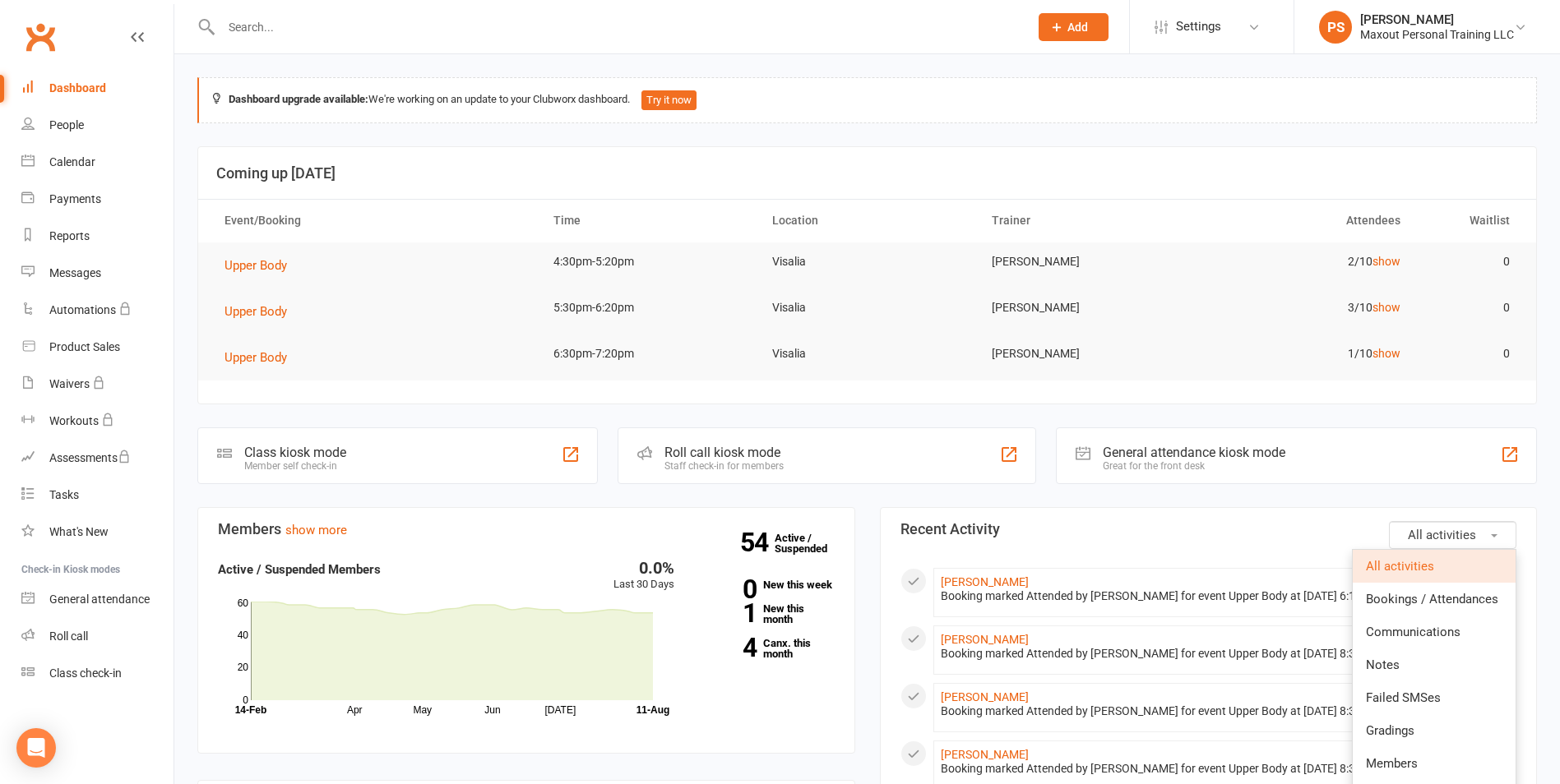
click at [1418, 579] on link "All activities" at bounding box center [1434, 566] width 163 height 33
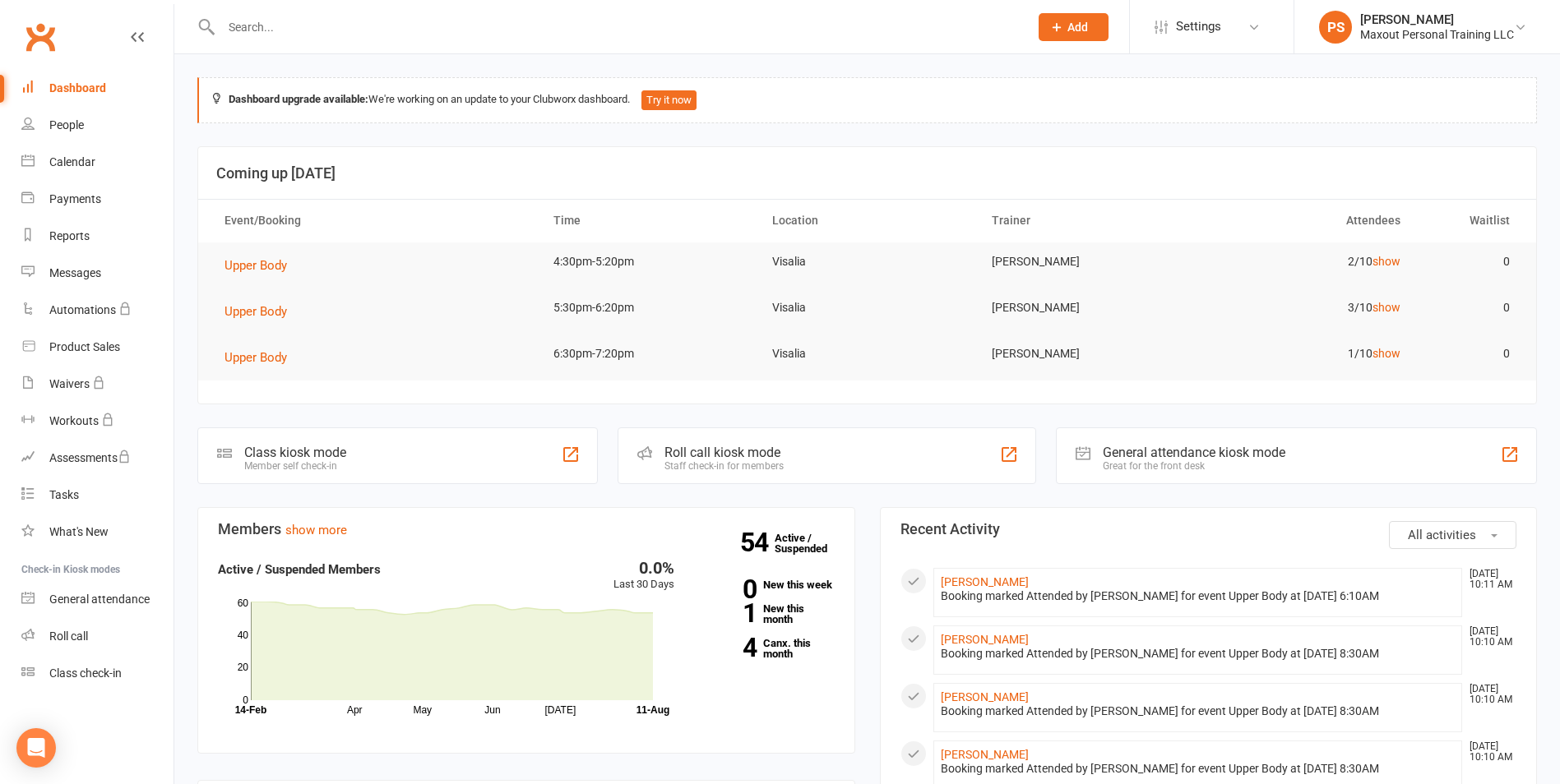
click at [1437, 525] on button "All activities" at bounding box center [1452, 535] width 127 height 28
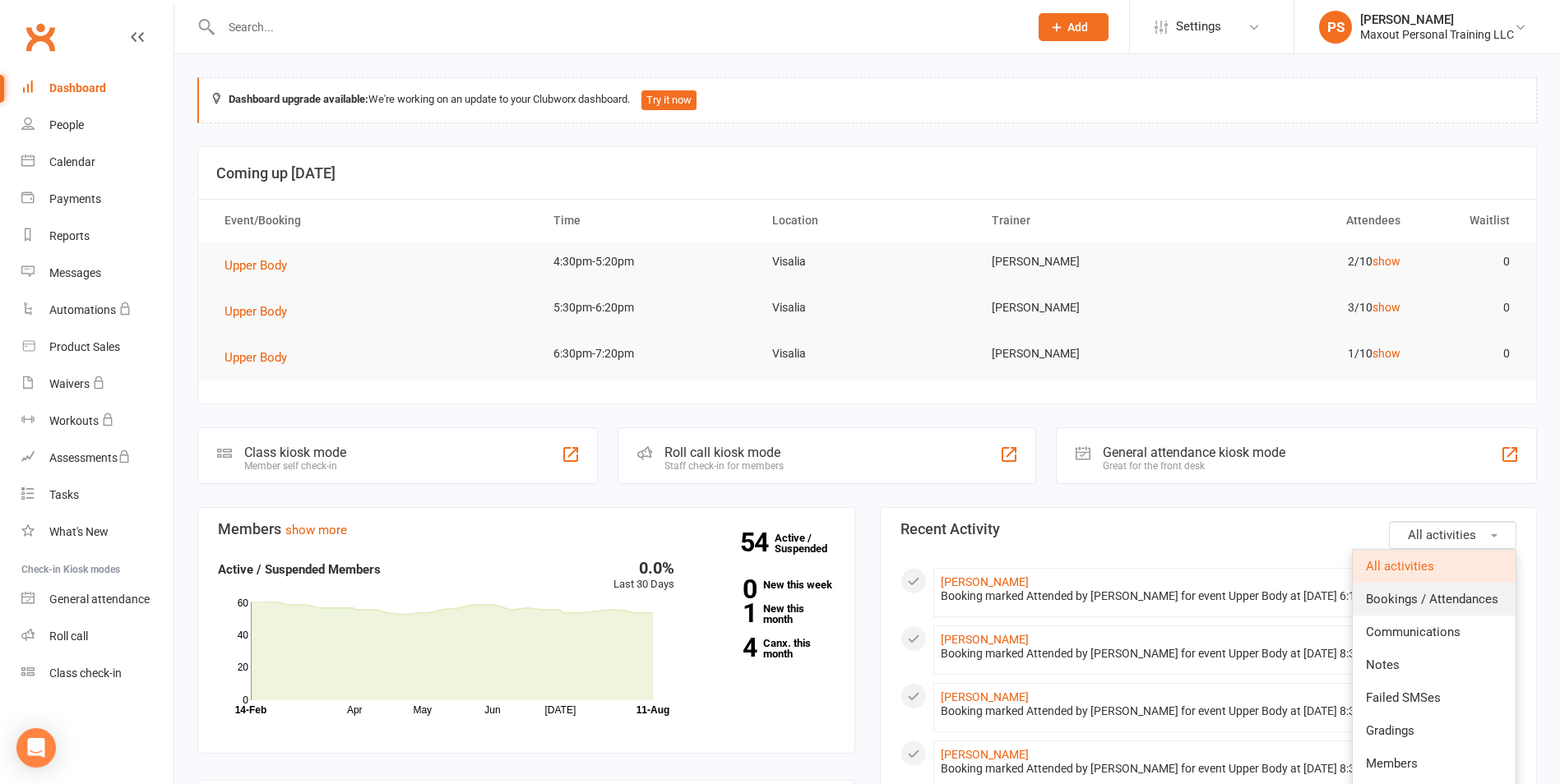
click at [1401, 608] on link "Bookings / Attendances" at bounding box center [1434, 598] width 163 height 33
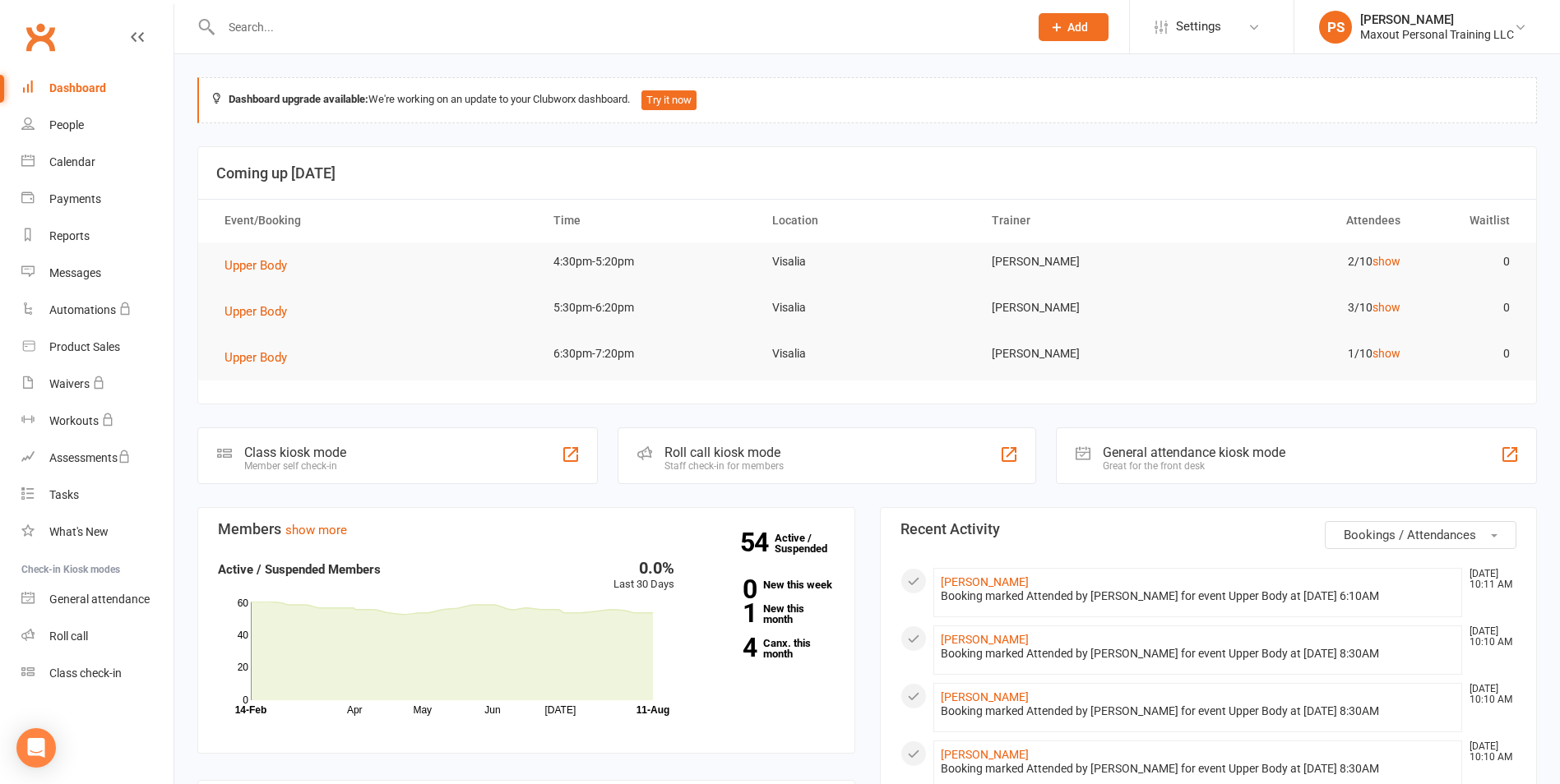
click at [1414, 534] on span "Bookings / Attendances" at bounding box center [1409, 535] width 132 height 15
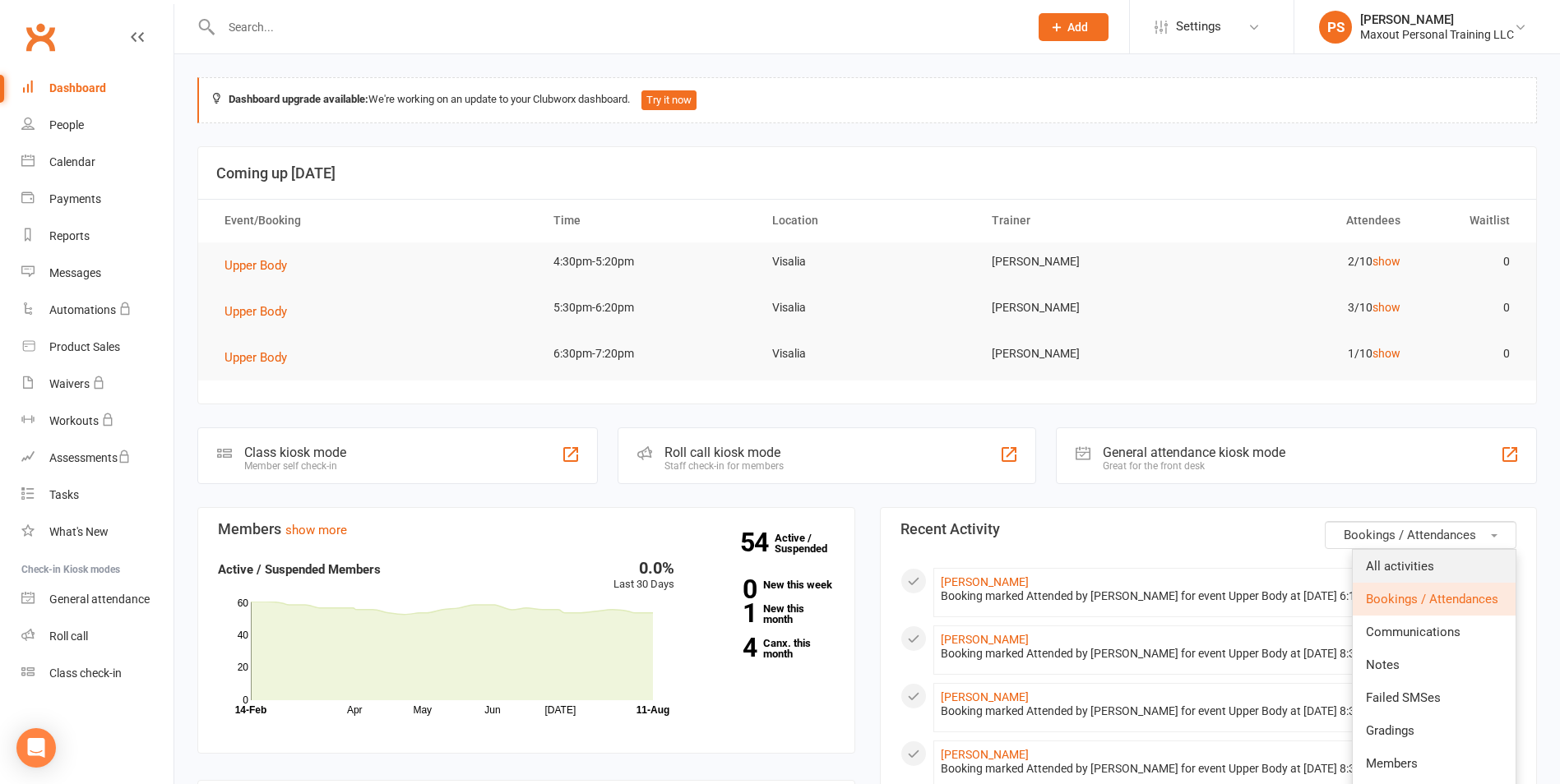
click at [1403, 559] on span "All activities" at bounding box center [1400, 566] width 68 height 15
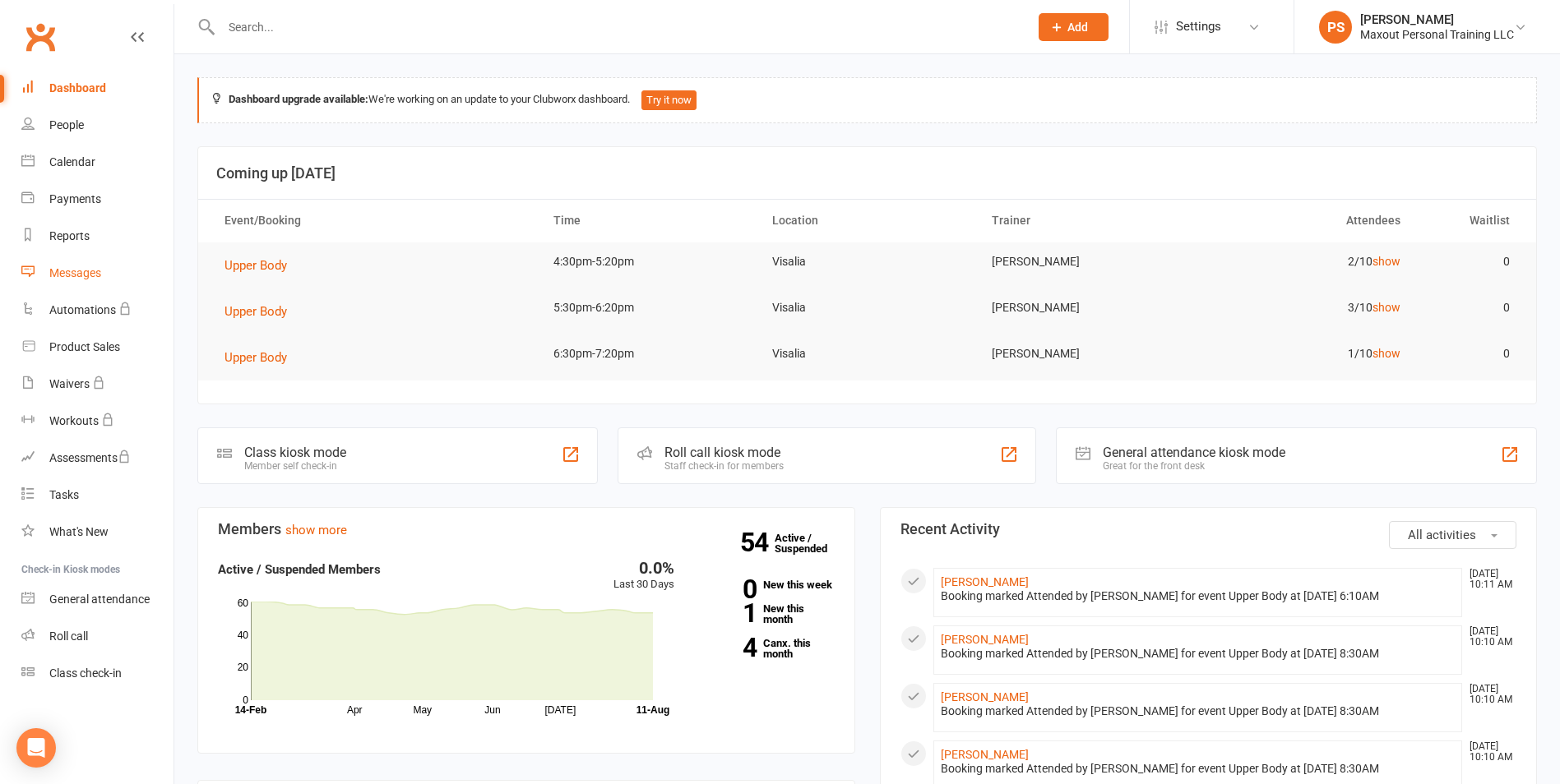
click at [81, 275] on div "Messages" at bounding box center [74, 273] width 52 height 13
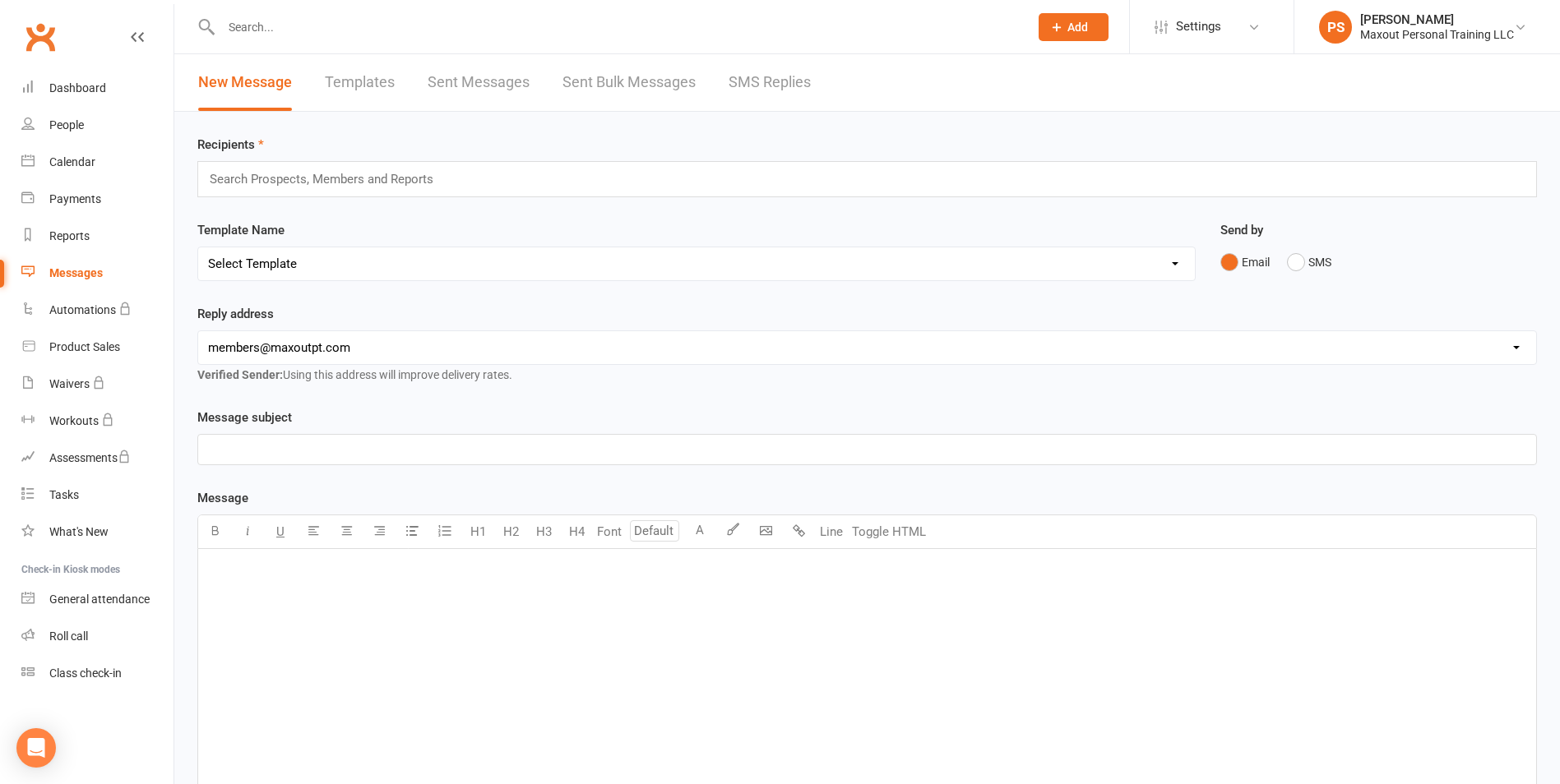
click at [502, 74] on link "Sent Messages" at bounding box center [479, 83] width 102 height 57
select select "100"
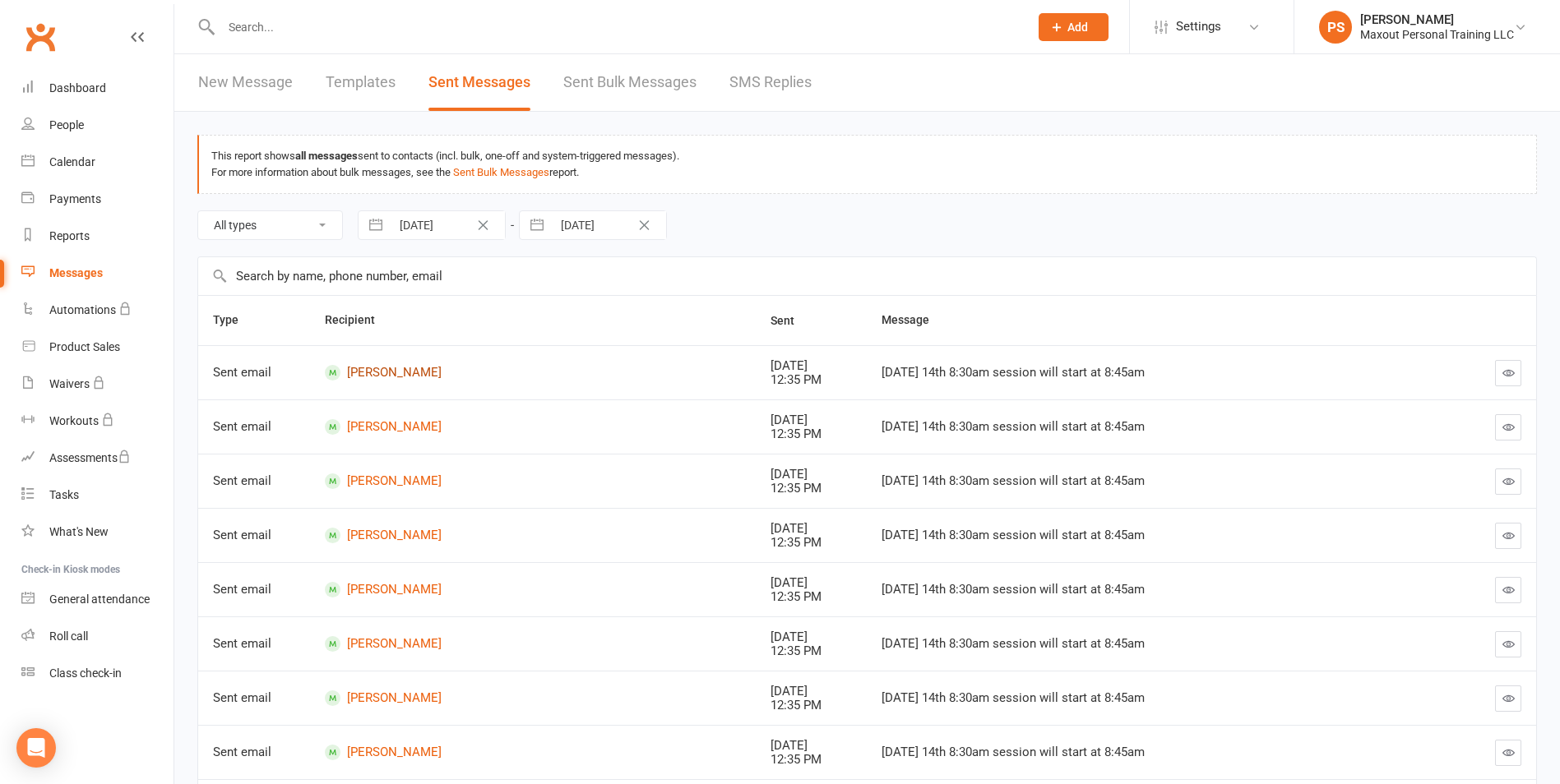
click at [399, 369] on link "[PERSON_NAME]" at bounding box center [533, 372] width 416 height 16
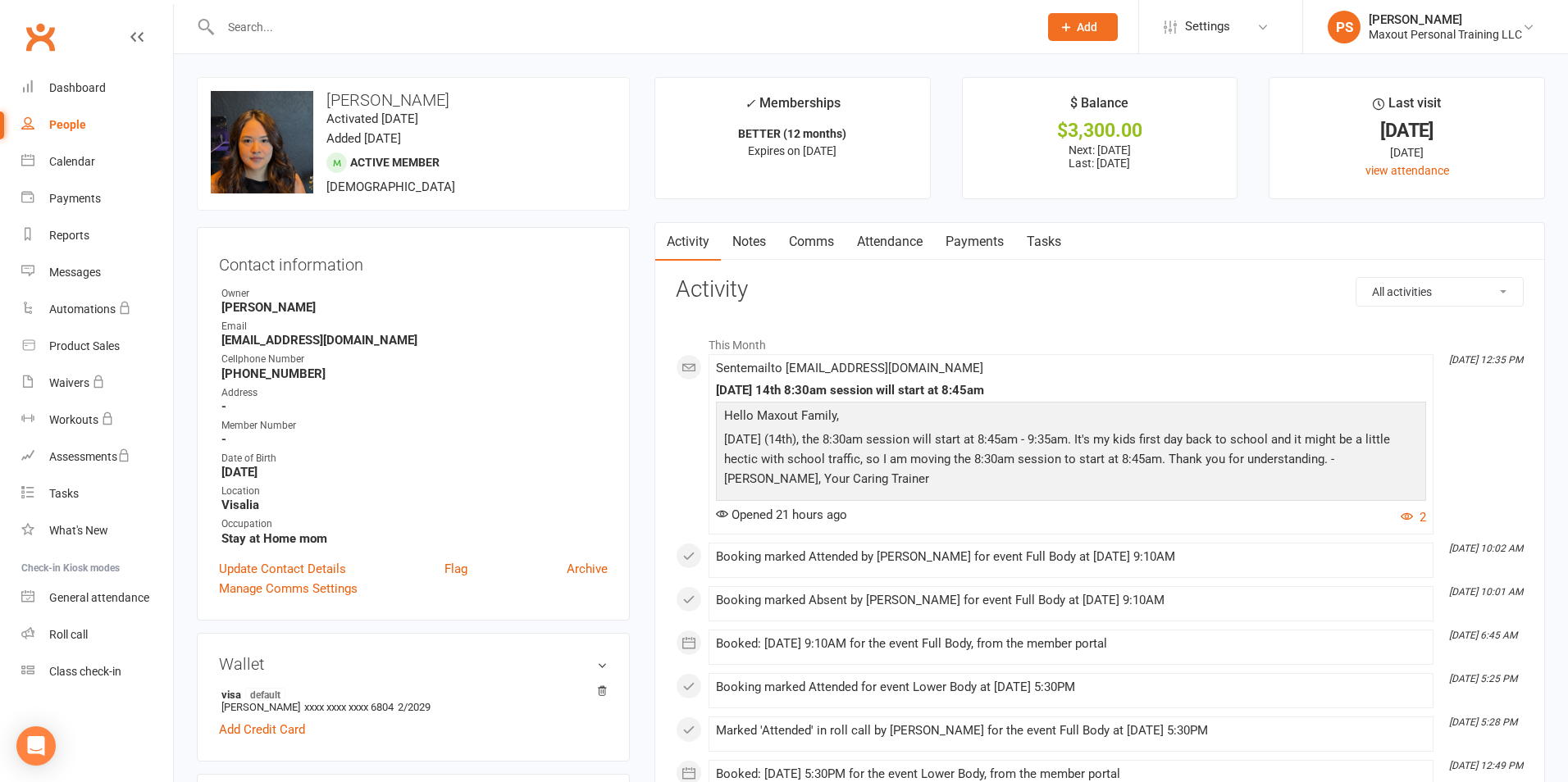
select select "100"
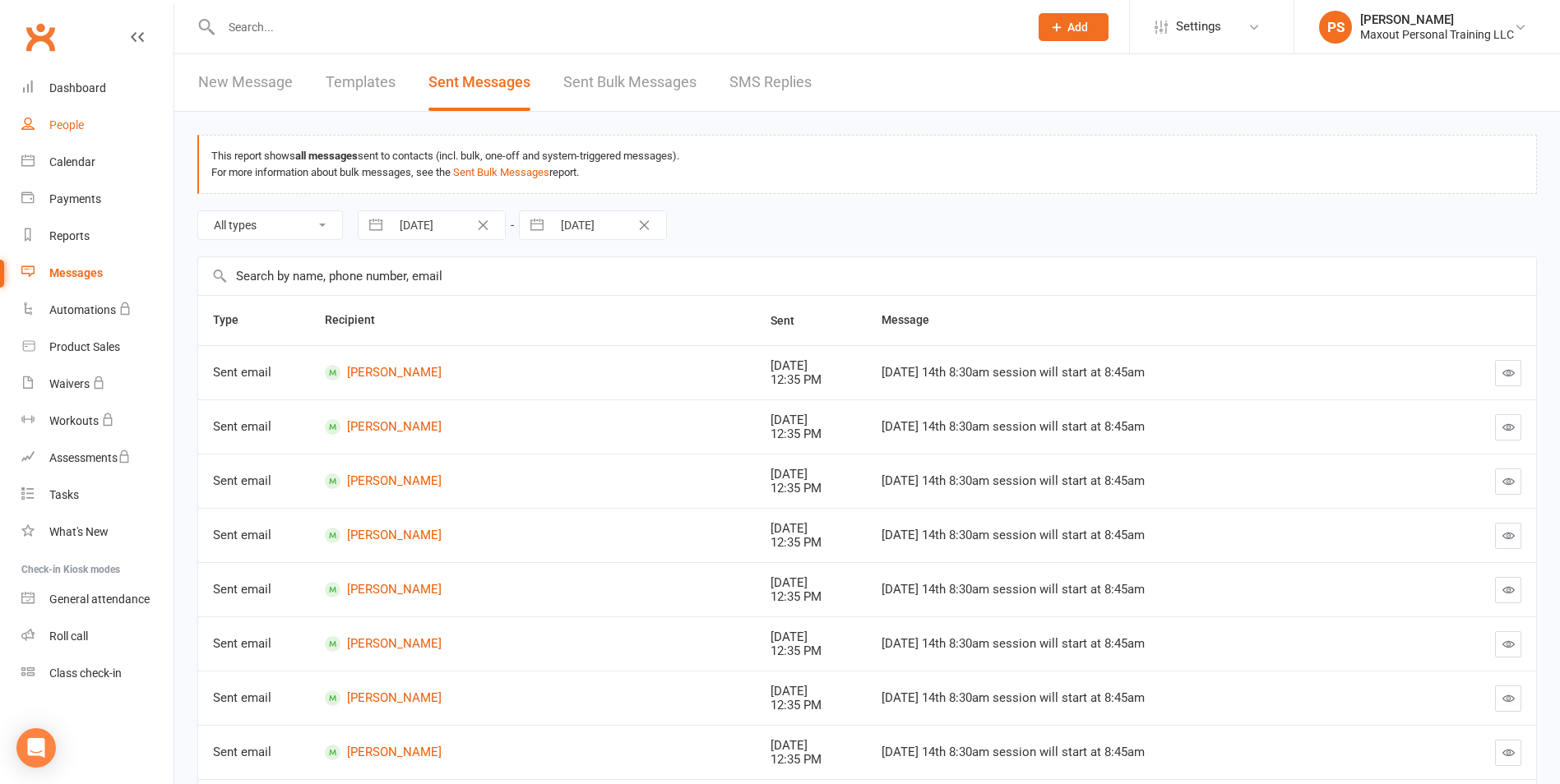
click at [68, 132] on div "People" at bounding box center [66, 125] width 35 height 13
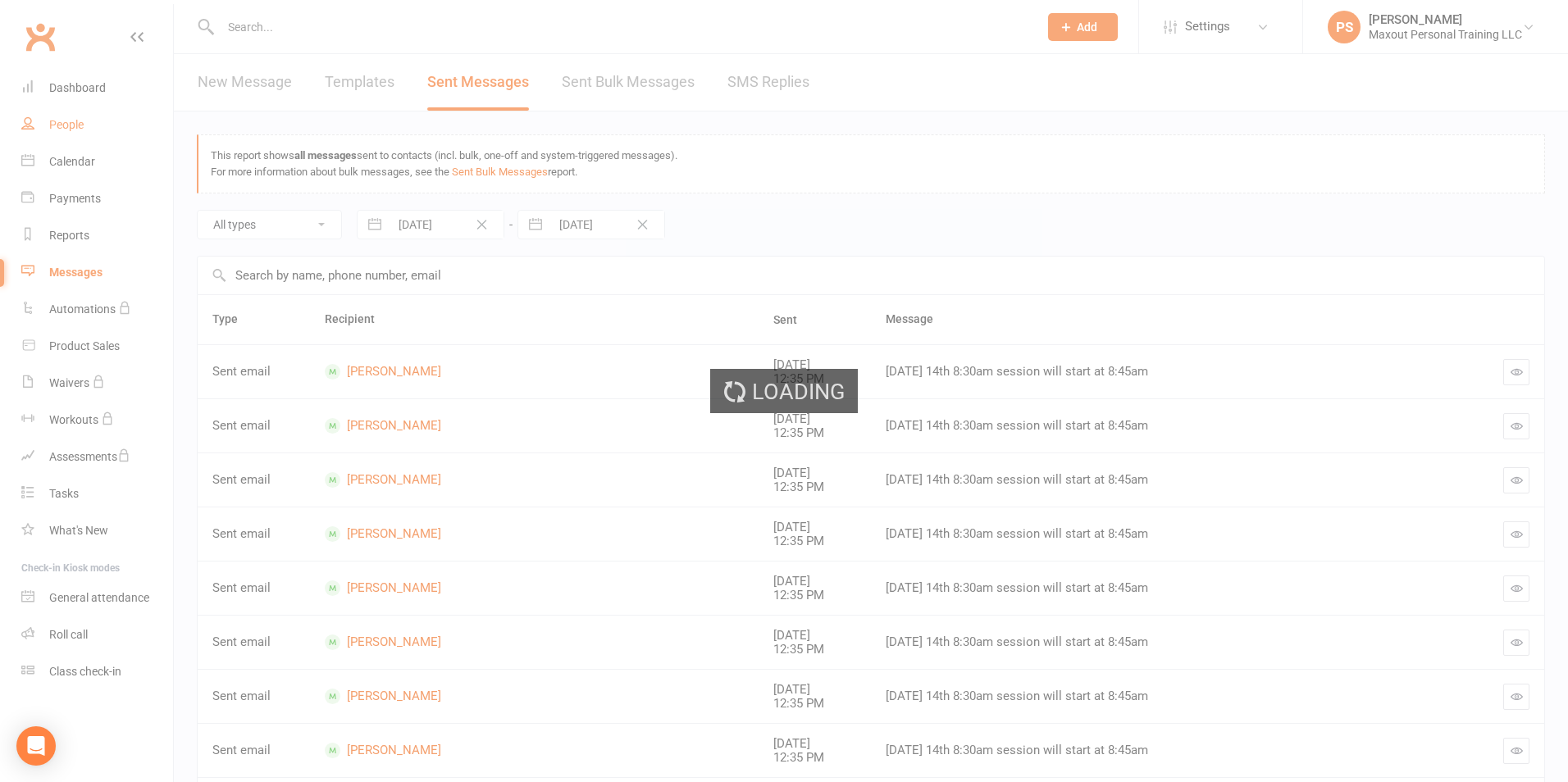
select select "100"
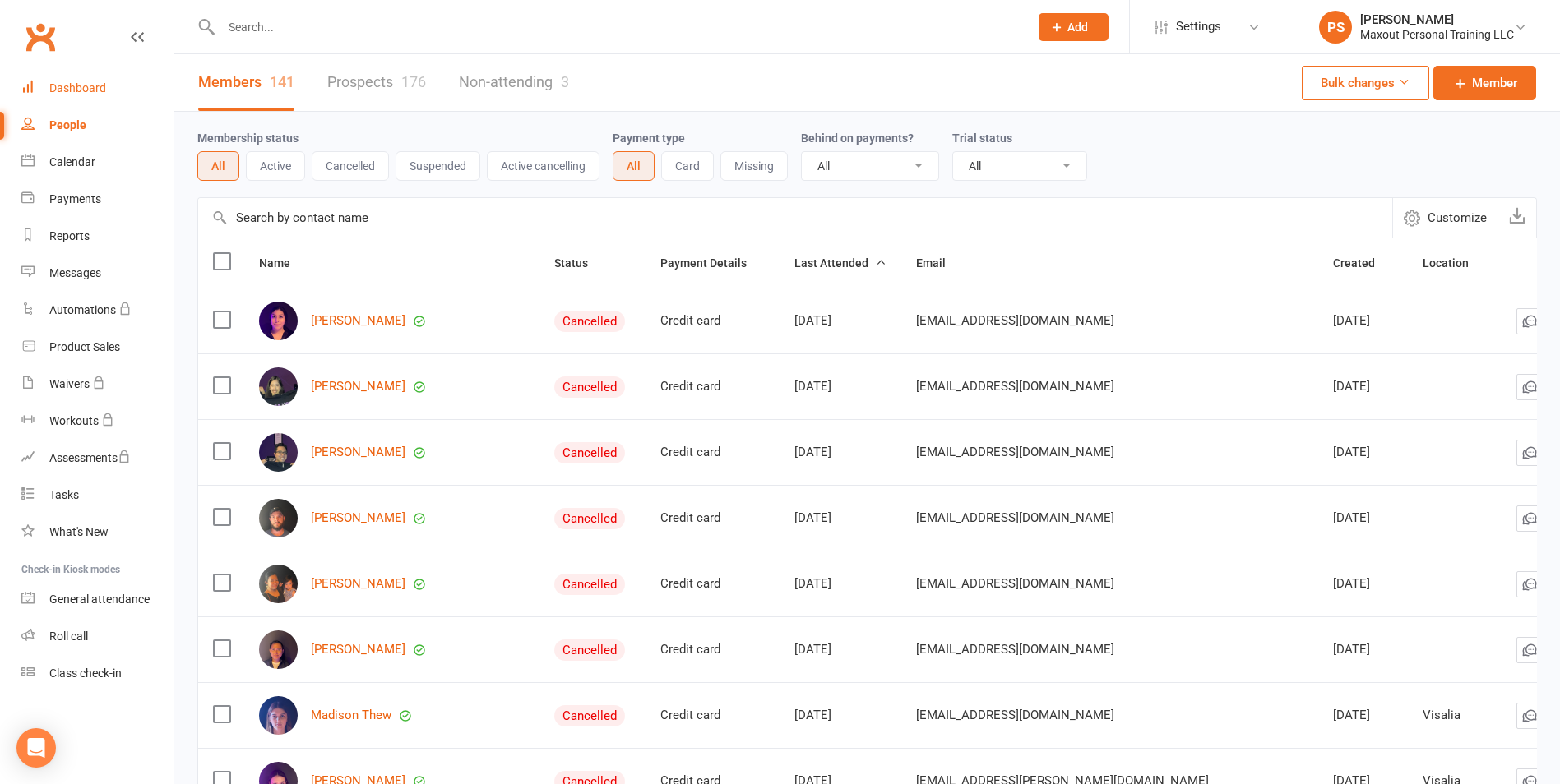
click at [88, 86] on div "Dashboard" at bounding box center [77, 88] width 57 height 13
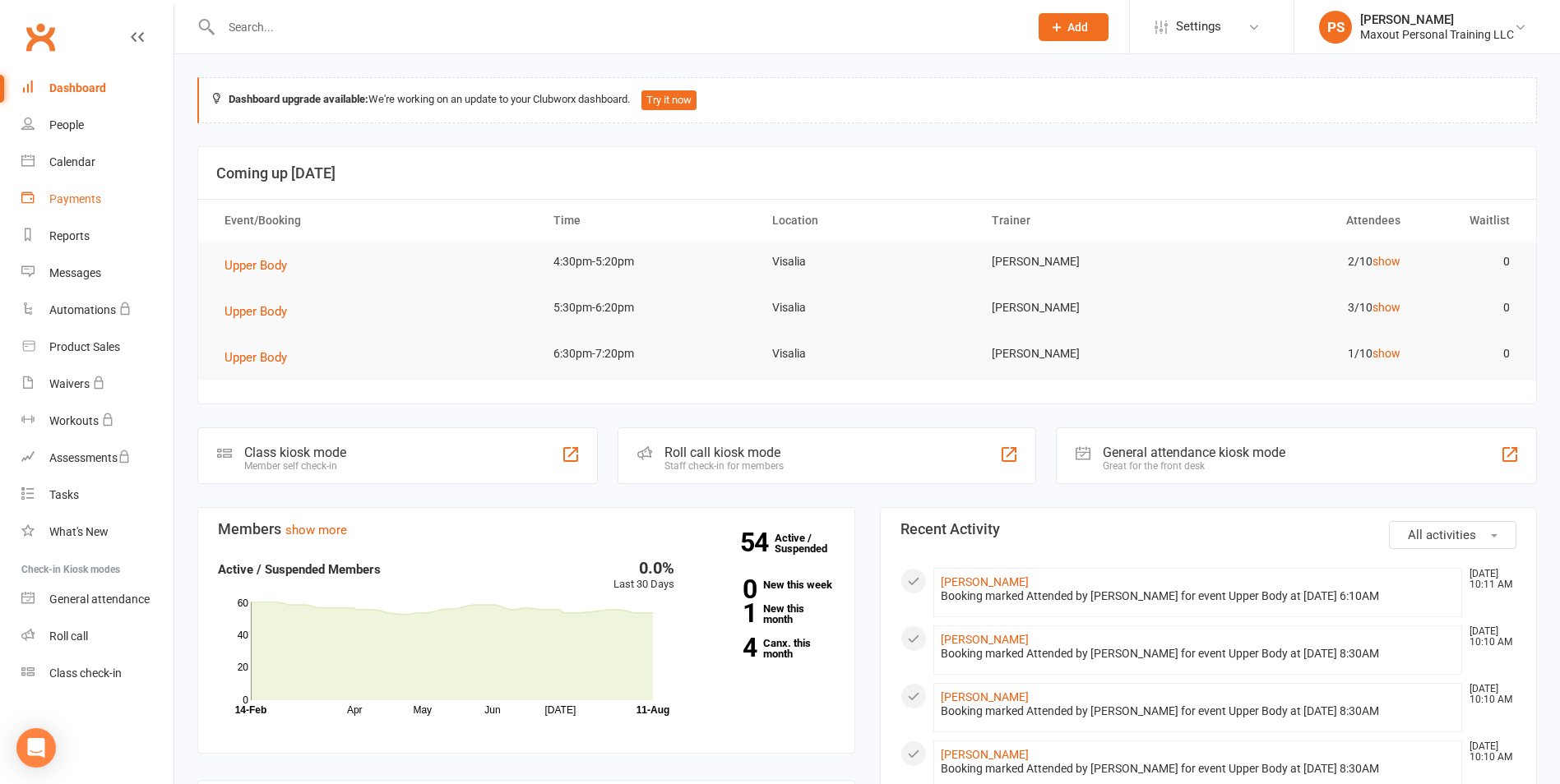
click at [62, 202] on div "Payments" at bounding box center [74, 199] width 52 height 13
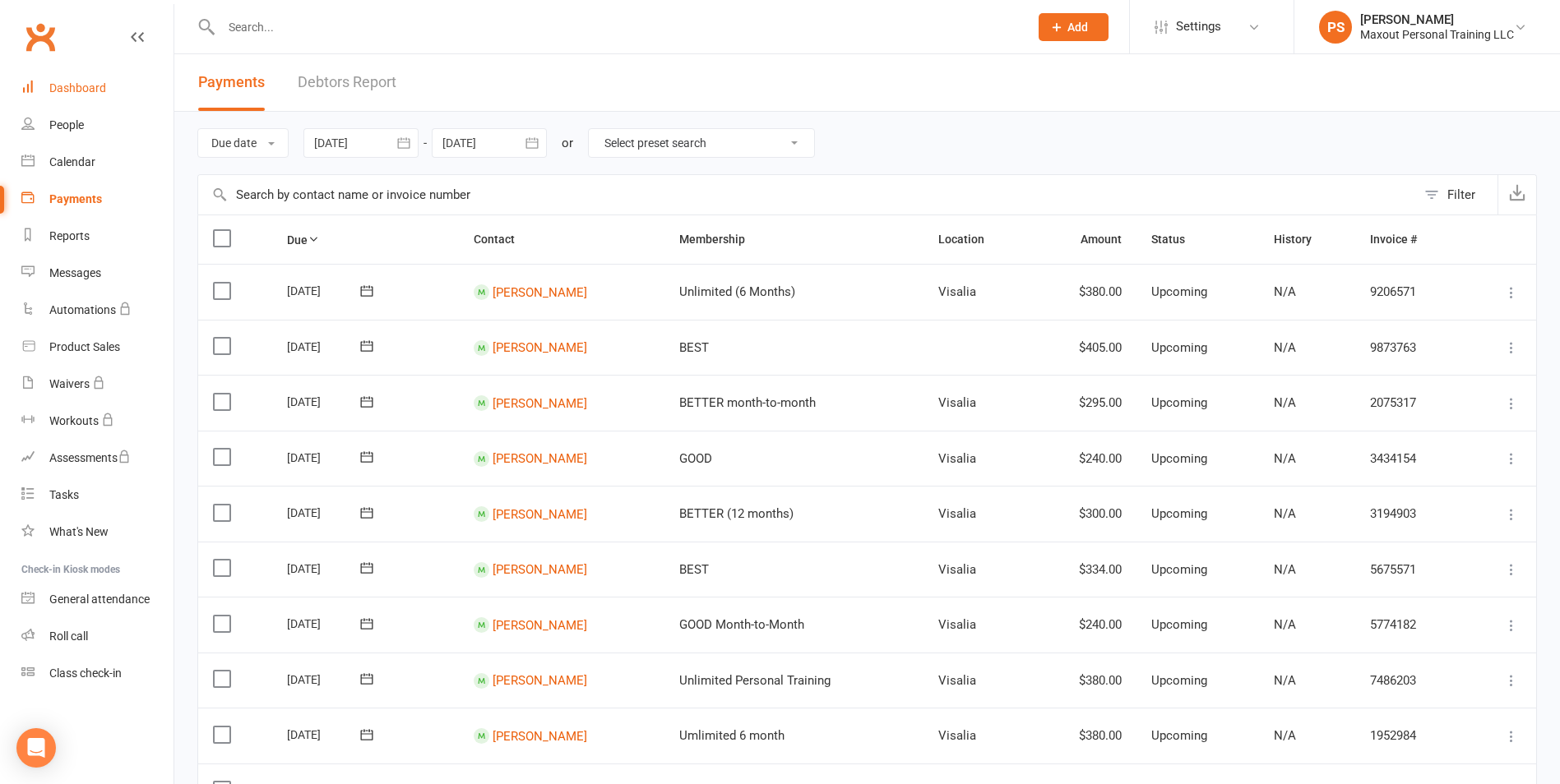
click at [76, 90] on div "Dashboard" at bounding box center [77, 88] width 57 height 13
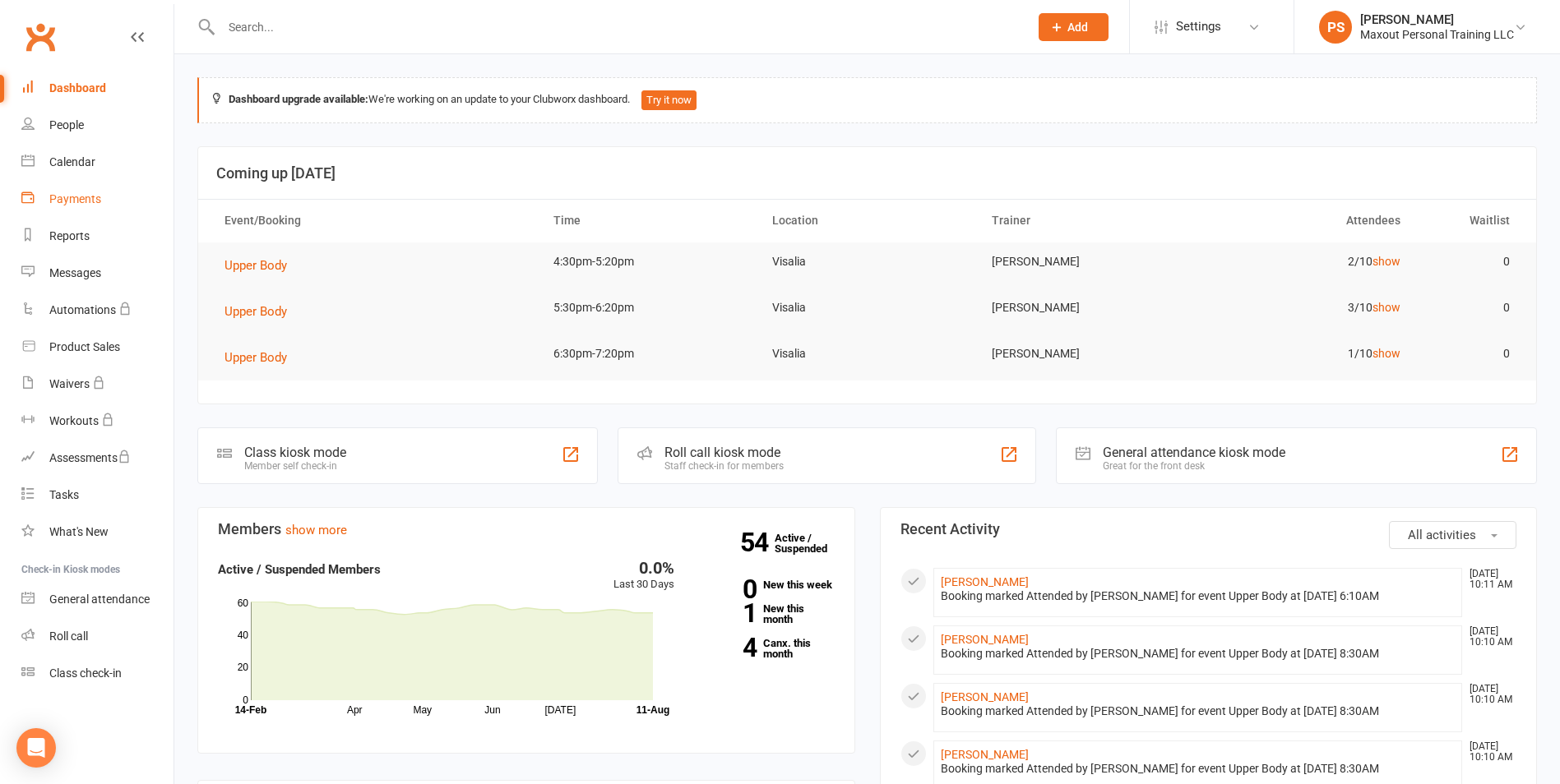
click at [77, 208] on link "Payments" at bounding box center [97, 199] width 152 height 37
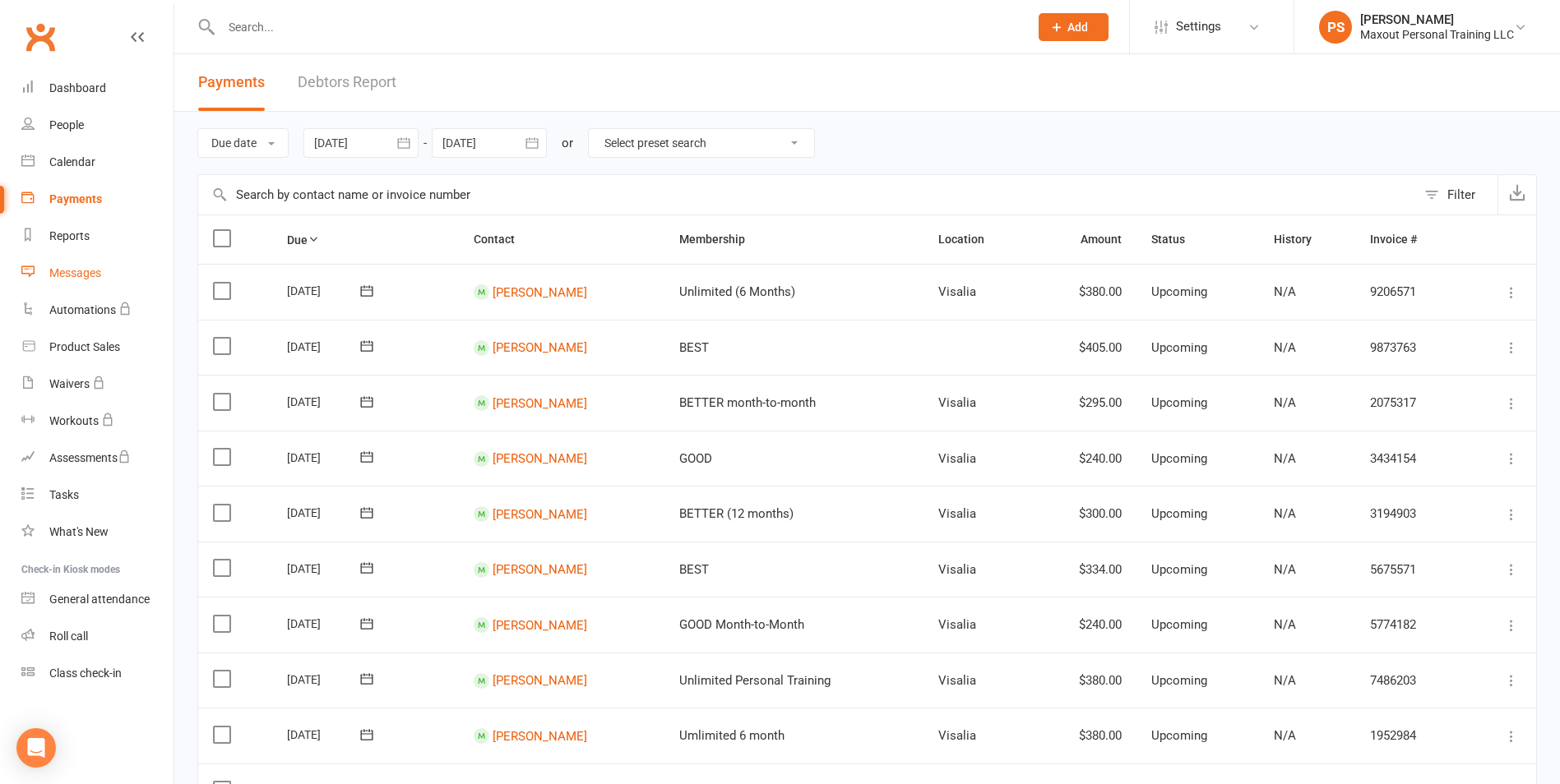
click at [77, 271] on div "Messages" at bounding box center [74, 273] width 52 height 13
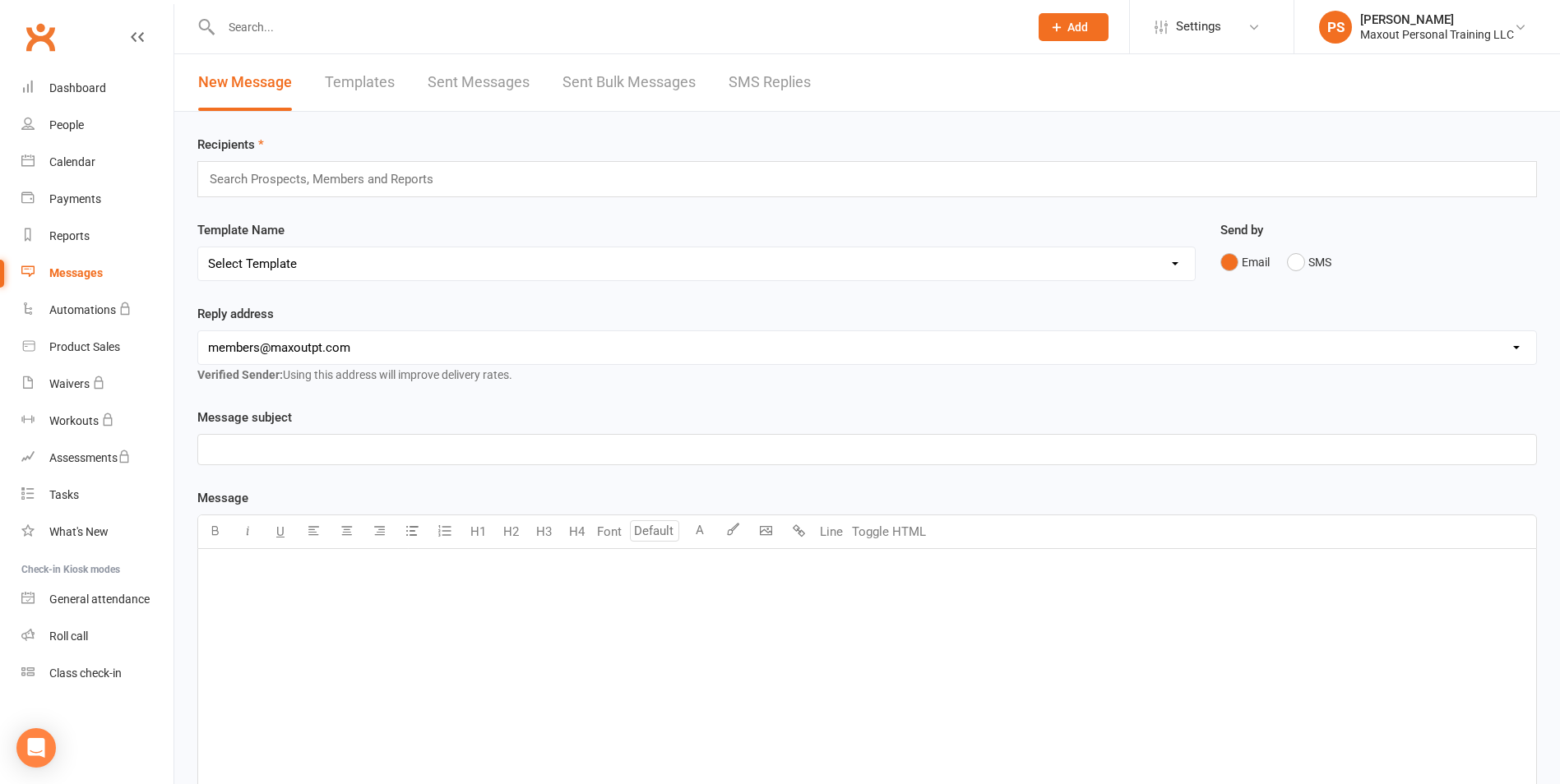
click at [471, 91] on link "Sent Messages" at bounding box center [479, 83] width 102 height 57
select select "100"
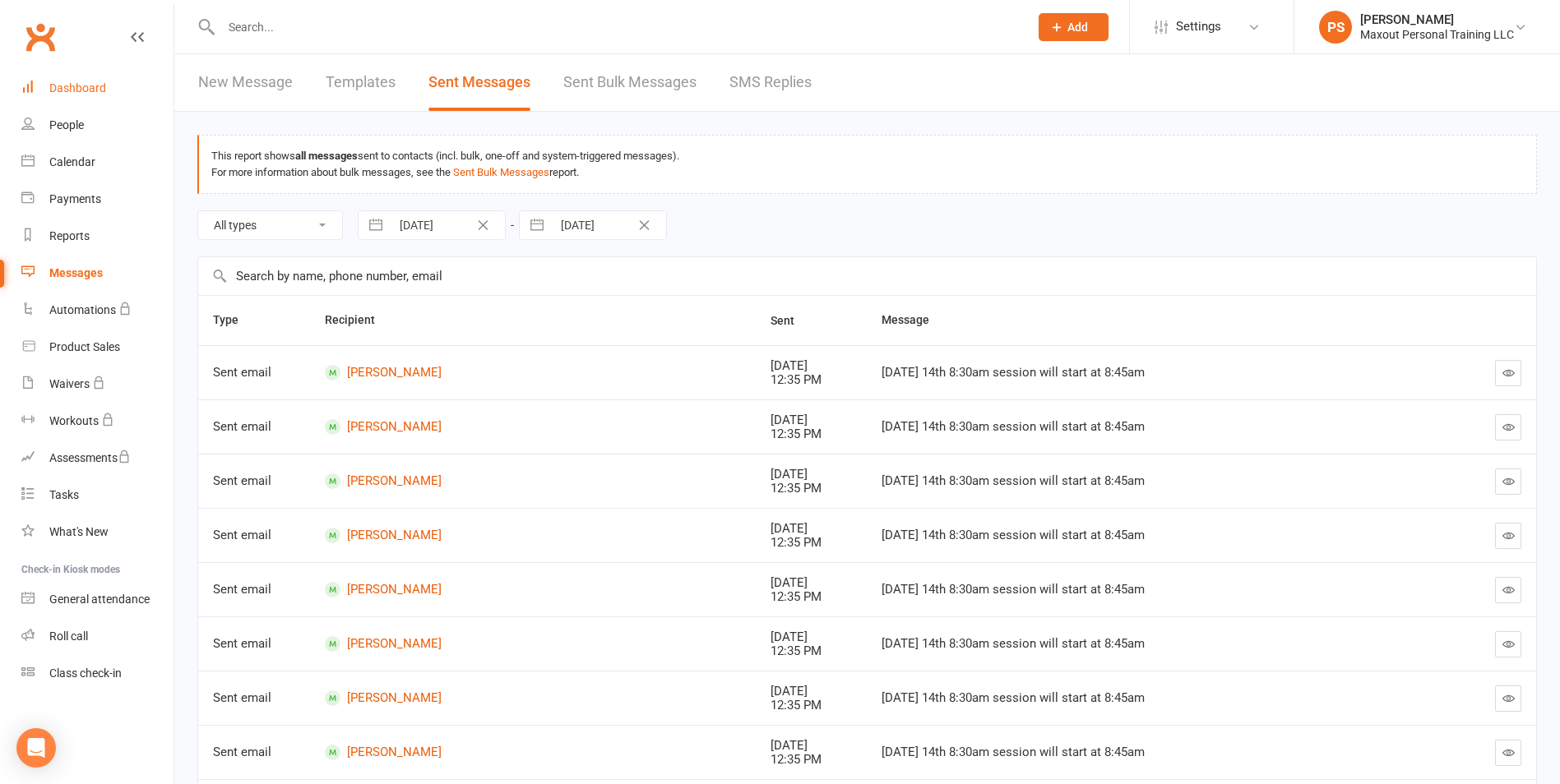
click at [60, 78] on link "Dashboard" at bounding box center [97, 88] width 152 height 37
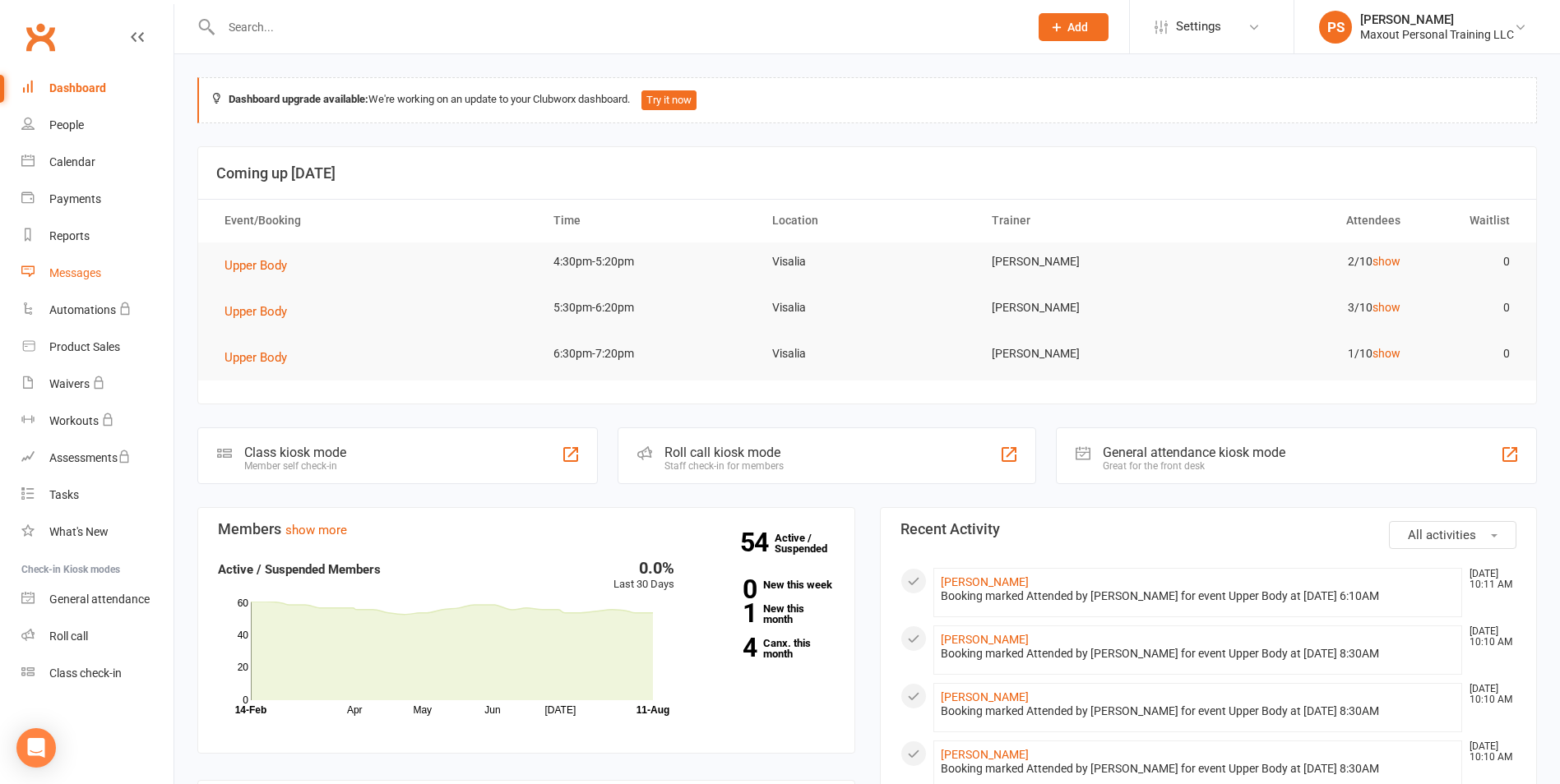
click at [74, 277] on div "Messages" at bounding box center [74, 273] width 52 height 13
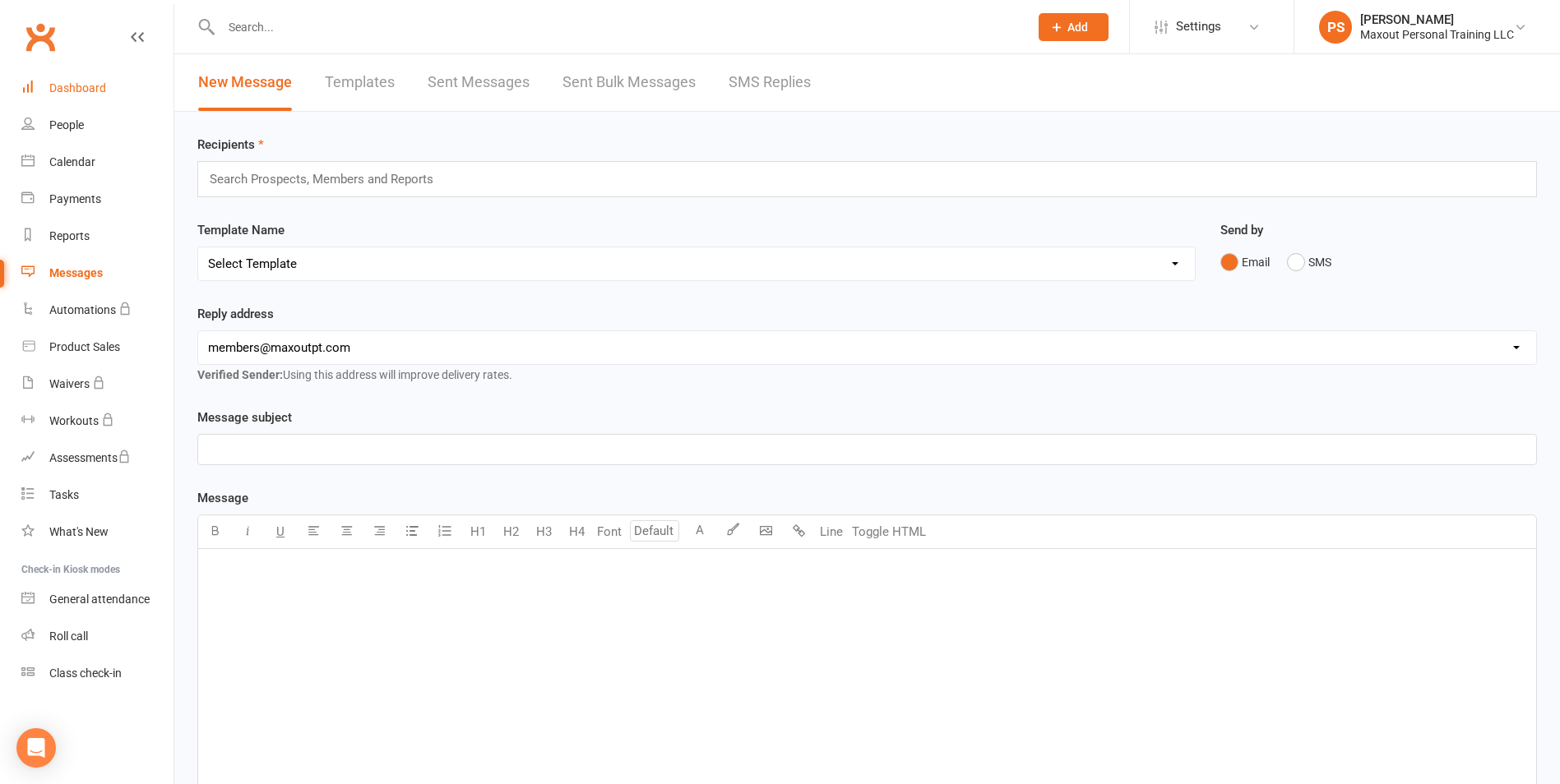
click at [80, 90] on div "Dashboard" at bounding box center [77, 88] width 57 height 13
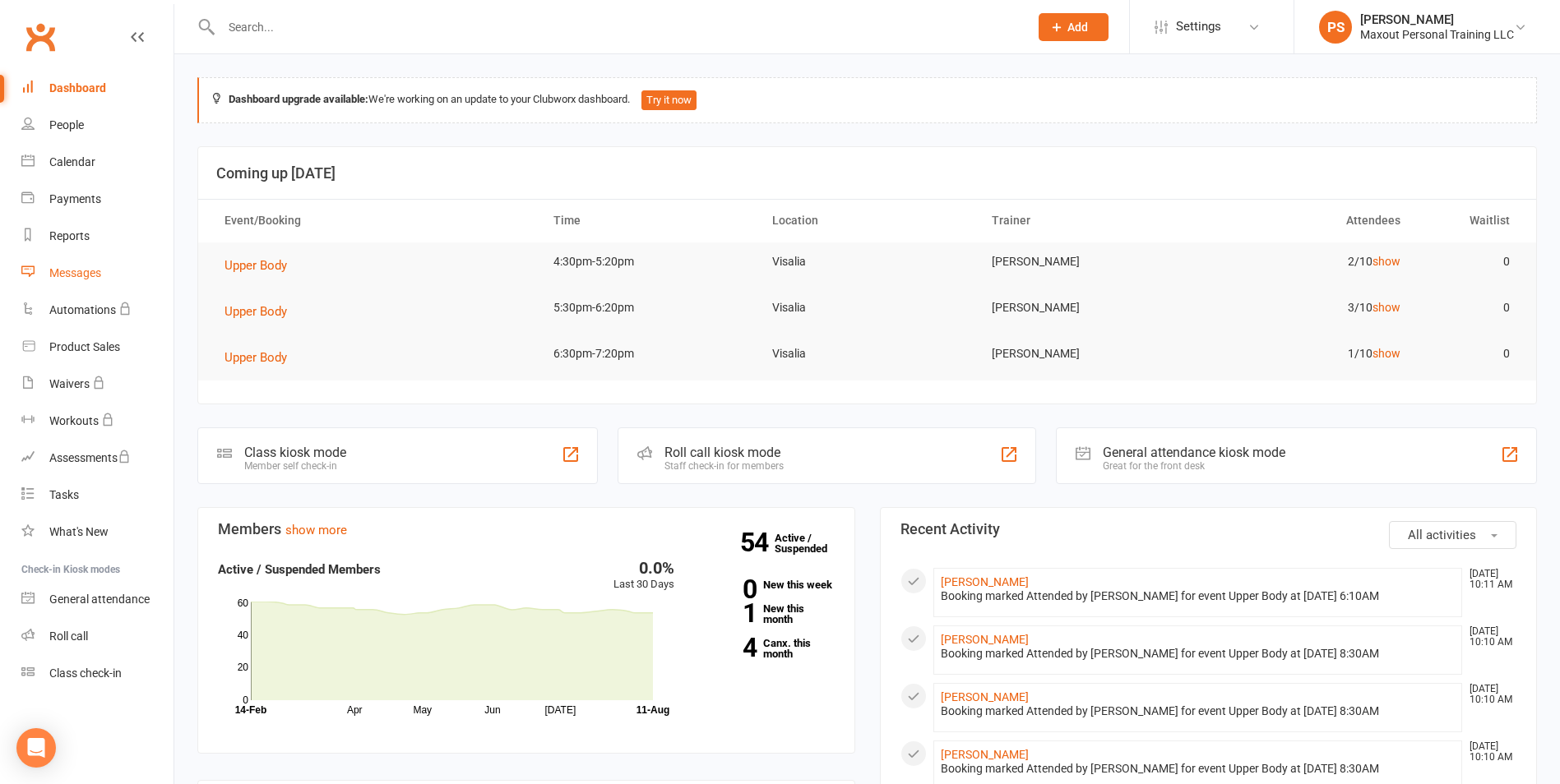
click at [61, 271] on div "Messages" at bounding box center [74, 273] width 52 height 13
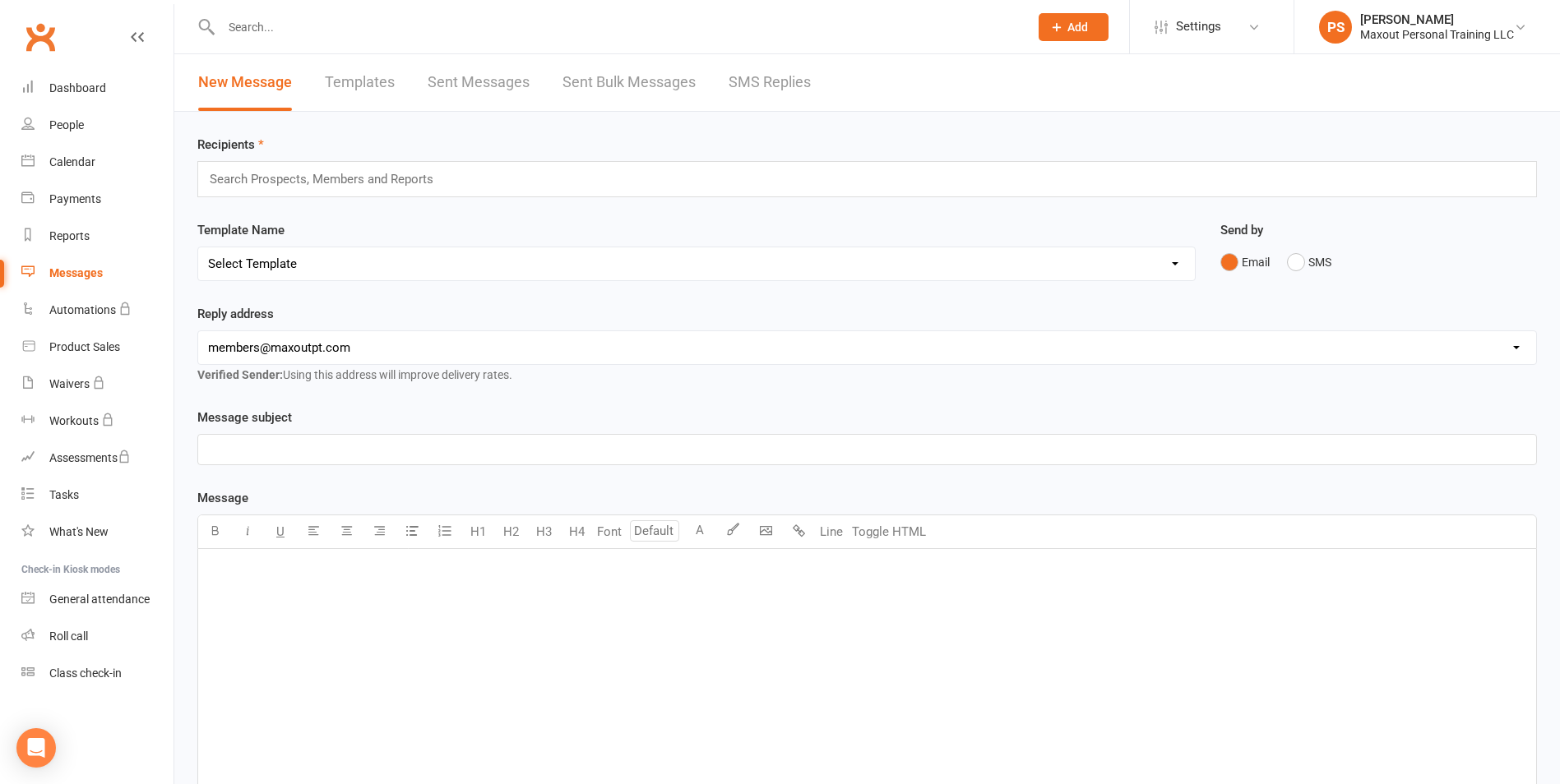
click at [484, 78] on link "Sent Messages" at bounding box center [479, 83] width 102 height 57
select select "100"
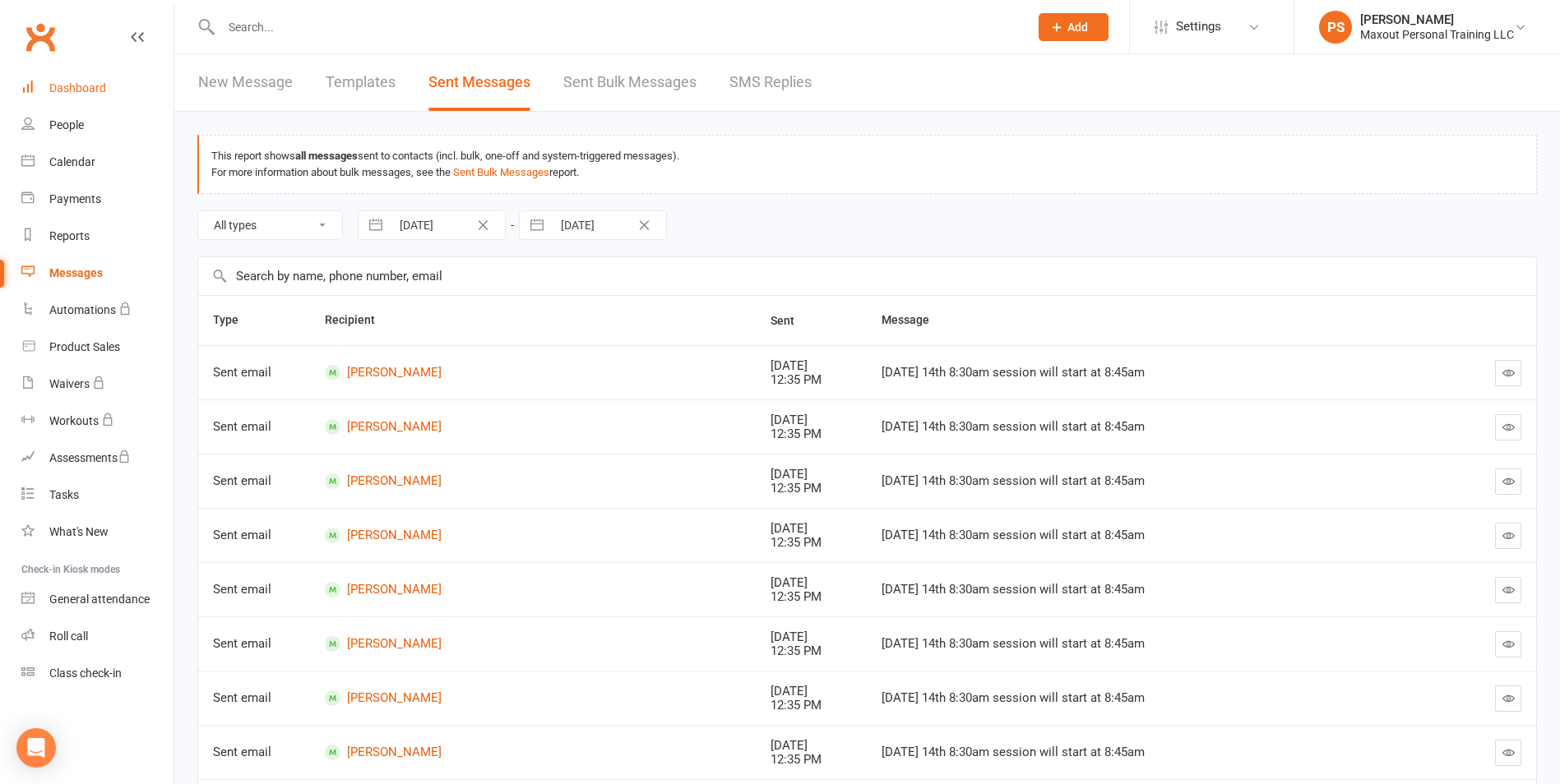
click at [71, 88] on div "Dashboard" at bounding box center [77, 88] width 57 height 13
